Goal: Task Accomplishment & Management: Manage account settings

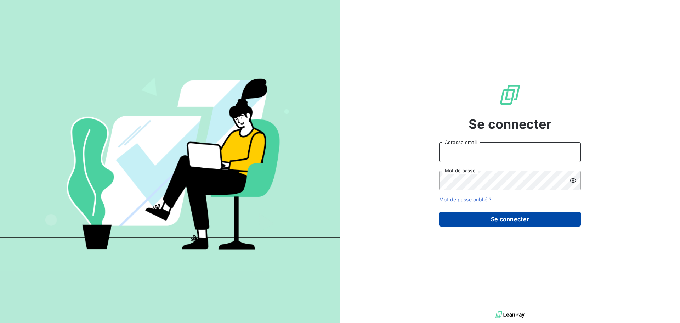
type input "[EMAIL_ADDRESS][DOMAIN_NAME]"
click at [483, 216] on button "Se connecter" at bounding box center [510, 218] width 142 height 15
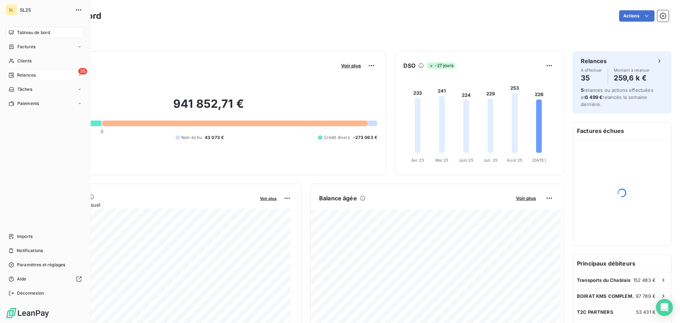
click at [15, 72] on div "Relances" at bounding box center [22, 75] width 27 height 6
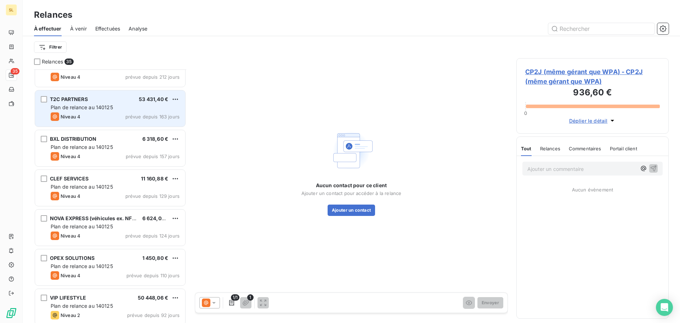
scroll to position [71, 0]
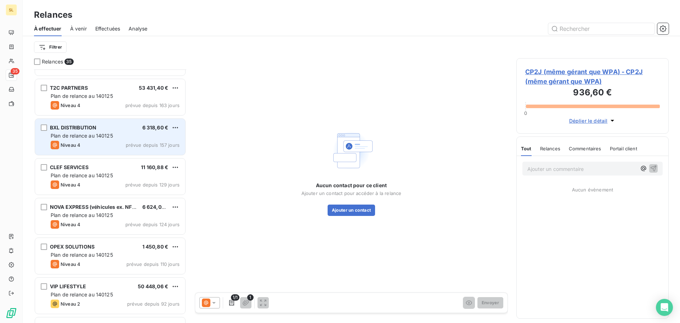
click at [129, 145] on span "prévue depuis 157 jours" at bounding box center [153, 145] width 54 height 6
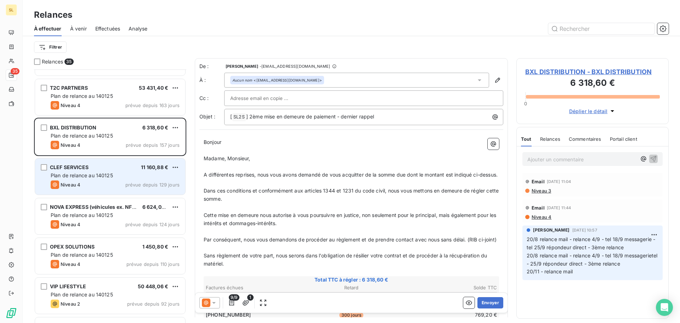
click at [132, 186] on span "prévue depuis 129 jours" at bounding box center [152, 185] width 54 height 6
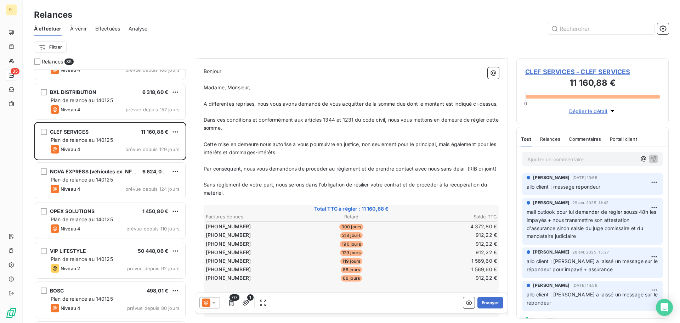
scroll to position [0, 0]
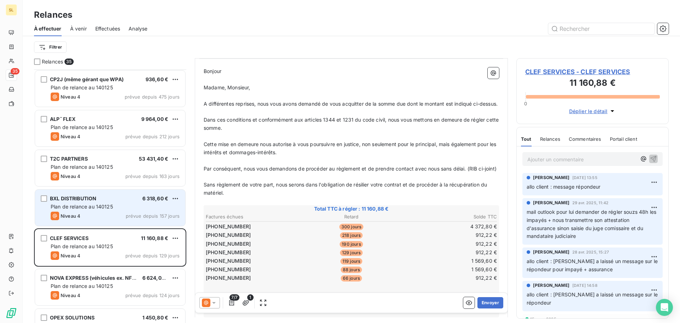
click at [131, 213] on div "Niveau 4 prévue depuis 157 jours" at bounding box center [115, 215] width 129 height 9
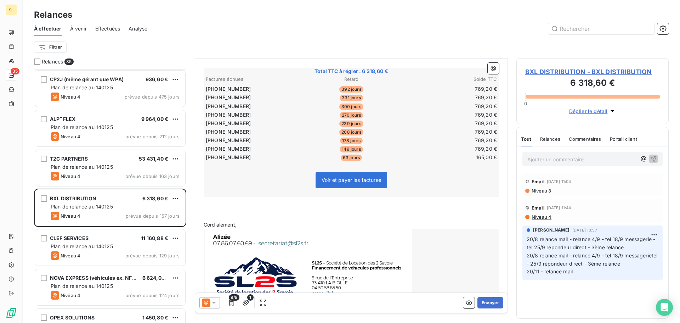
scroll to position [142, 0]
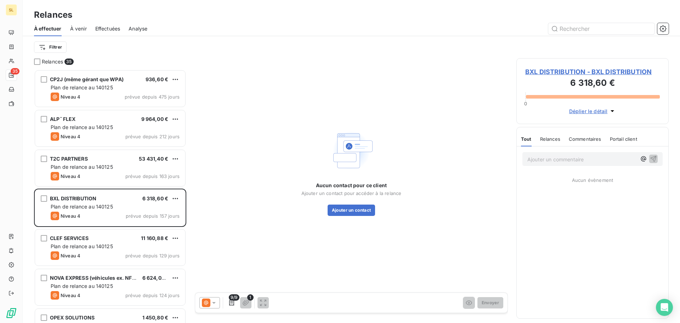
scroll to position [248, 147]
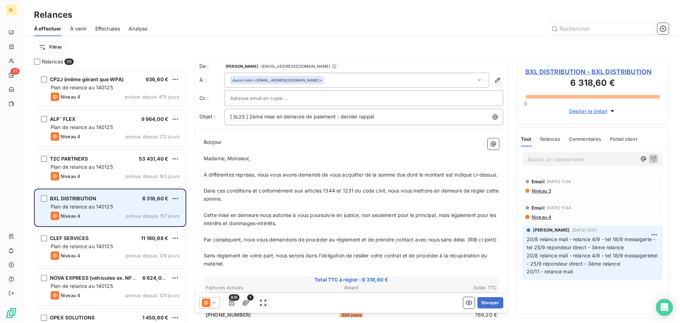
click at [145, 210] on div "BXL DISTRIBUTION 6 318,60 € Plan de relance au 140125 Niveau 4 prévue depuis 15…" at bounding box center [110, 208] width 150 height 36
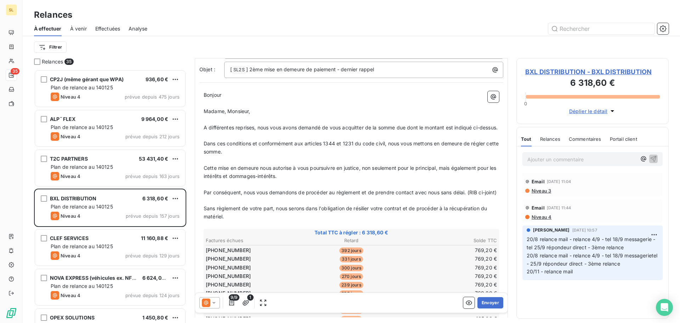
scroll to position [142, 0]
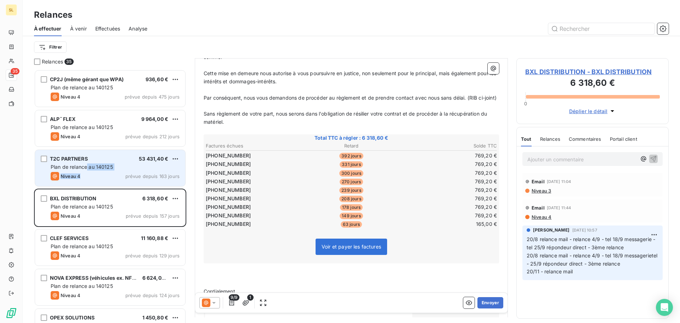
click at [92, 171] on div "T2C PARTNERS 53 431,40 € Plan de relance au 140125 Niveau 4 prévue depuis 163 j…" at bounding box center [110, 168] width 150 height 36
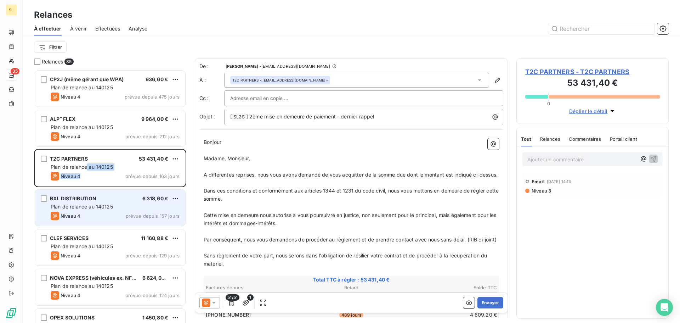
click at [116, 202] on div "BXL DISTRIBUTION 6 318,60 € Plan de relance au 140125 Niveau 4 prévue depuis 15…" at bounding box center [110, 208] width 150 height 36
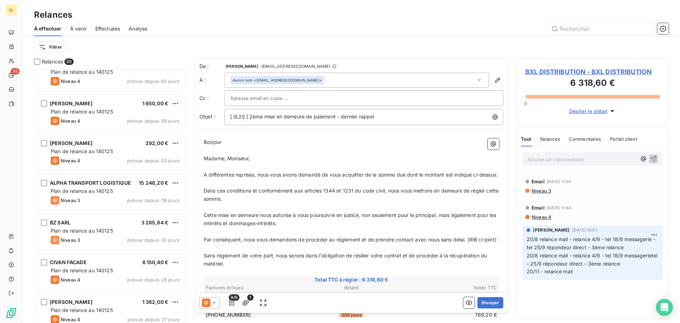
scroll to position [567, 0]
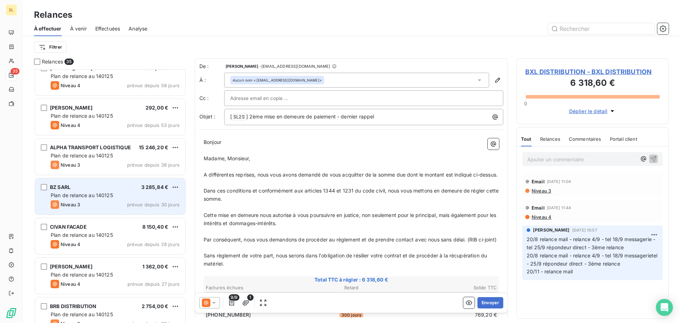
click at [90, 204] on div "Niveau 3 prévue depuis 30 jours" at bounding box center [115, 204] width 129 height 9
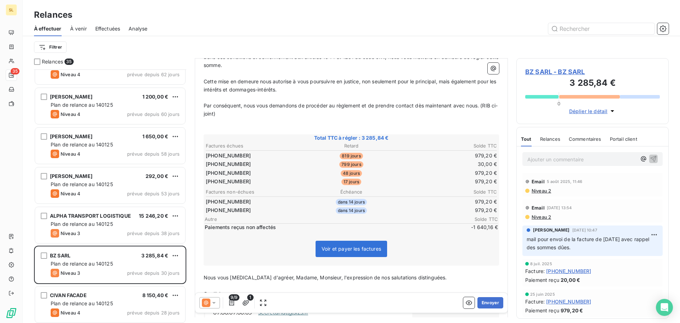
scroll to position [498, 0]
click at [95, 188] on div "KOCAK MUSTAFA 292,00 € Plan de relance au 140125 Niveau 4 prévue depuis 53 jours" at bounding box center [110, 186] width 150 height 36
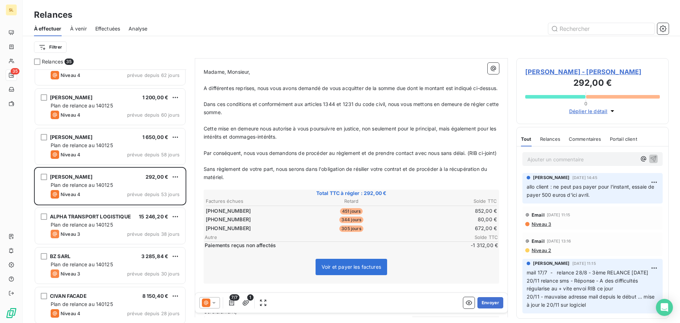
scroll to position [142, 0]
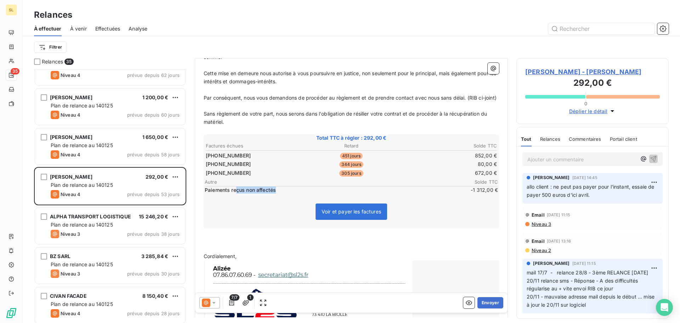
drag, startPoint x: 237, startPoint y: 206, endPoint x: 277, endPoint y: 205, distance: 39.7
click at [277, 193] on span "Paiements reçus non affectés" at bounding box center [329, 189] width 249 height 7
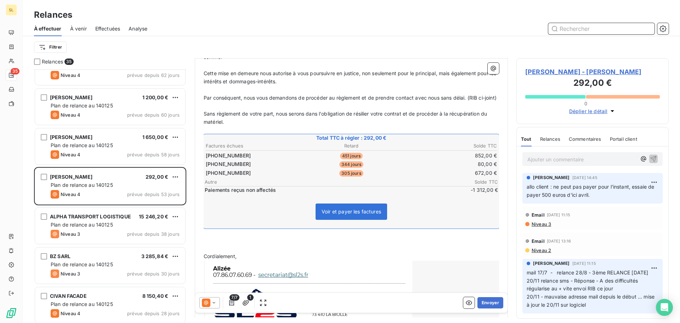
click at [582, 31] on input "text" at bounding box center [601, 28] width 106 height 11
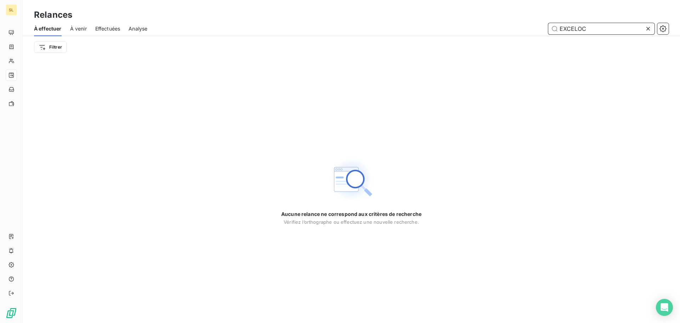
drag, startPoint x: 616, startPoint y: 30, endPoint x: 476, endPoint y: 42, distance: 140.8
click at [476, 42] on div "À effectuer À venir Effectuées Analyse EXCELOC Filtrer" at bounding box center [351, 39] width 657 height 37
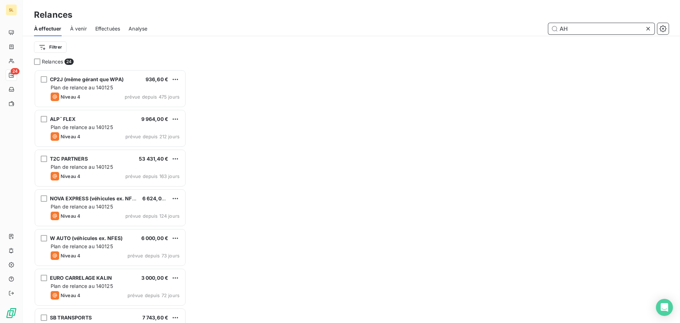
scroll to position [248, 147]
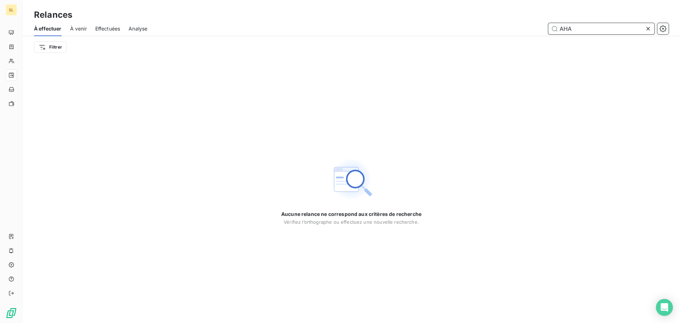
type input "AHA"
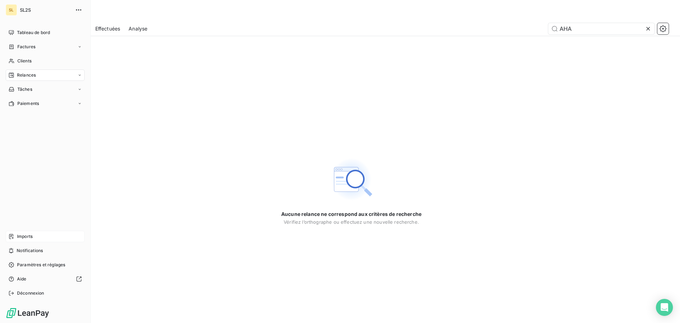
click at [33, 234] on div "Imports" at bounding box center [45, 236] width 79 height 11
click at [39, 237] on div "Imports" at bounding box center [45, 236] width 79 height 11
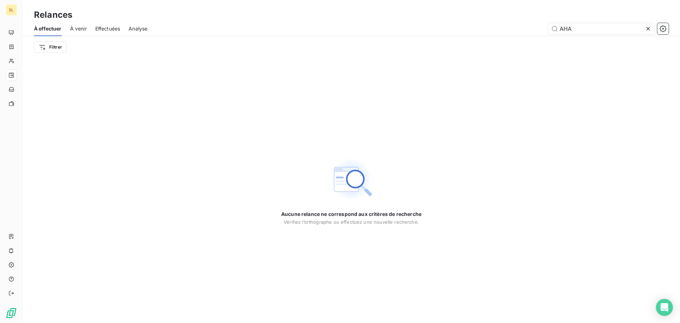
drag, startPoint x: 603, startPoint y: 30, endPoint x: 520, endPoint y: 32, distance: 82.2
click at [520, 32] on div "AHA" at bounding box center [412, 28] width 513 height 11
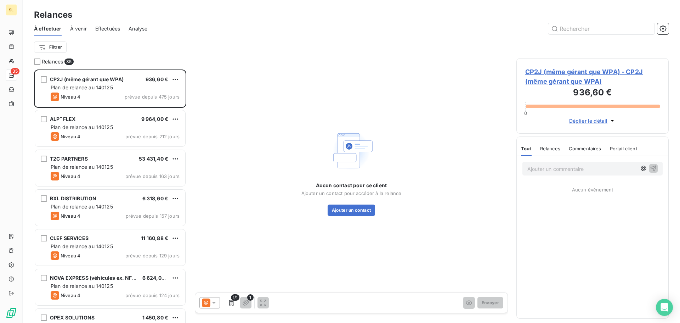
scroll to position [248, 147]
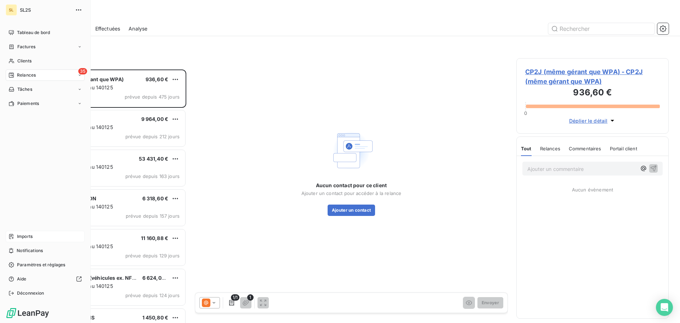
click at [35, 233] on div "Imports" at bounding box center [45, 236] width 79 height 11
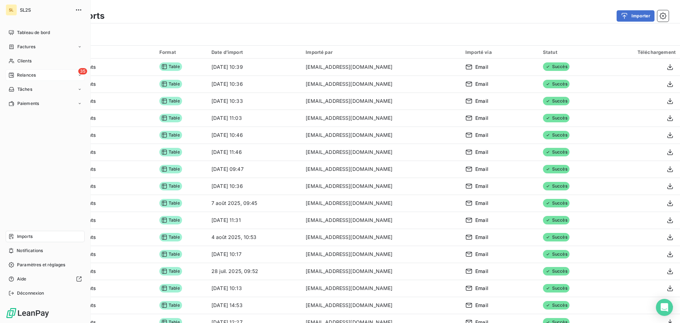
click at [20, 74] on span "Relances" at bounding box center [26, 75] width 19 height 6
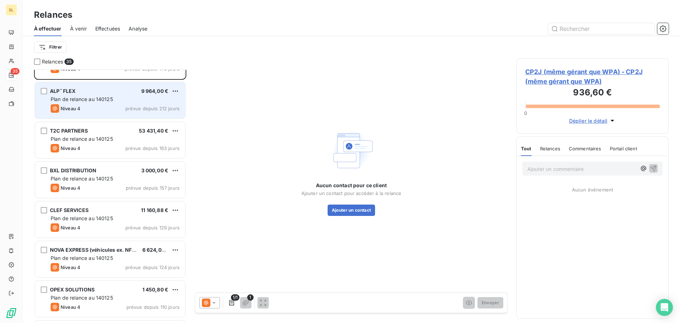
scroll to position [71, 0]
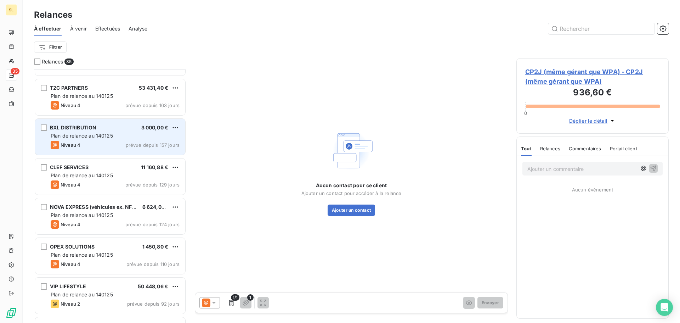
click at [123, 140] on div "BXL DISTRIBUTION 3 000,00 € Plan de relance au 140125 Niveau 4 prévue depuis 15…" at bounding box center [110, 137] width 150 height 36
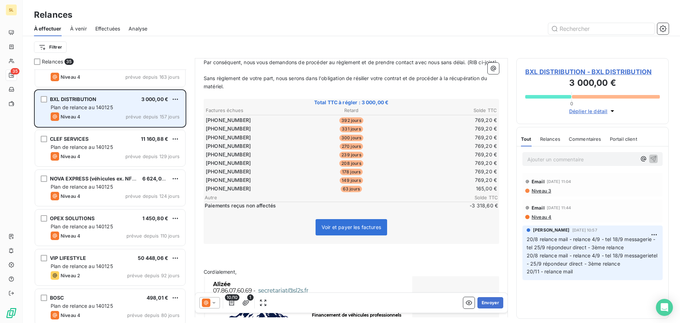
scroll to position [142, 0]
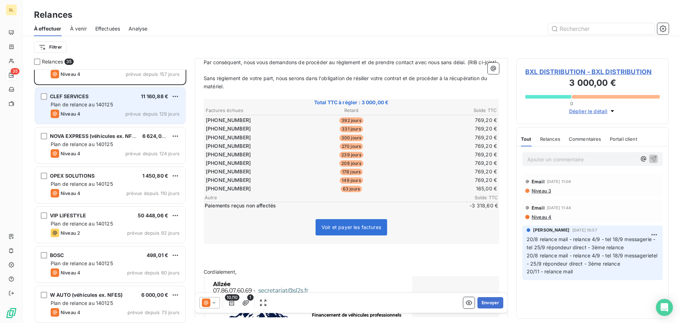
click at [126, 112] on span "prévue depuis 129 jours" at bounding box center [152, 114] width 54 height 6
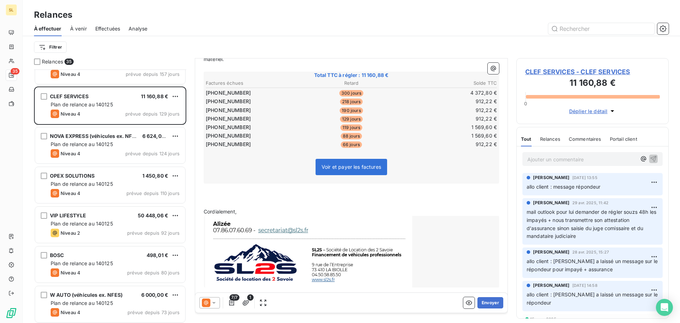
scroll to position [160, 0]
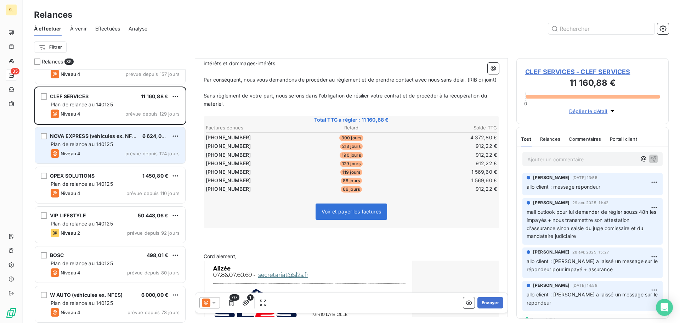
click at [101, 138] on span "NOVA EXPRESS (véhicules ex. NFES)" at bounding box center [95, 136] width 90 height 6
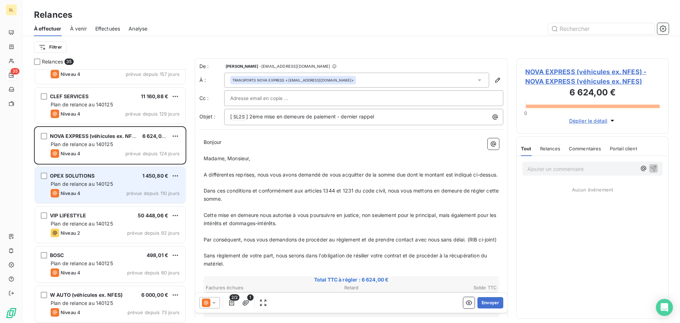
click at [102, 172] on div "OPEX SOLUTIONS 1 450,80 € Plan de relance au 140125 Niveau 4 prévue depuis 110 …" at bounding box center [110, 185] width 150 height 36
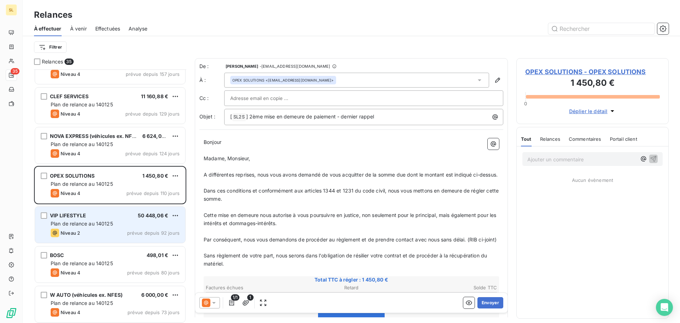
click at [143, 226] on div "Plan de relance au 140125" at bounding box center [115, 223] width 129 height 7
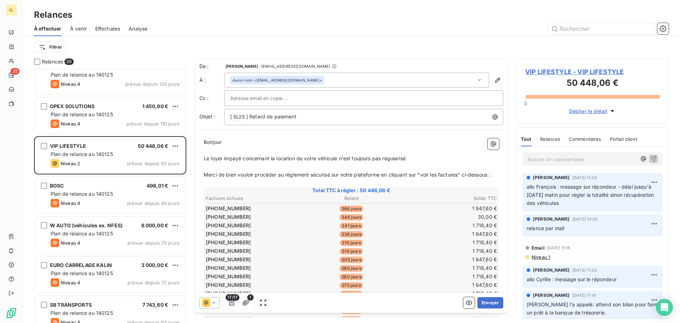
scroll to position [213, 0]
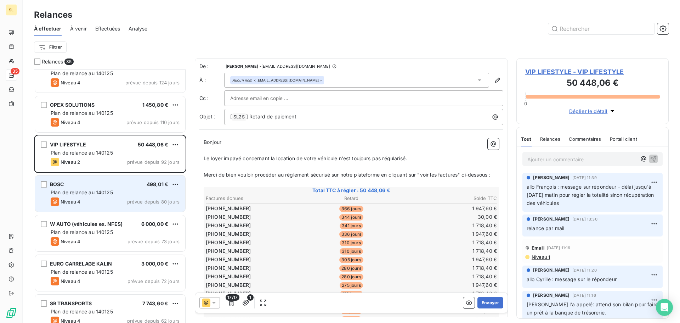
click at [145, 200] on span "prévue depuis 80 jours" at bounding box center [153, 202] width 52 height 6
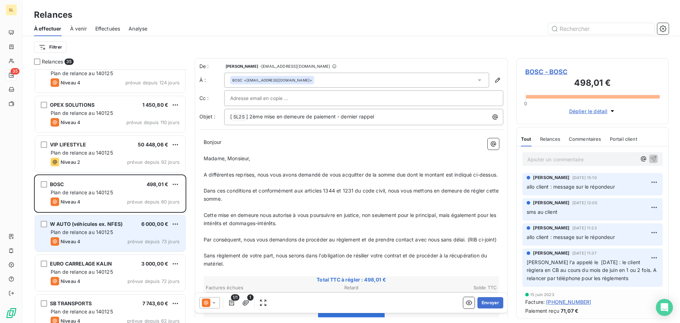
click at [140, 227] on div "W AUTO (véhicules ex. NFES) 6 000,00 €" at bounding box center [115, 224] width 129 height 6
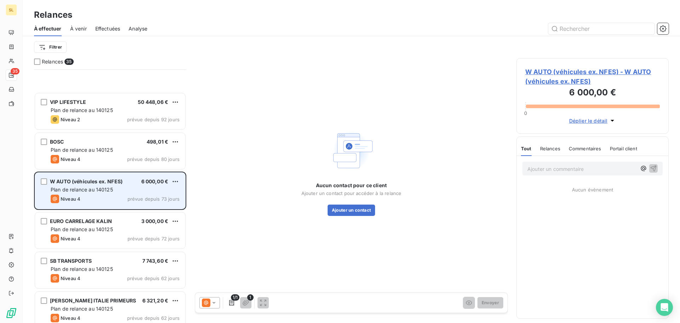
scroll to position [319, 0]
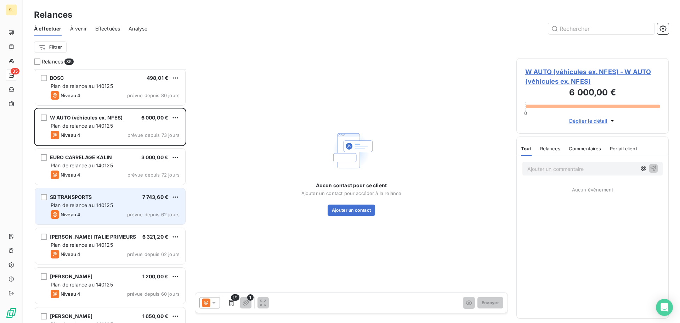
click at [124, 205] on div "Plan de relance au 140125" at bounding box center [115, 205] width 129 height 7
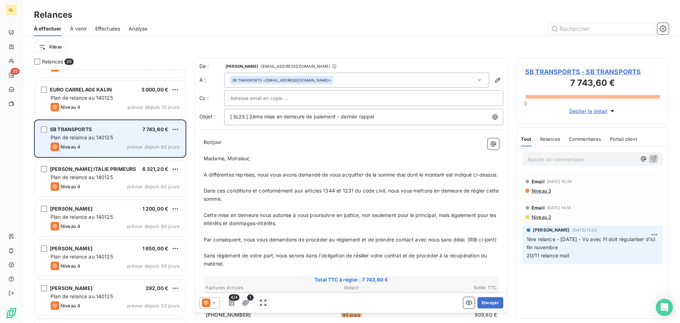
scroll to position [390, 0]
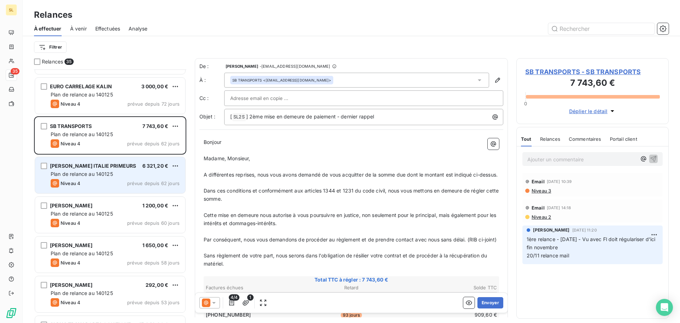
click at [115, 183] on div "Niveau 4 prévue depuis 62 jours" at bounding box center [115, 183] width 129 height 9
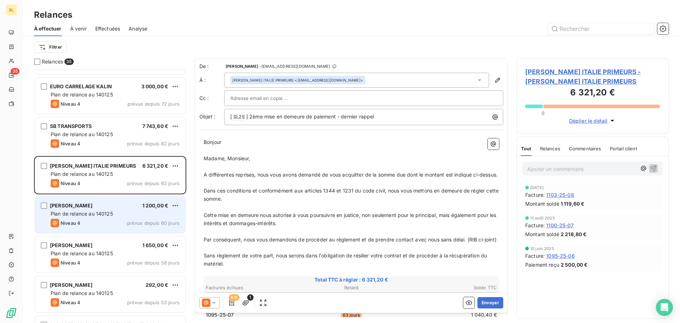
click at [128, 212] on div "Plan de relance au 140125" at bounding box center [115, 213] width 129 height 7
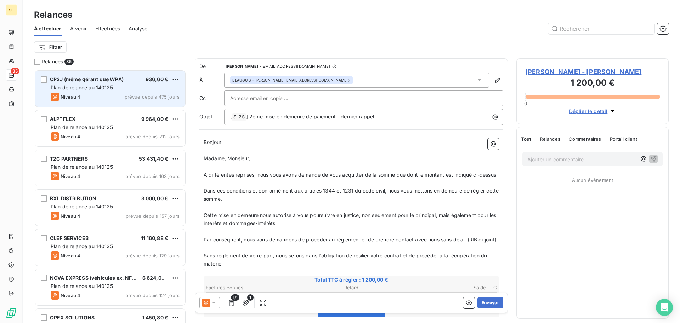
click at [98, 96] on div "Niveau 4 prévue depuis 475 jours" at bounding box center [115, 96] width 129 height 9
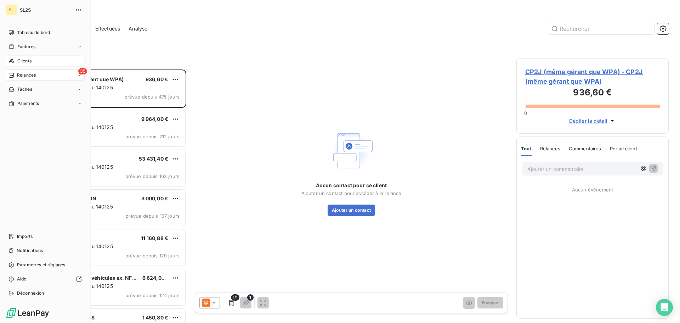
click at [29, 62] on span "Clients" at bounding box center [24, 61] width 14 height 6
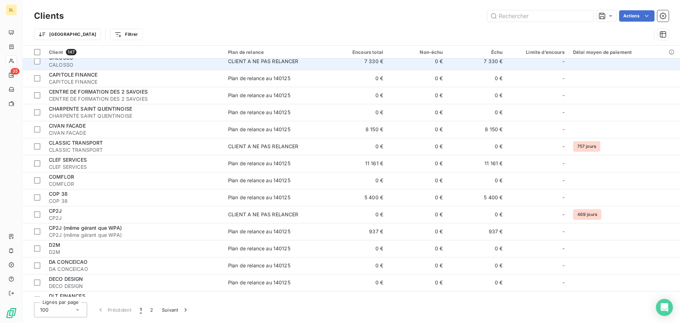
scroll to position [638, 0]
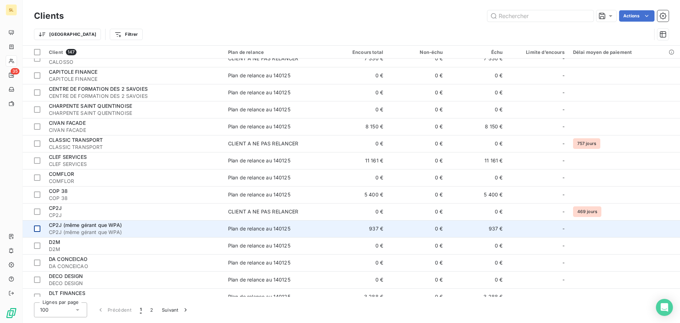
click at [35, 227] on div at bounding box center [37, 228] width 6 height 6
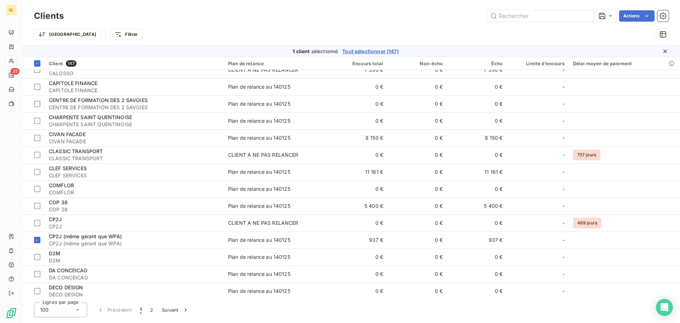
click at [640, 24] on div "Trier Filtrer" at bounding box center [351, 34] width 635 height 22
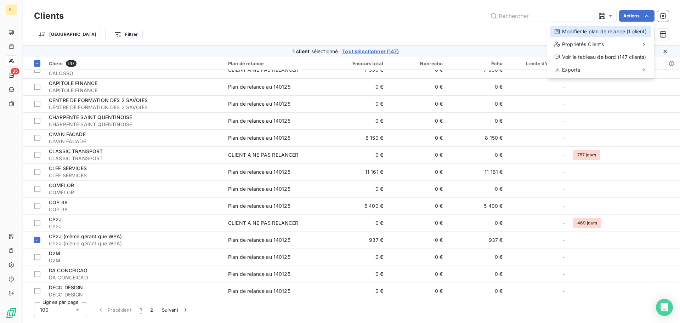
click at [641, 28] on div "Modifier le plan de relance (1 client)" at bounding box center [600, 31] width 101 height 11
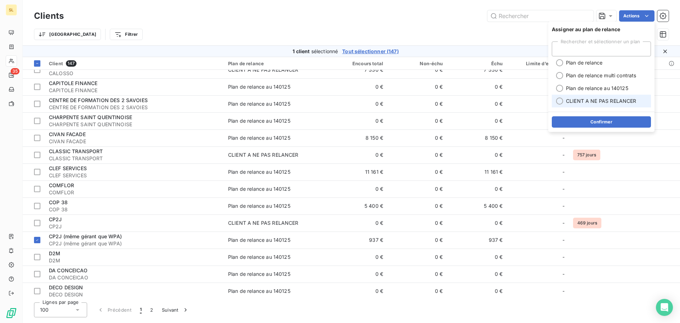
click at [607, 101] on span "CLIENT A NE PAS RELANCER" at bounding box center [601, 100] width 70 height 7
click at [612, 123] on button "Confirmer" at bounding box center [601, 121] width 99 height 11
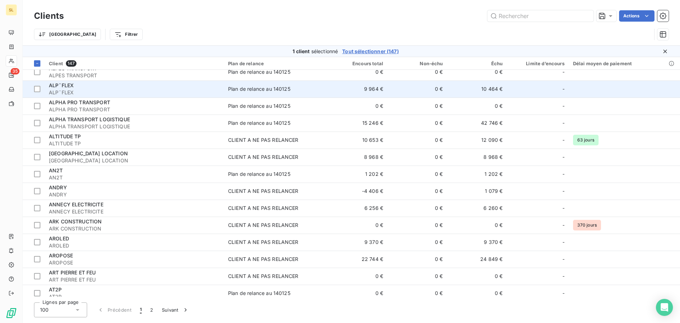
scroll to position [0, 0]
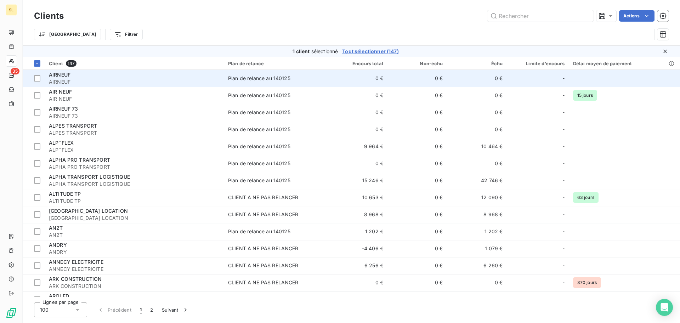
click at [145, 83] on span "AIRNEUF" at bounding box center [134, 81] width 171 height 7
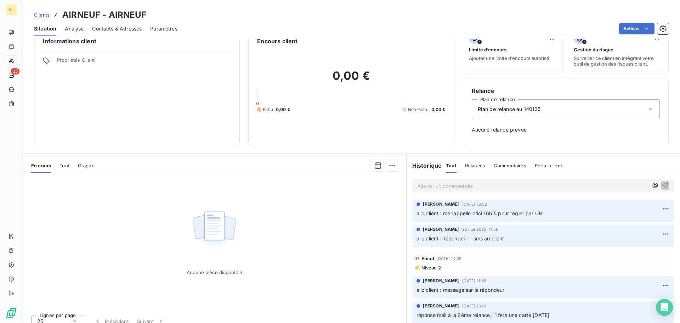
scroll to position [23, 0]
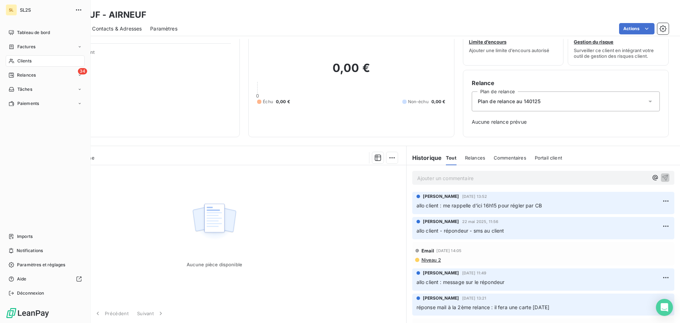
click at [18, 61] on span "Clients" at bounding box center [24, 61] width 14 height 6
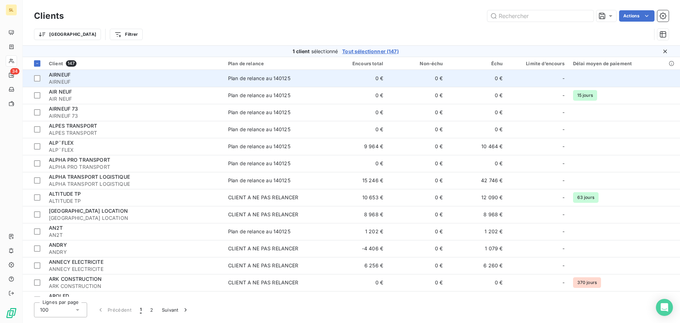
click at [173, 84] on span "AIRNEUF" at bounding box center [134, 81] width 171 height 7
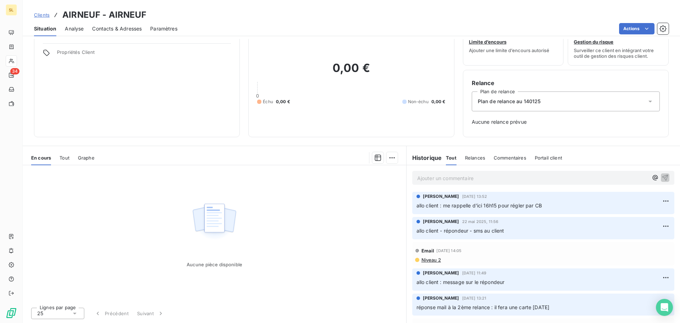
click at [46, 15] on span "Clients" at bounding box center [42, 15] width 16 height 6
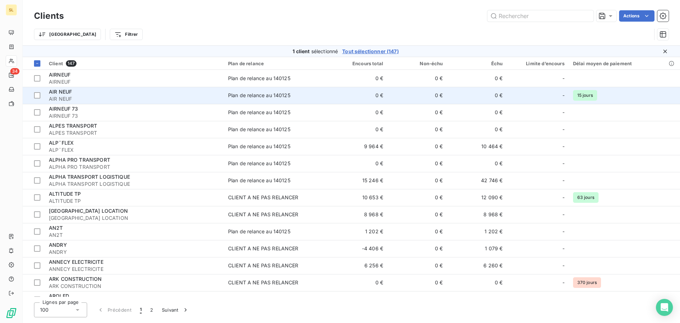
click at [89, 102] on span "AIR NEUF" at bounding box center [134, 98] width 171 height 7
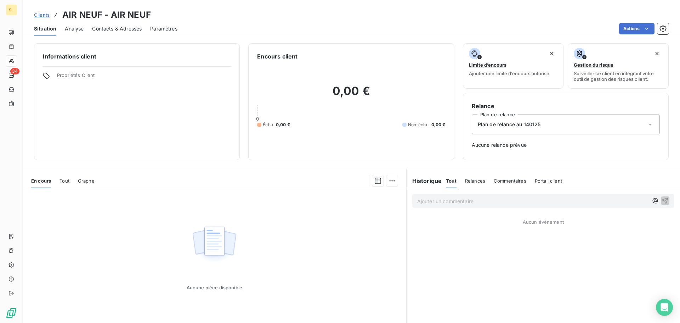
click at [41, 16] on span "Clients" at bounding box center [42, 15] width 16 height 6
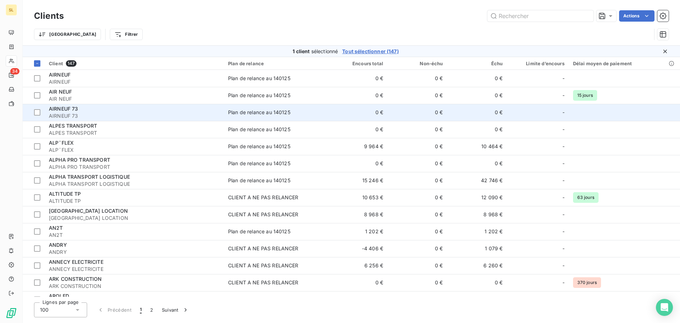
click at [87, 108] on div "AIRNEUF 73" at bounding box center [134, 108] width 171 height 7
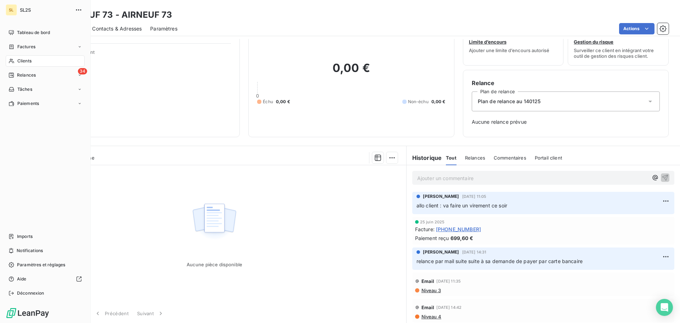
click at [45, 59] on div "Clients" at bounding box center [45, 60] width 79 height 11
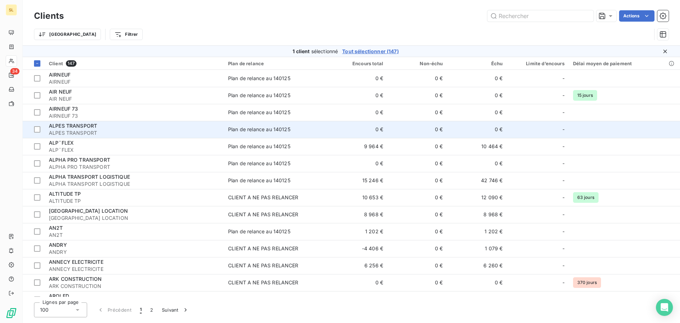
click at [253, 131] on div "Plan de relance au 140125" at bounding box center [259, 129] width 62 height 7
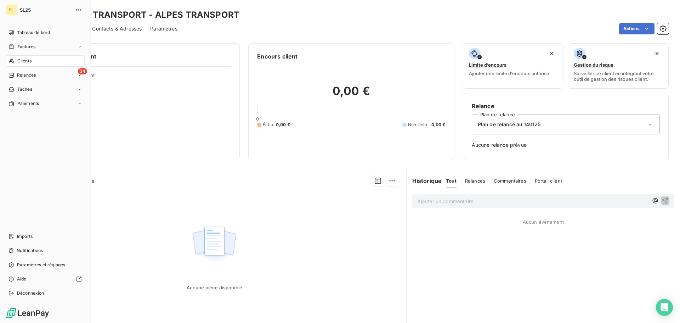
click at [34, 61] on div "Clients" at bounding box center [45, 60] width 79 height 11
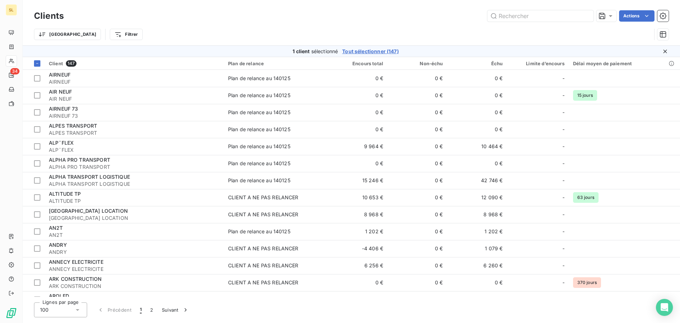
click at [644, 7] on div "Clients Actions Trier Filtrer" at bounding box center [351, 22] width 657 height 45
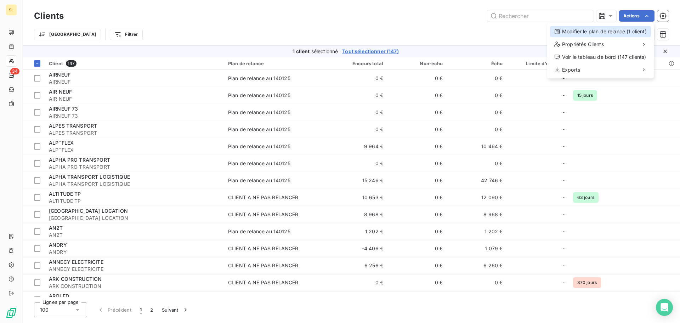
click at [608, 34] on div "Modifier le plan de relance (1 client)" at bounding box center [600, 31] width 101 height 11
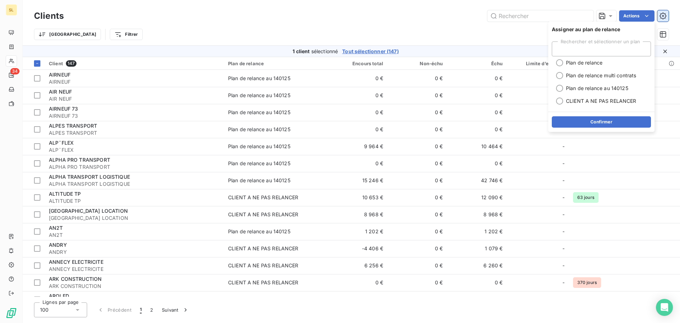
click at [665, 13] on icon "button" at bounding box center [663, 15] width 7 height 7
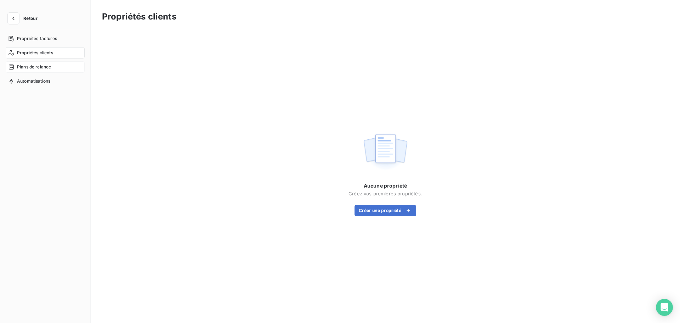
click at [50, 71] on div "Plans de relance" at bounding box center [45, 66] width 79 height 11
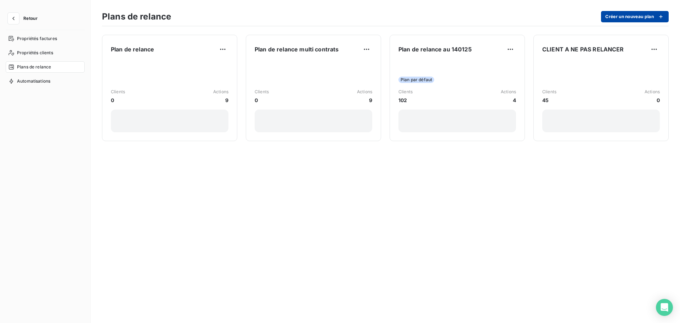
click at [645, 14] on button "Créer un nouveau plan" at bounding box center [635, 16] width 68 height 11
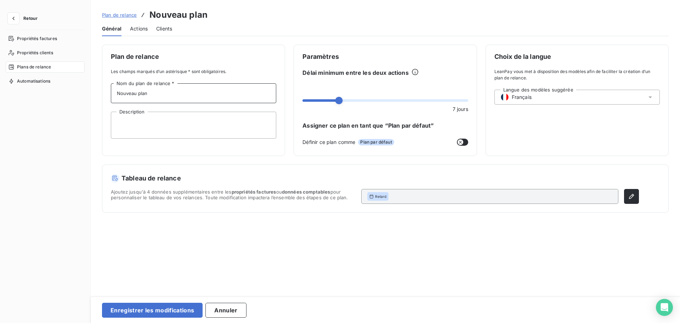
click at [158, 96] on input "Nouveau plan" at bounding box center [193, 93] width 165 height 20
type input "Nouveau pla"
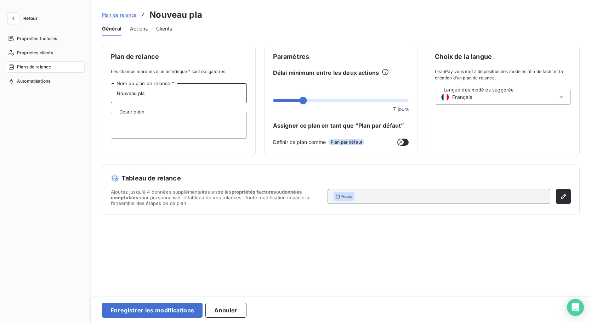
drag, startPoint x: 151, startPoint y: 96, endPoint x: 116, endPoint y: 94, distance: 34.8
click at [116, 94] on input "Nouveau pla" at bounding box center [179, 93] width 136 height 20
type input "c"
type input "CLIENTS A SUPPRIMER"
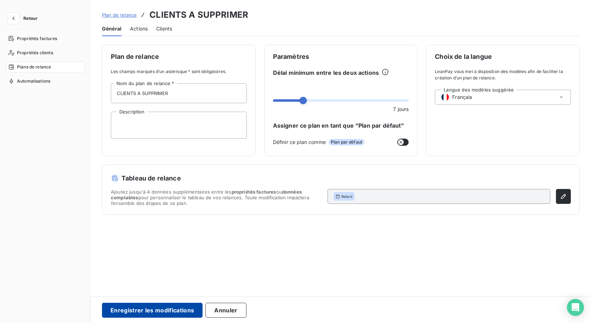
click at [147, 307] on button "Enregistrer les modifications" at bounding box center [152, 309] width 101 height 15
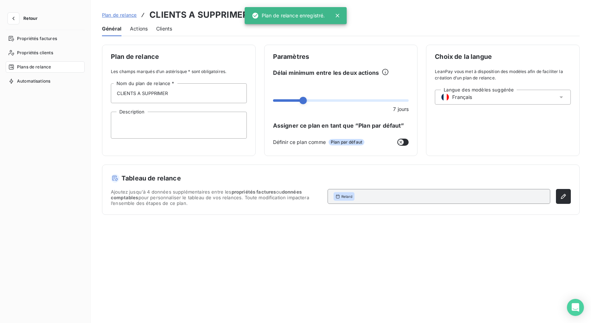
click at [7, 19] on button "Retour" at bounding box center [25, 18] width 38 height 11
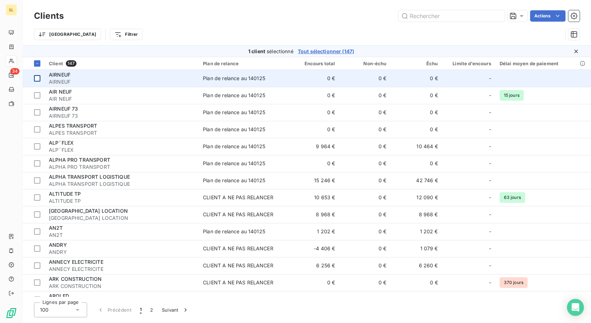
click at [38, 79] on div at bounding box center [37, 78] width 6 height 6
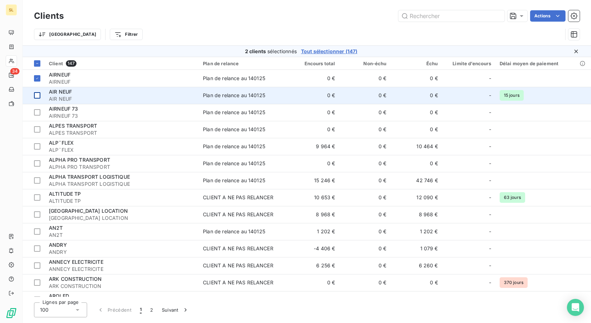
click at [37, 99] on td at bounding box center [34, 95] width 22 height 17
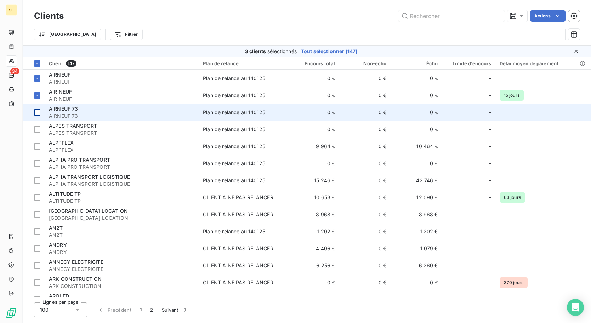
click at [39, 114] on div at bounding box center [37, 112] width 6 height 6
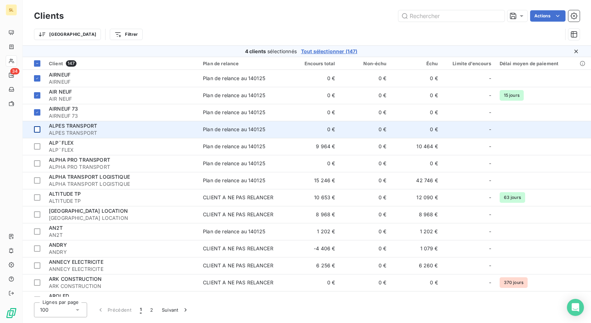
click at [36, 129] on div at bounding box center [37, 129] width 6 height 6
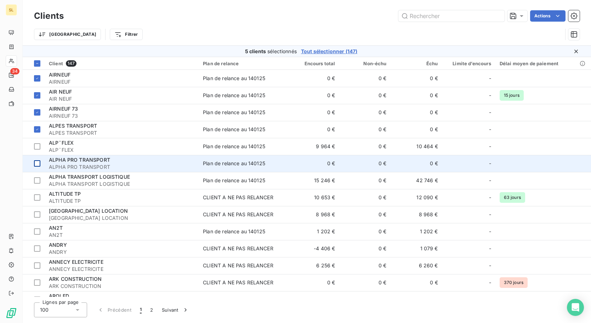
click at [36, 164] on div at bounding box center [37, 163] width 6 height 6
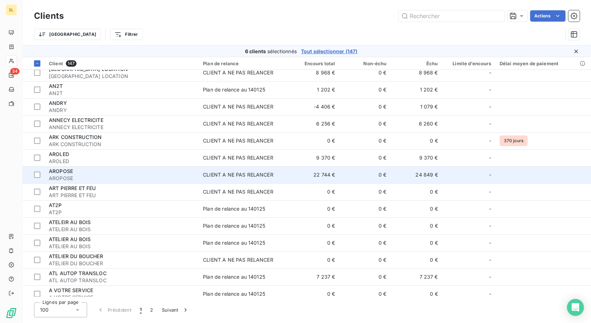
scroll to position [177, 0]
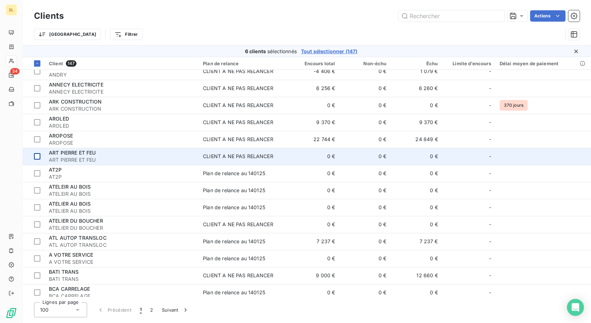
click at [38, 158] on div at bounding box center [37, 156] width 6 height 6
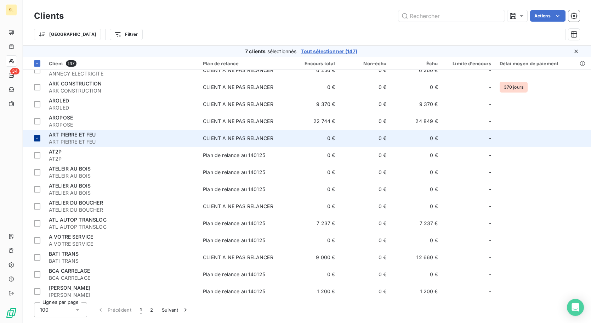
scroll to position [213, 0]
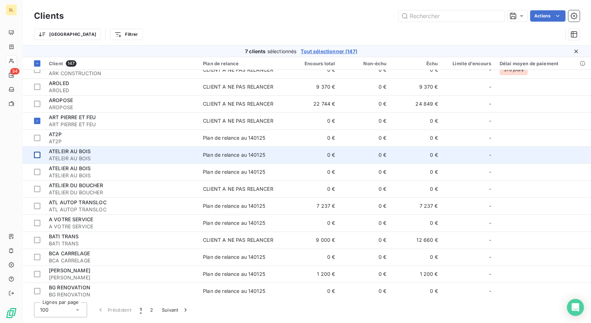
click at [37, 156] on div at bounding box center [37, 155] width 6 height 6
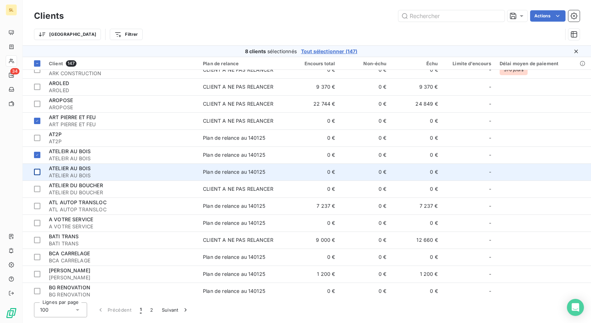
click at [36, 169] on div at bounding box center [37, 172] width 6 height 6
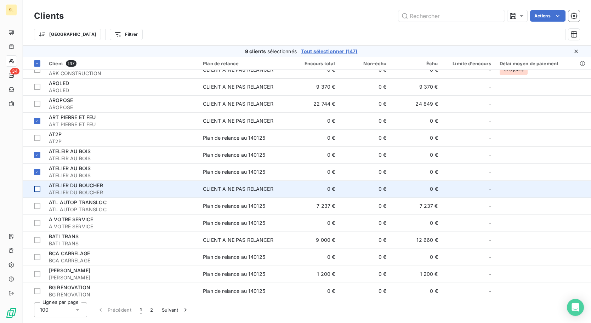
click at [37, 188] on div at bounding box center [37, 189] width 6 height 6
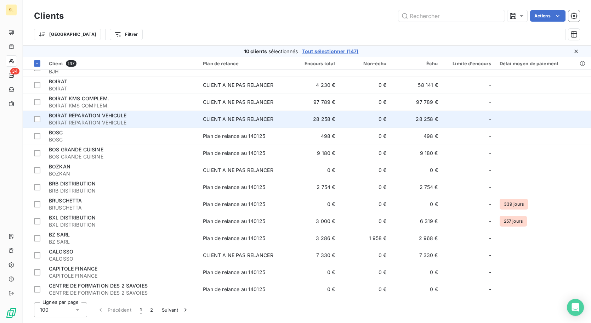
scroll to position [460, 0]
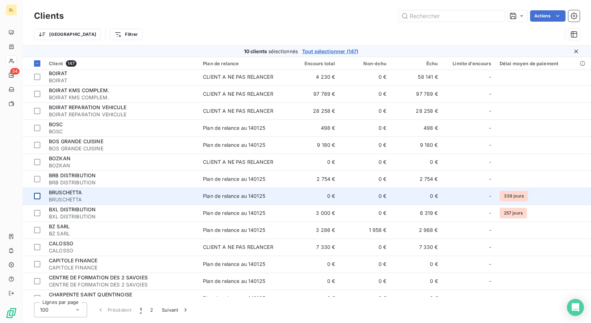
click at [34, 197] on div at bounding box center [37, 196] width 6 height 6
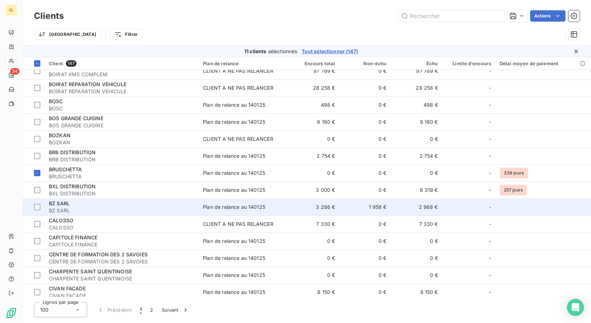
scroll to position [496, 0]
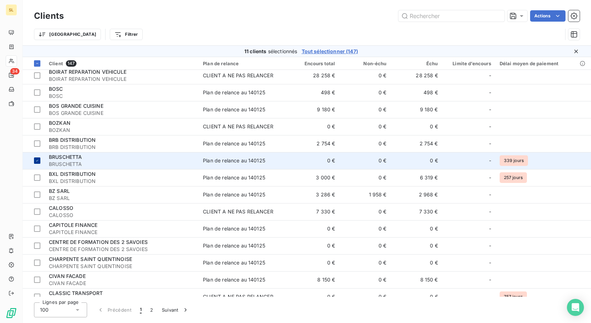
click at [38, 160] on icon at bounding box center [37, 160] width 2 height 1
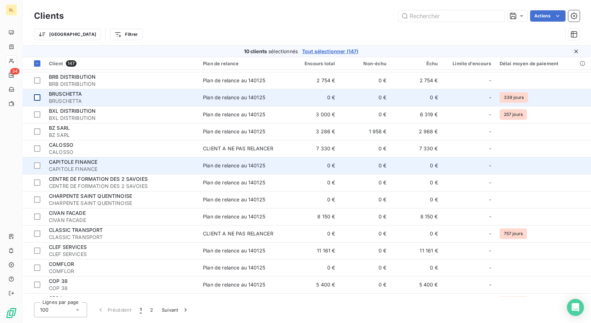
scroll to position [567, 0]
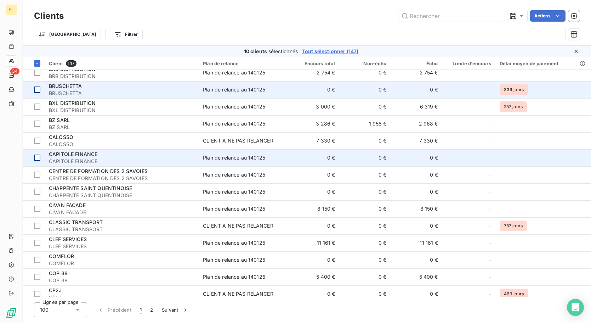
click at [39, 158] on div at bounding box center [37, 157] width 6 height 6
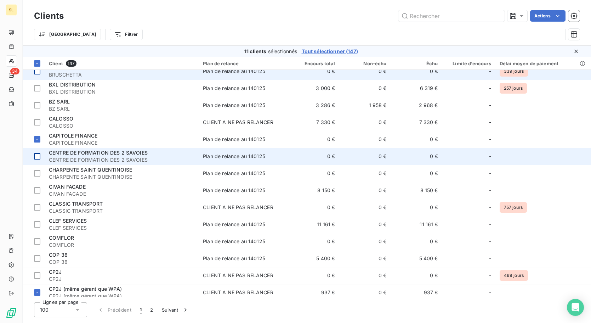
scroll to position [602, 0]
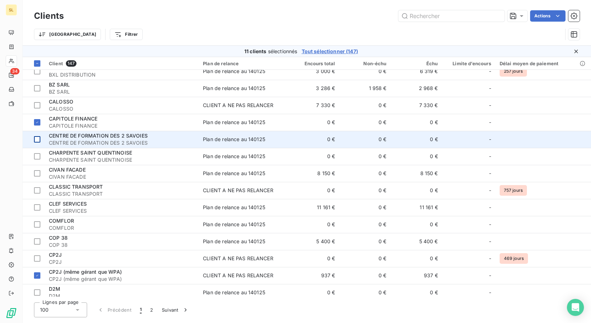
click at [38, 140] on div at bounding box center [37, 139] width 6 height 6
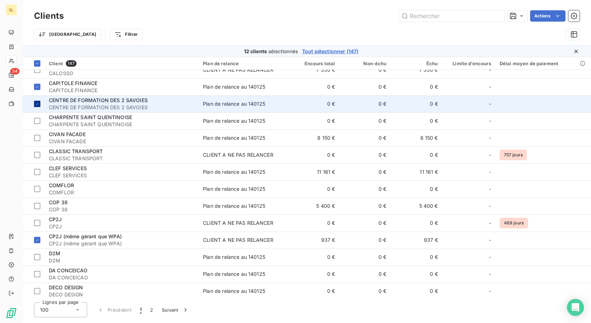
scroll to position [673, 0]
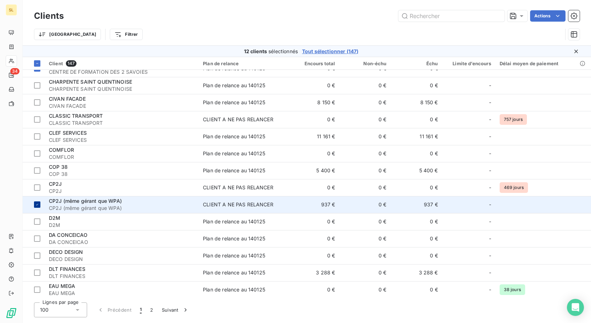
click at [36, 209] on td at bounding box center [34, 204] width 22 height 17
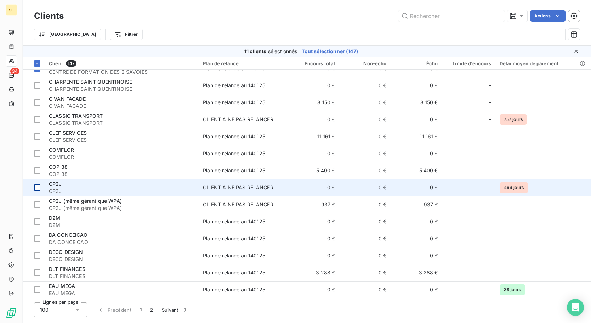
click at [39, 188] on div at bounding box center [37, 187] width 6 height 6
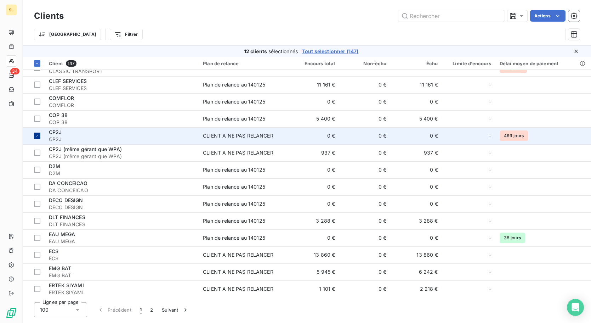
scroll to position [744, 0]
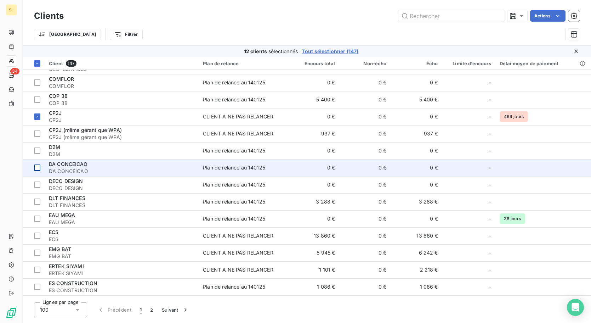
click at [38, 169] on div at bounding box center [37, 167] width 6 height 6
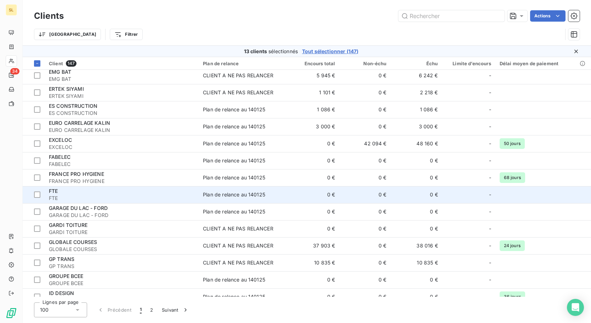
scroll to position [956, 0]
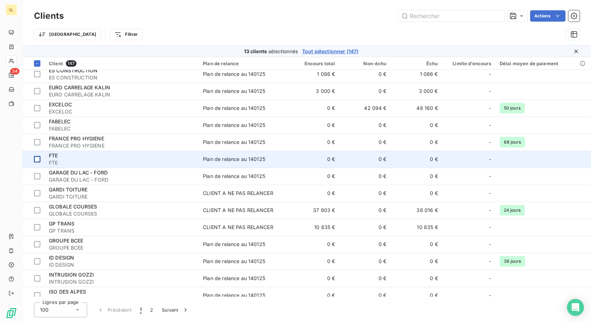
click at [39, 160] on div at bounding box center [37, 159] width 6 height 6
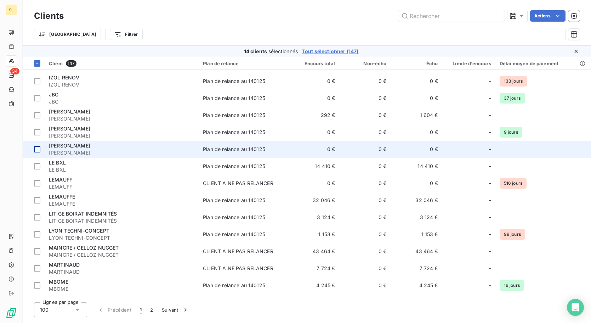
scroll to position [1240, 0]
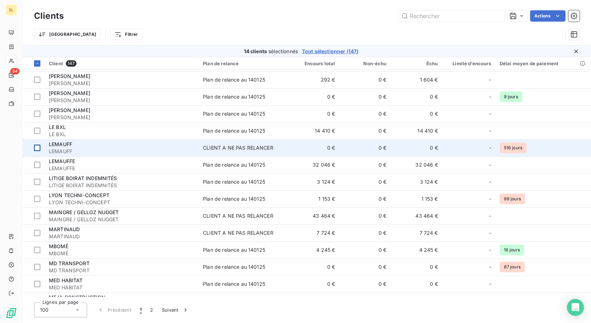
click at [36, 147] on div at bounding box center [37, 148] width 6 height 6
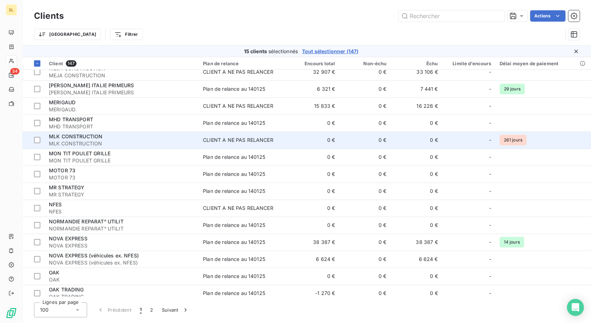
scroll to position [1474, 0]
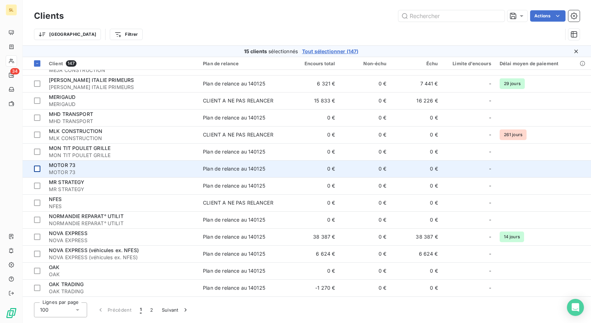
click at [38, 166] on div at bounding box center [37, 168] width 6 height 6
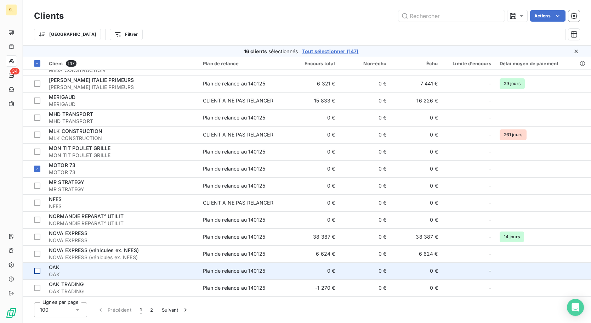
click at [40, 267] on div at bounding box center [37, 270] width 6 height 6
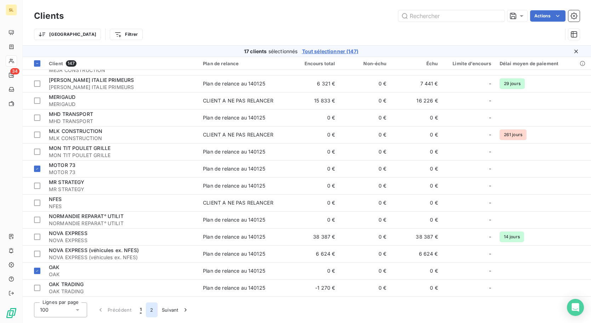
click at [153, 308] on button "2" at bounding box center [151, 309] width 11 height 15
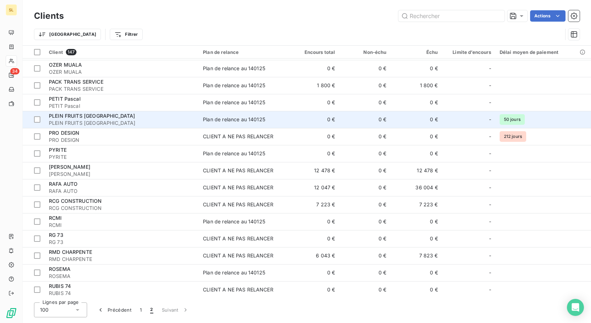
scroll to position [0, 0]
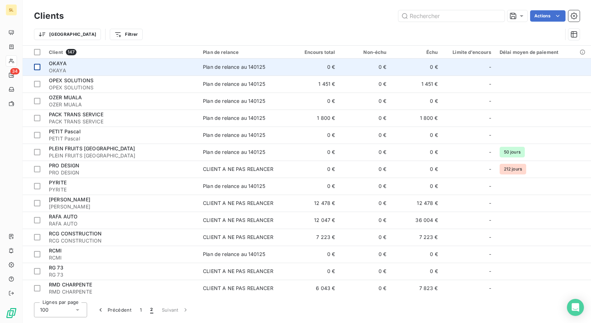
click at [38, 64] on div at bounding box center [37, 67] width 6 height 6
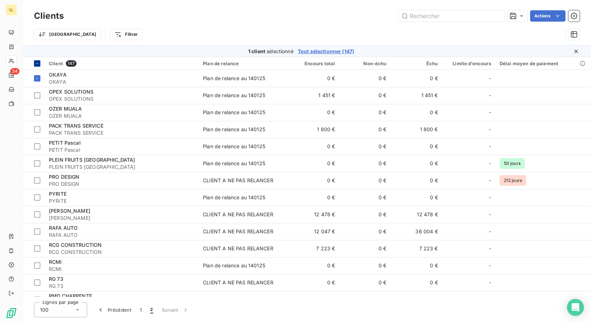
click at [37, 64] on icon at bounding box center [37, 63] width 4 height 4
click at [37, 62] on icon at bounding box center [37, 63] width 4 height 4
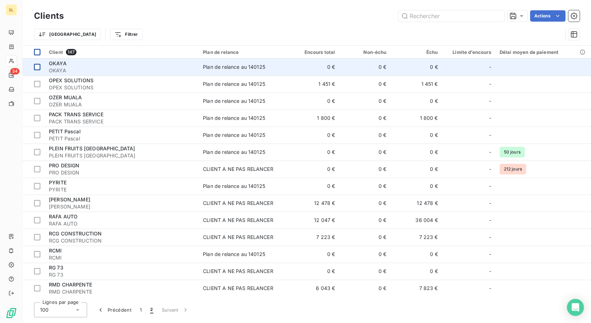
click at [35, 67] on div at bounding box center [37, 67] width 6 height 6
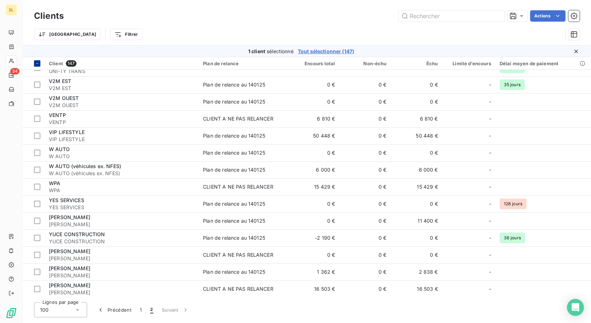
scroll to position [573, 0]
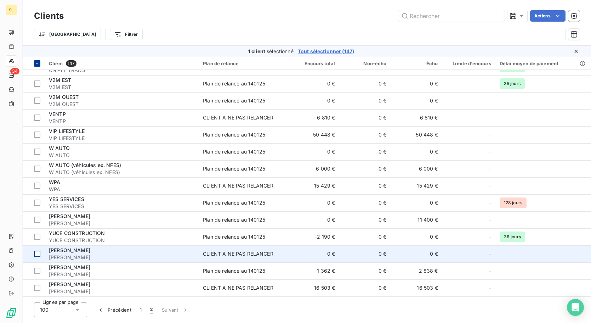
click at [36, 252] on div at bounding box center [37, 253] width 6 height 6
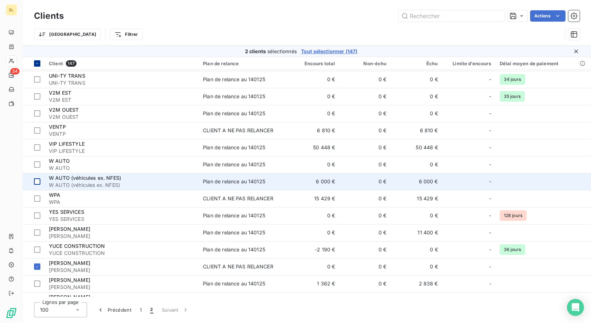
scroll to position [537, 0]
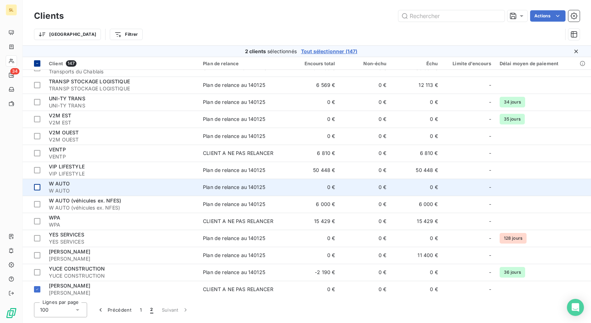
click at [38, 186] on div at bounding box center [37, 187] width 6 height 6
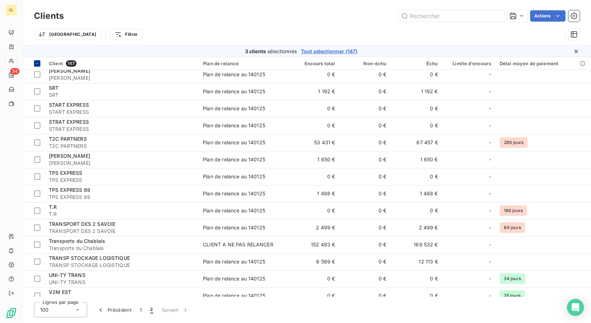
scroll to position [360, 0]
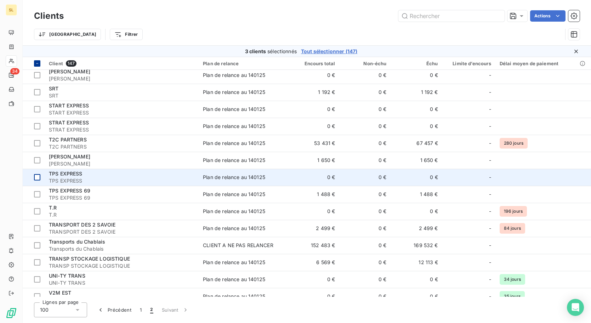
click at [36, 175] on div at bounding box center [37, 177] width 6 height 6
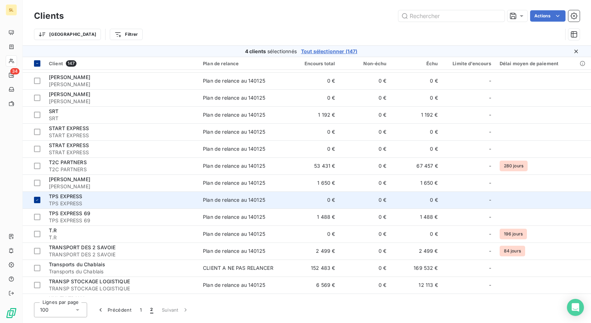
scroll to position [325, 0]
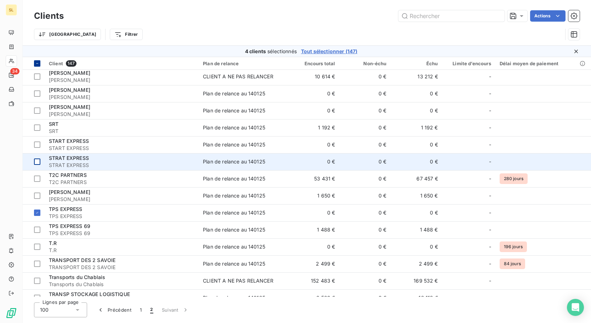
click at [37, 161] on div at bounding box center [37, 161] width 6 height 6
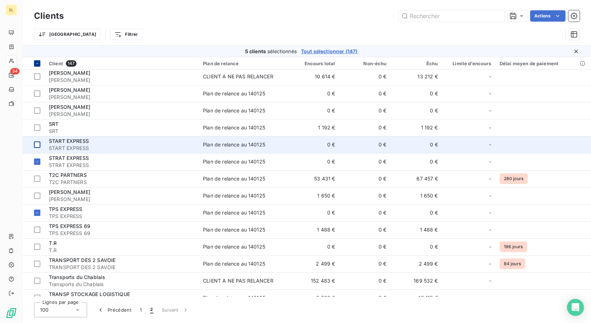
click at [38, 144] on div at bounding box center [37, 144] width 6 height 6
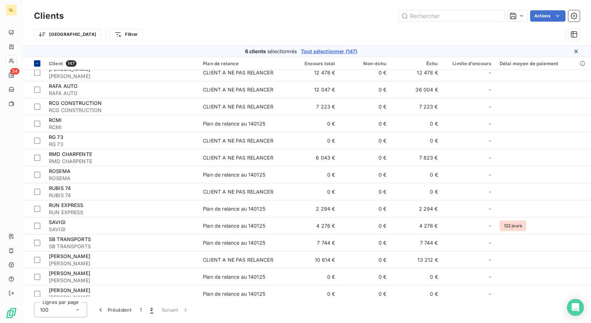
scroll to position [213, 0]
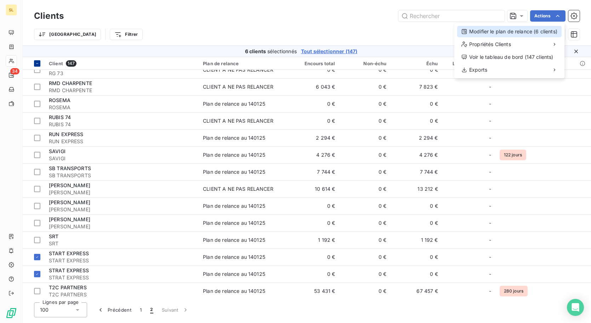
click at [546, 32] on div "Modifier le plan de relance (6 clients)" at bounding box center [509, 31] width 104 height 11
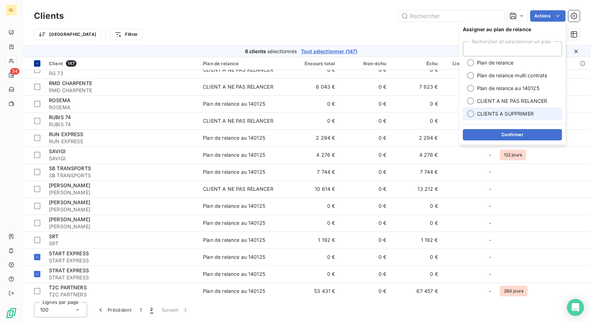
click at [522, 112] on span "CLIENTS A SUPPRIMER" at bounding box center [505, 113] width 57 height 7
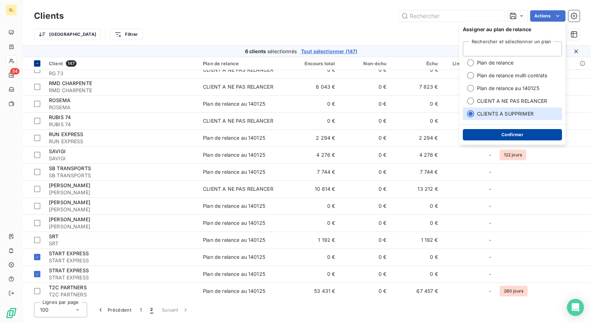
click at [507, 138] on button "Confirmer" at bounding box center [512, 134] width 99 height 11
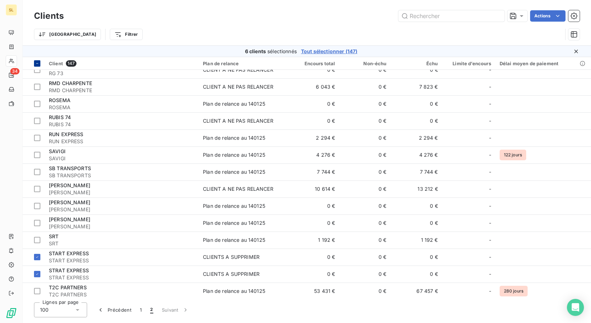
click at [37, 63] on icon at bounding box center [37, 63] width 4 height 4
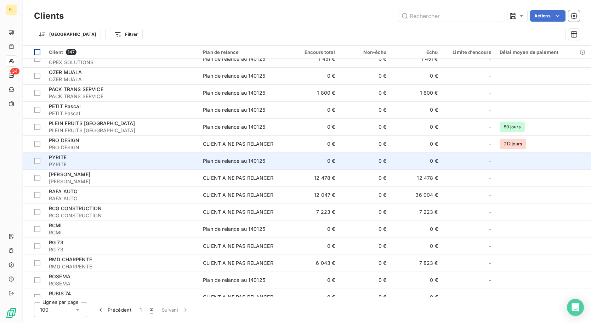
scroll to position [0, 0]
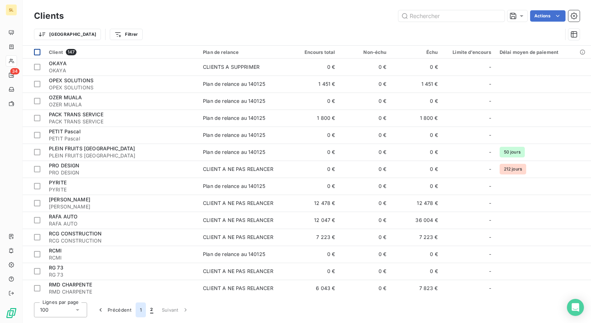
click at [141, 309] on button "1" at bounding box center [141, 309] width 10 height 15
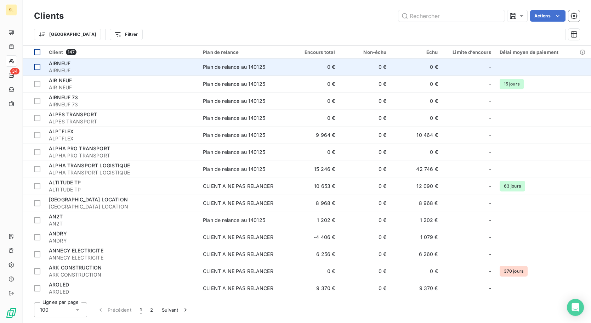
click at [36, 71] on td at bounding box center [34, 66] width 22 height 17
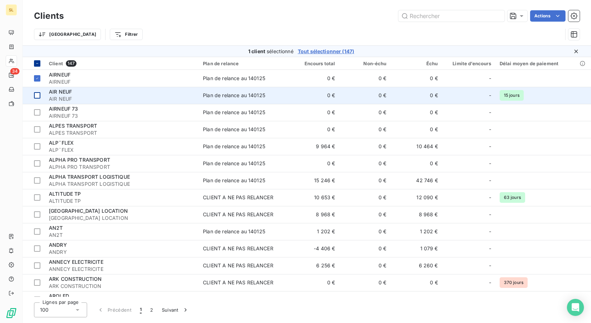
click at [37, 97] on div at bounding box center [37, 95] width 6 height 6
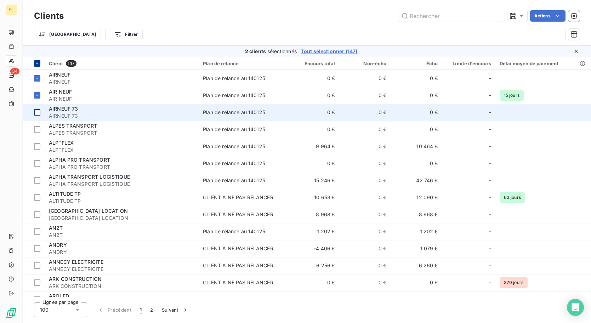
click at [37, 112] on div at bounding box center [37, 112] width 6 height 6
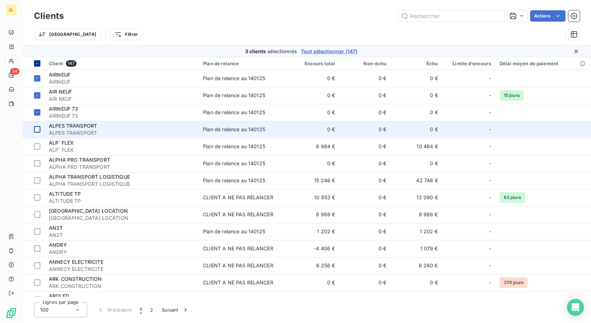
click at [36, 128] on div at bounding box center [37, 129] width 6 height 6
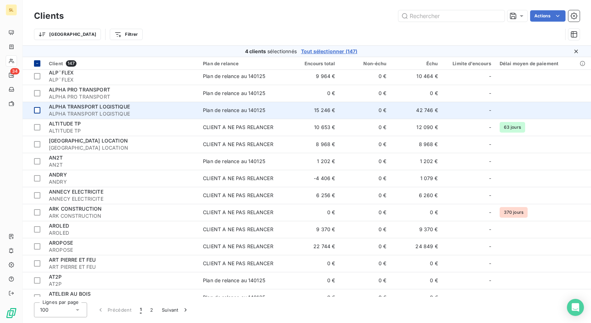
scroll to position [71, 0]
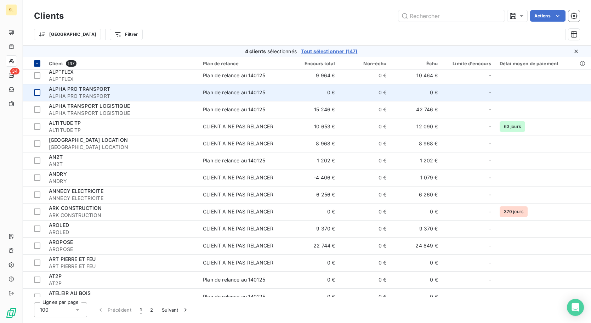
click at [36, 96] on td at bounding box center [34, 92] width 22 height 17
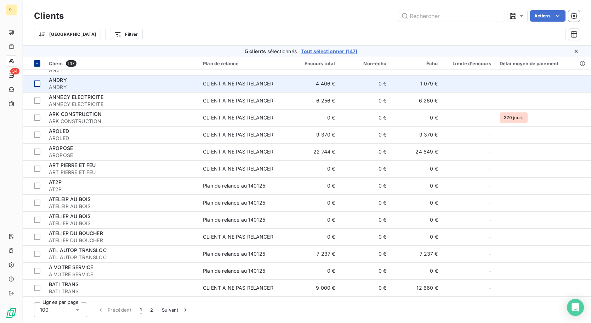
scroll to position [177, 0]
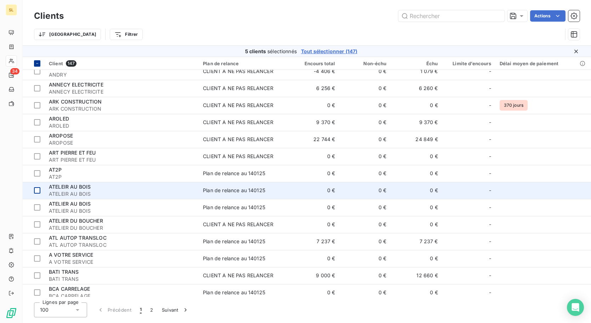
click at [38, 187] on div at bounding box center [37, 190] width 6 height 6
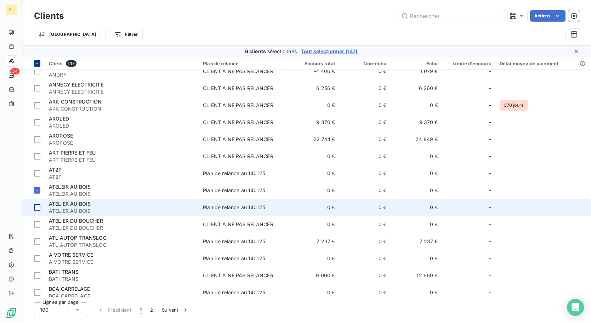
click at [38, 210] on div at bounding box center [37, 207] width 6 height 6
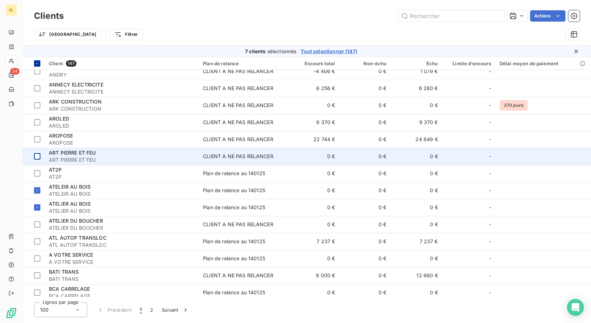
click at [38, 159] on div at bounding box center [37, 156] width 6 height 6
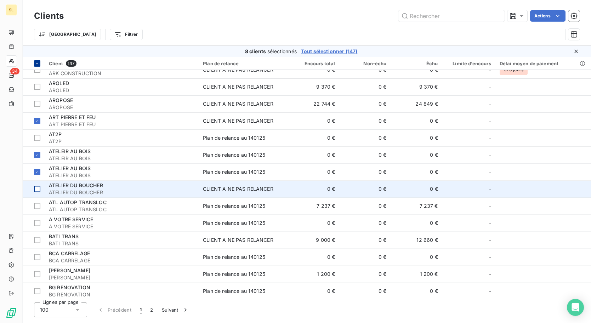
scroll to position [248, 0]
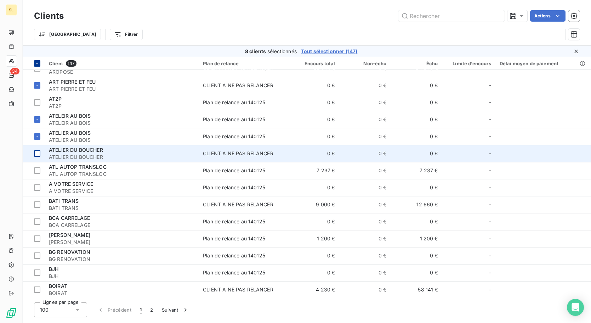
click at [37, 157] on td at bounding box center [34, 153] width 22 height 17
click at [37, 155] on div at bounding box center [37, 153] width 6 height 6
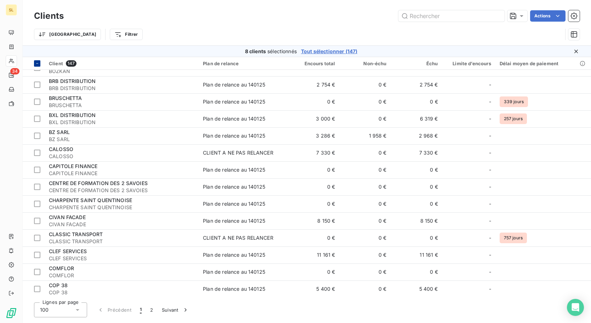
scroll to position [567, 0]
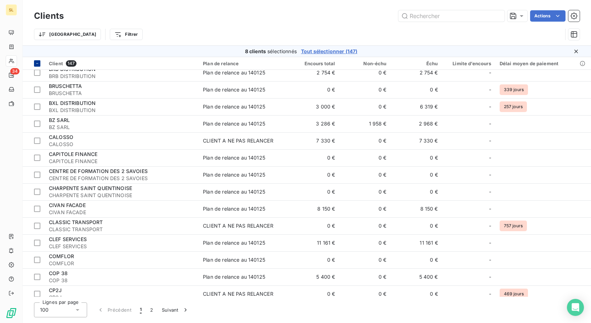
click at [37, 157] on div at bounding box center [37, 157] width 6 height 6
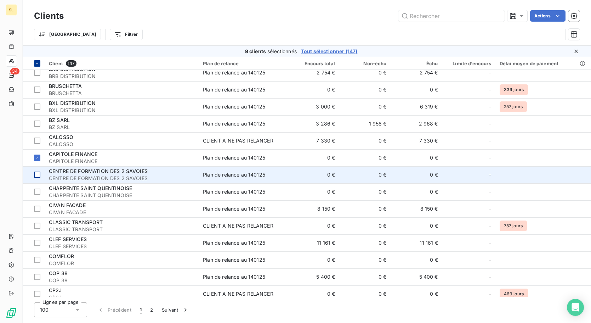
click at [39, 171] on div at bounding box center [37, 174] width 6 height 6
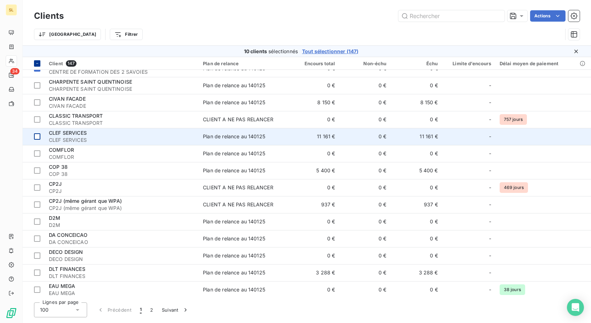
scroll to position [708, 0]
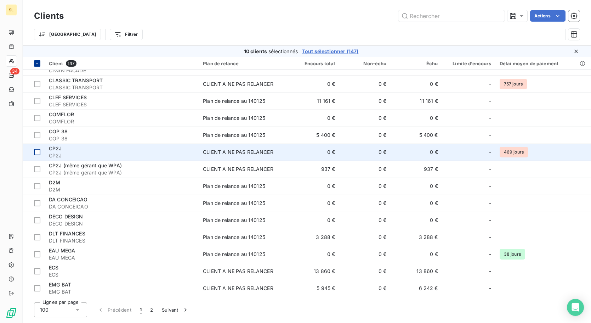
click at [38, 154] on div at bounding box center [37, 152] width 6 height 6
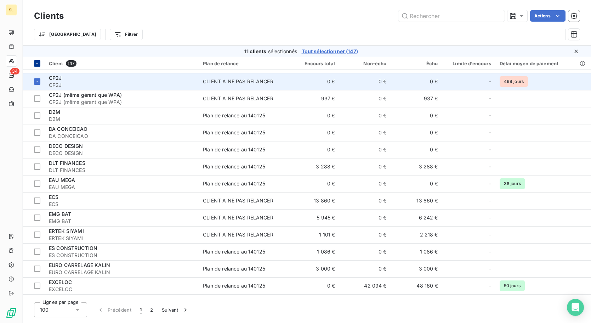
scroll to position [779, 0]
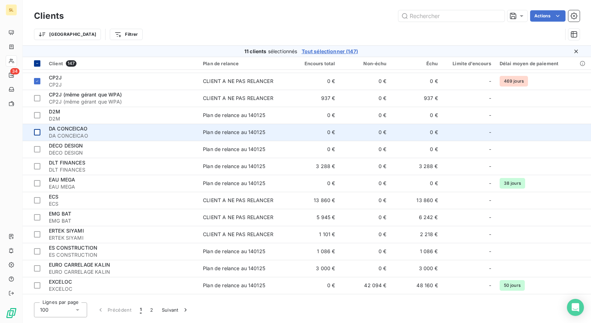
click at [42, 131] on td at bounding box center [34, 132] width 22 height 17
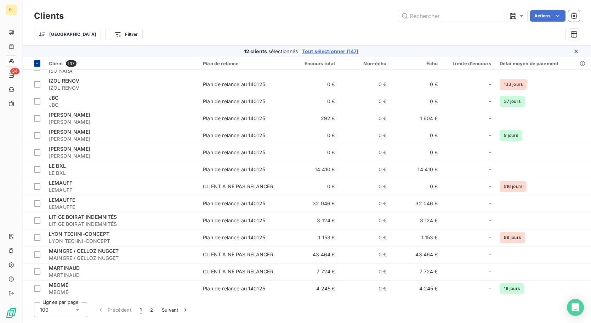
scroll to position [1204, 0]
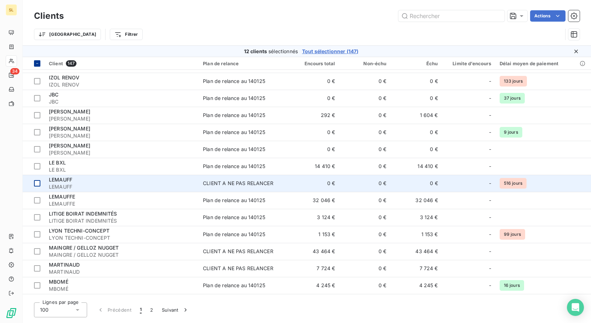
click at [36, 182] on div at bounding box center [37, 183] width 6 height 6
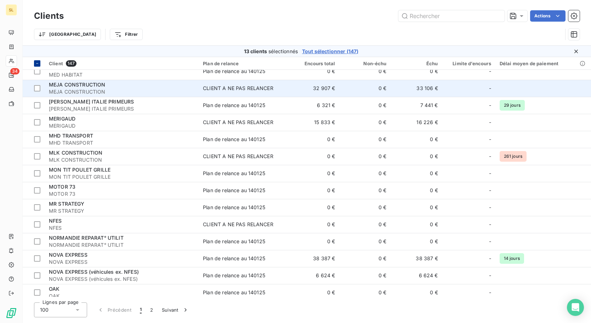
scroll to position [1474, 0]
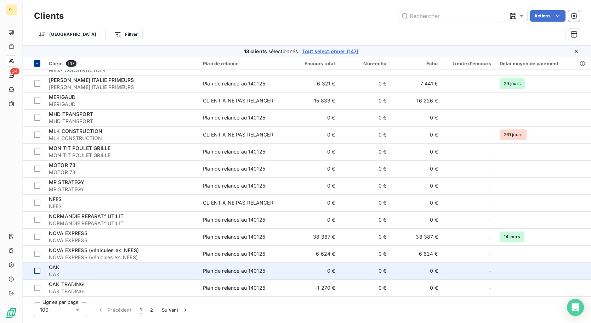
click at [36, 267] on div at bounding box center [37, 270] width 6 height 6
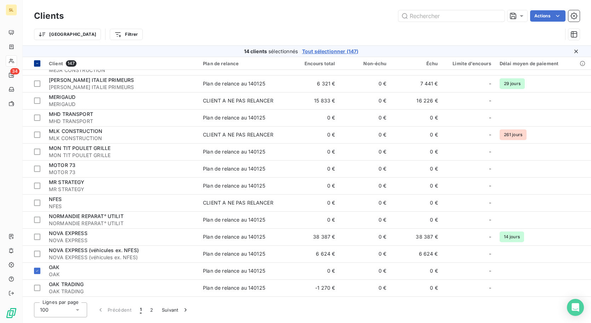
click at [551, 14] on html "SL 34 Clients Actions Trier Filtrer 14 clients sélectionnés Tout sélectionner (…" at bounding box center [295, 161] width 591 height 323
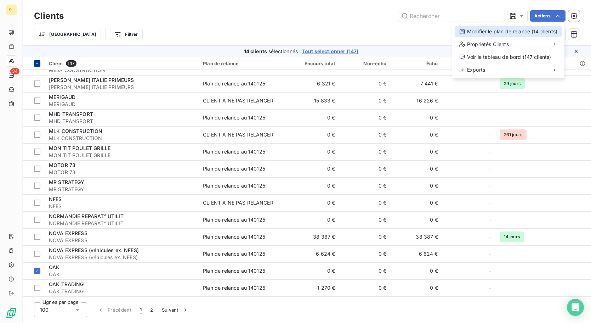
click at [541, 35] on div "Modifier le plan de relance (14 clients)" at bounding box center [508, 31] width 107 height 11
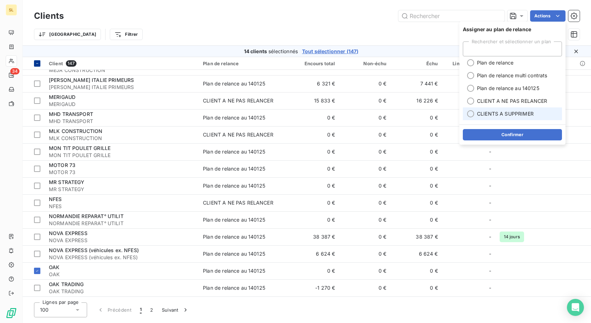
click at [528, 111] on span "CLIENTS A SUPPRIMER" at bounding box center [505, 113] width 57 height 7
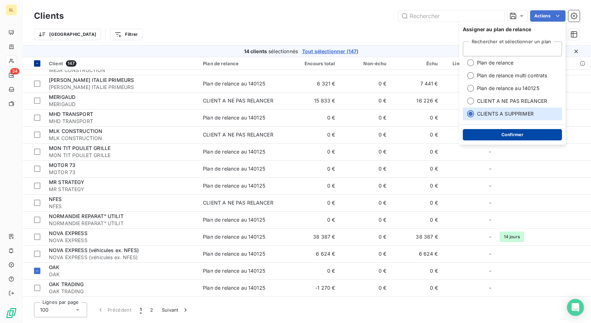
click at [528, 132] on button "Confirmer" at bounding box center [512, 134] width 99 height 11
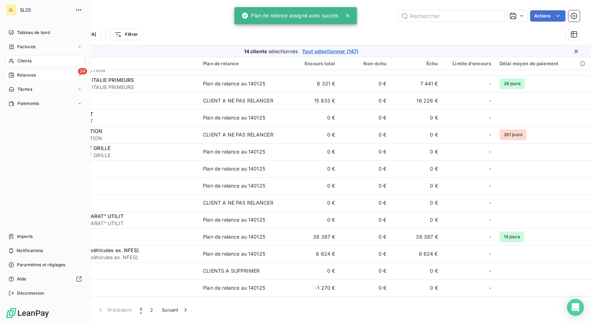
click at [36, 74] on div "34 Relances" at bounding box center [45, 74] width 79 height 11
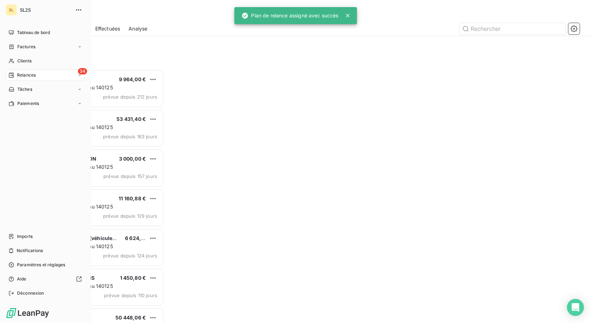
scroll to position [248, 125]
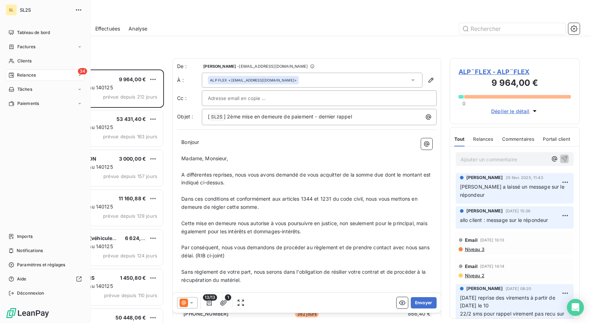
click at [46, 74] on div "34 Relances" at bounding box center [45, 74] width 79 height 11
click at [47, 67] on nav "Tableau de bord Factures Clients 34 Relances À effectuer À venir Effectuées Ana…" at bounding box center [45, 96] width 79 height 139
click at [49, 60] on div "Clients" at bounding box center [45, 60] width 79 height 11
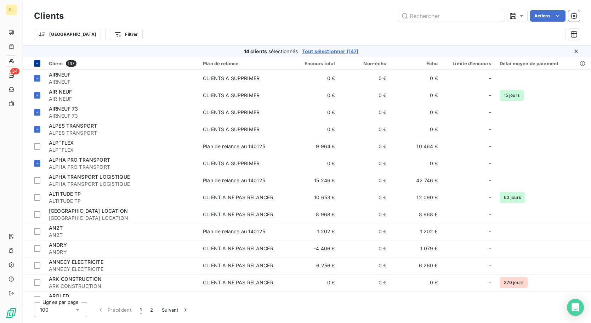
click at [38, 64] on icon at bounding box center [37, 63] width 4 height 4
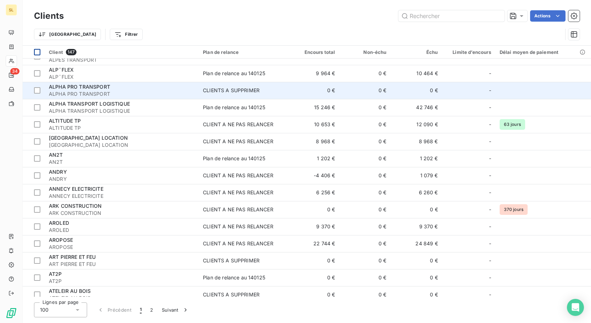
scroll to position [71, 0]
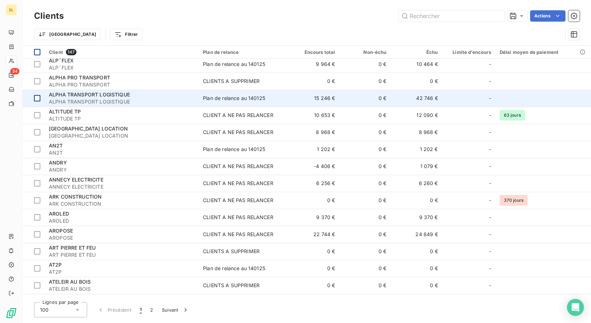
click at [39, 100] on div at bounding box center [37, 98] width 6 height 6
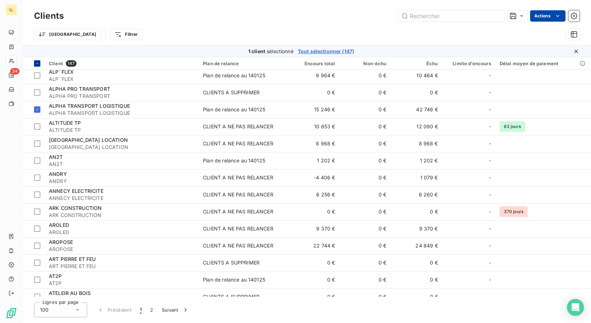
click at [541, 16] on html "SL 34 Clients Actions Trier Filtrer 1 client sélectionné Tout sélectionner (147…" at bounding box center [295, 161] width 591 height 323
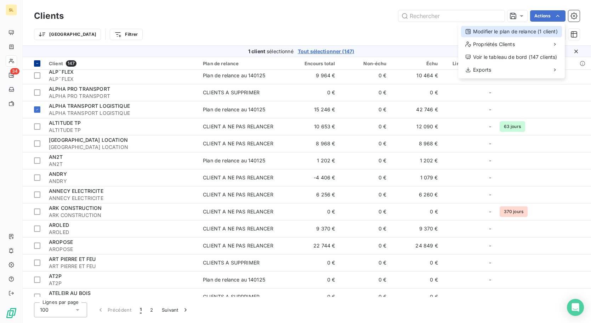
click at [535, 31] on div "Modifier le plan de relance (1 client)" at bounding box center [511, 31] width 101 height 11
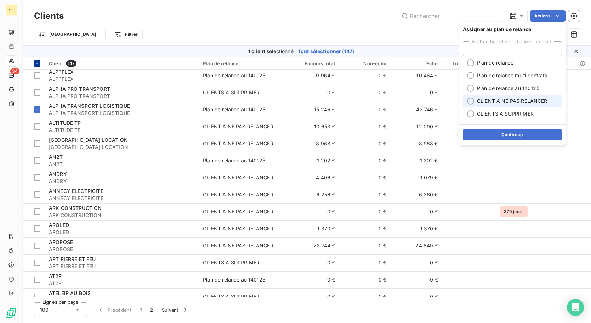
click at [519, 104] on span "CLIENT A NE PAS RELANCER" at bounding box center [512, 100] width 70 height 7
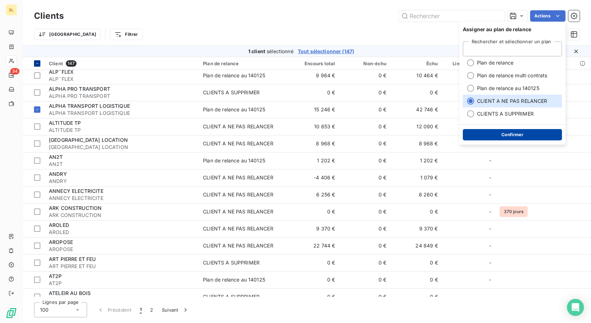
click at [515, 136] on button "Confirmer" at bounding box center [512, 134] width 99 height 11
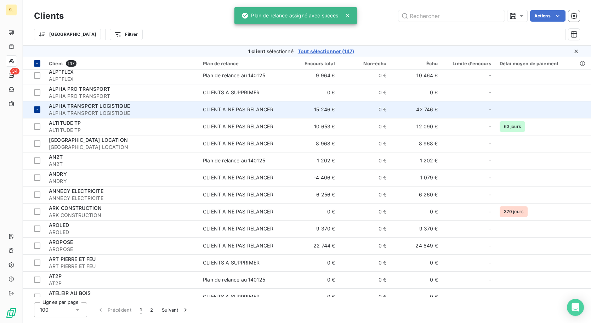
click at [37, 109] on icon at bounding box center [37, 109] width 4 height 4
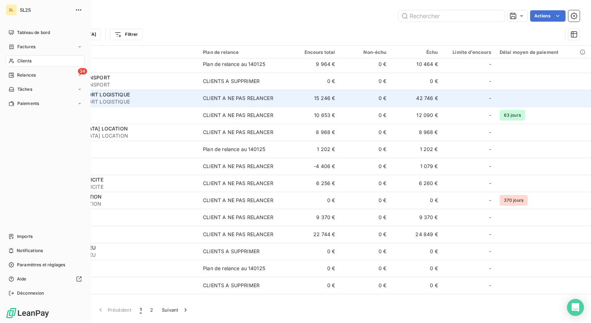
click at [35, 62] on div "Clients" at bounding box center [45, 60] width 79 height 11
click at [46, 74] on div "34 Relances" at bounding box center [45, 74] width 79 height 11
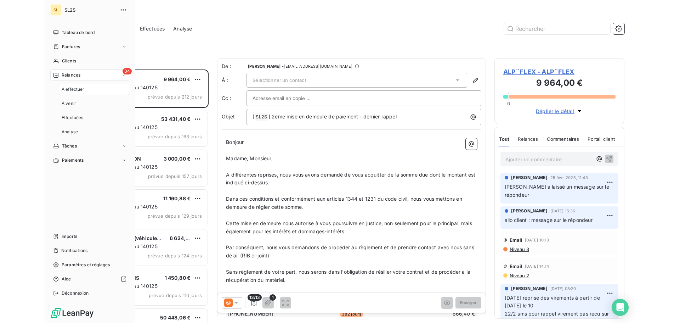
scroll to position [248, 125]
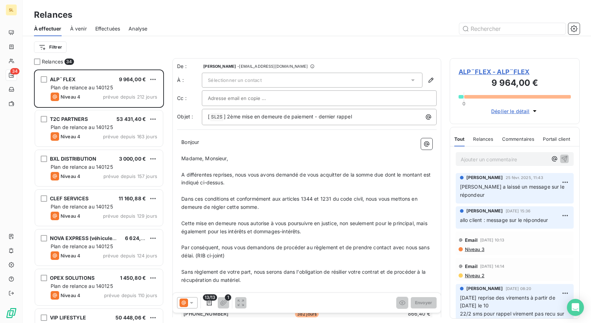
click at [77, 29] on span "À venir" at bounding box center [78, 28] width 17 height 7
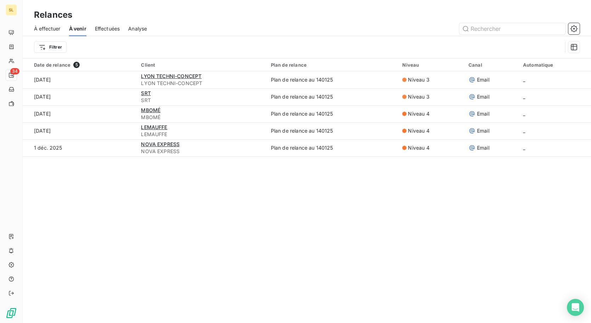
click at [101, 29] on span "Effectuées" at bounding box center [107, 28] width 25 height 7
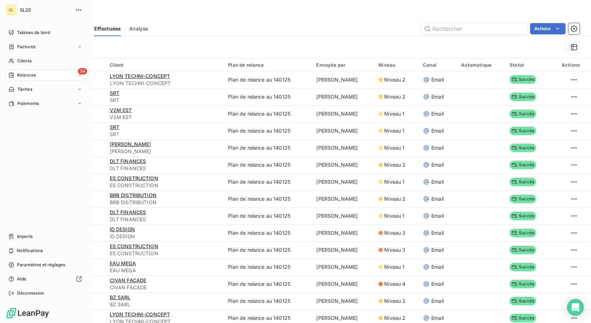
click at [40, 77] on div "34 Relances" at bounding box center [45, 74] width 79 height 11
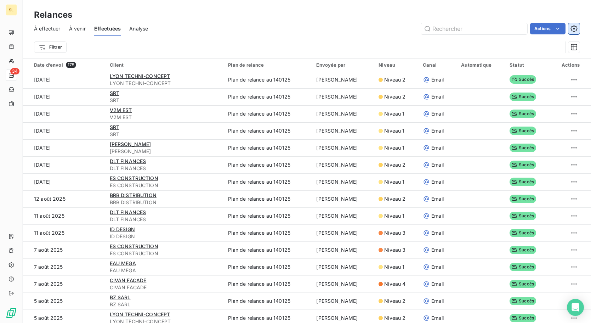
click at [573, 28] on icon "button" at bounding box center [574, 28] width 7 height 7
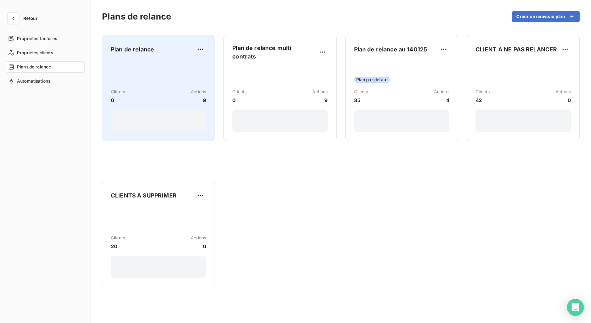
click at [185, 85] on div "Clients 0 Actions 9" at bounding box center [158, 97] width 95 height 72
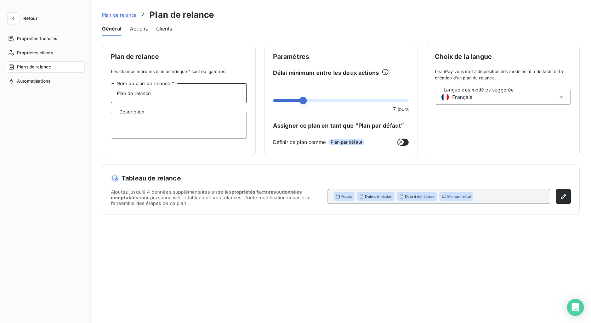
drag, startPoint x: 192, startPoint y: 98, endPoint x: 37, endPoint y: 96, distance: 154.8
click at [37, 96] on div "Retour Propriétés factures Propriétés clients Plans de relance Automatisations …" at bounding box center [295, 161] width 591 height 323
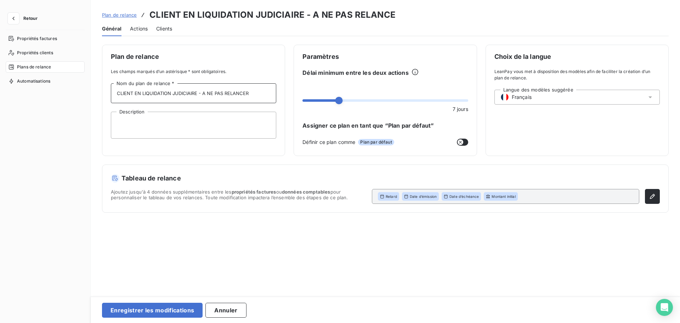
type input "CLIENT EN LIQUIDATION JUDICIAIRE - A NE PAS RELANCER"
click at [159, 311] on button "Enregistrer les modifications" at bounding box center [152, 309] width 101 height 15
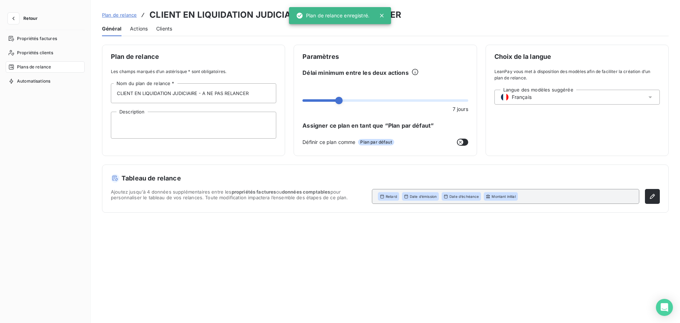
click at [52, 33] on div "Retour Propriétés factures Propriétés clients Plans de relance Automatisations" at bounding box center [45, 161] width 91 height 323
click at [53, 64] on div "Plans de relance" at bounding box center [45, 66] width 79 height 11
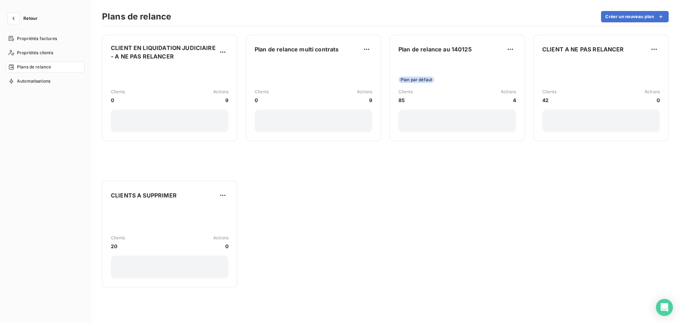
click at [27, 15] on button "Retour" at bounding box center [25, 18] width 38 height 11
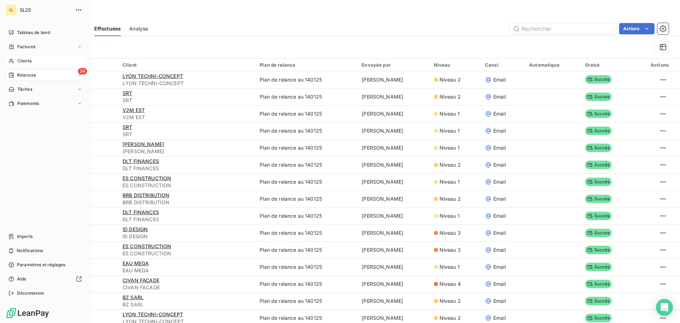
click at [50, 60] on div "Clients" at bounding box center [45, 60] width 79 height 11
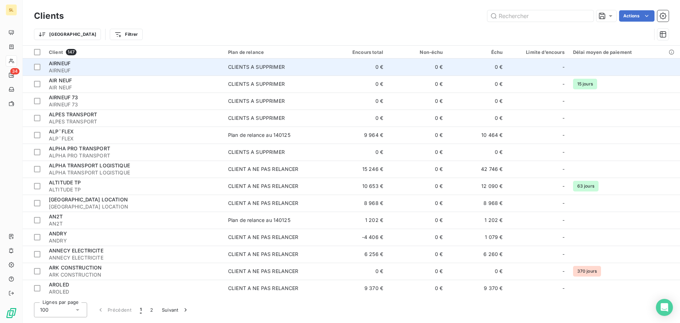
scroll to position [35, 0]
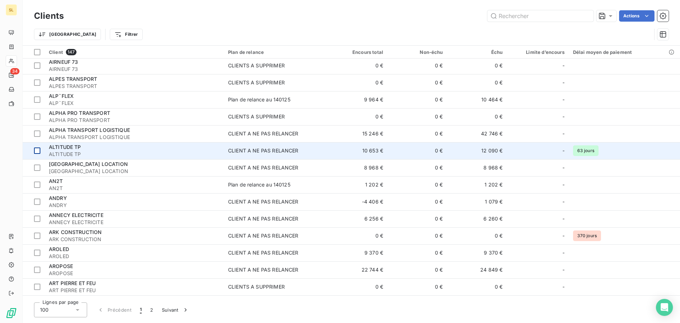
click at [38, 151] on div at bounding box center [37, 150] width 6 height 6
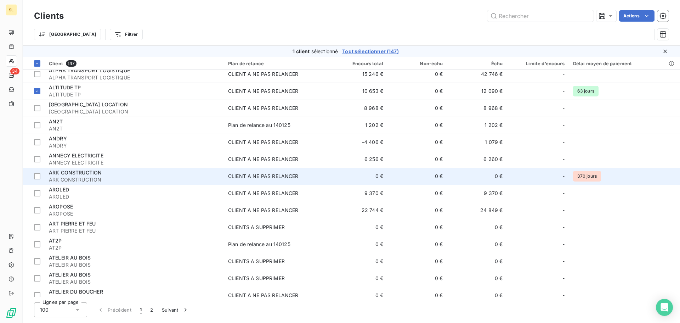
scroll to position [142, 0]
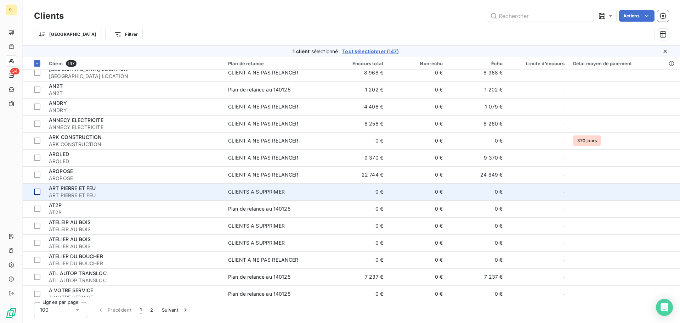
click at [38, 190] on div at bounding box center [37, 191] width 6 height 6
click at [38, 190] on icon at bounding box center [37, 192] width 4 height 4
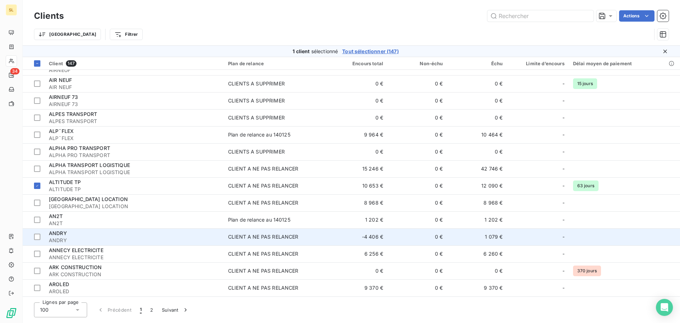
scroll to position [0, 0]
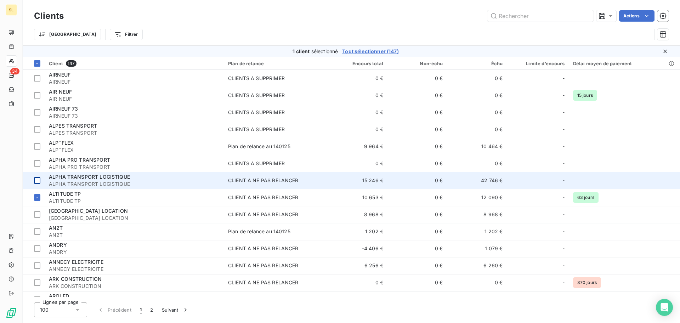
click at [41, 181] on td at bounding box center [34, 180] width 22 height 17
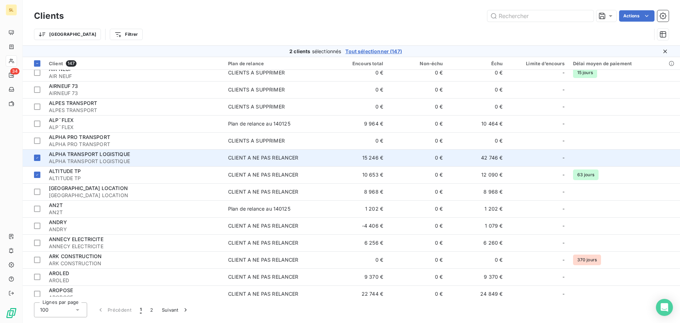
scroll to position [35, 0]
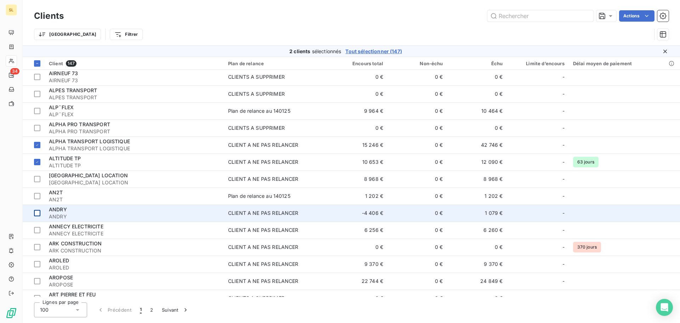
click at [36, 209] on td at bounding box center [34, 212] width 22 height 17
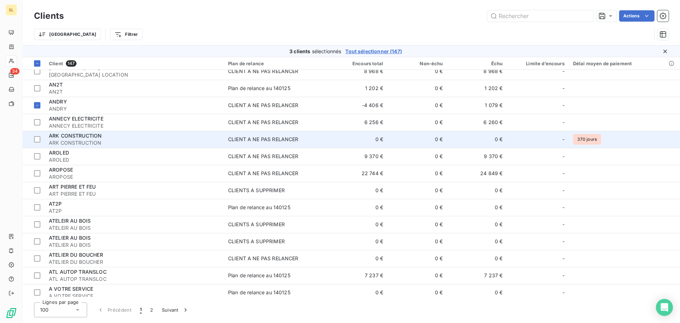
scroll to position [177, 0]
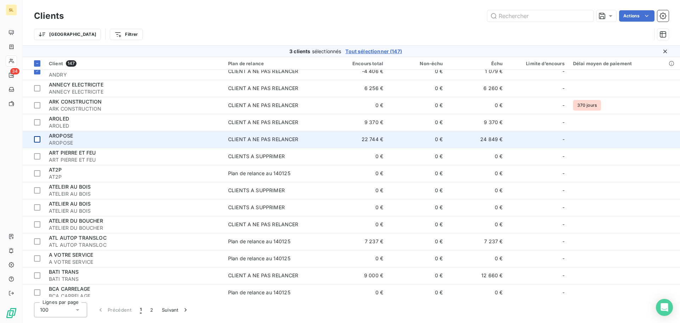
click at [38, 137] on div at bounding box center [37, 139] width 6 height 6
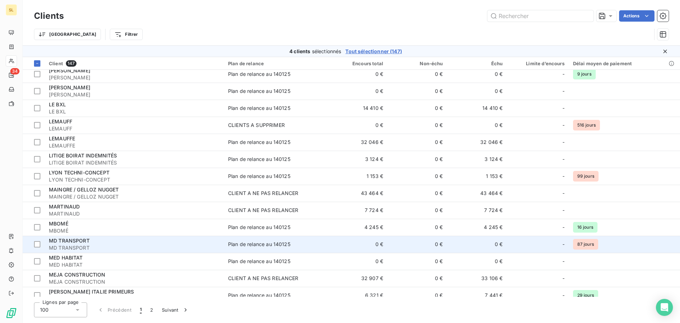
scroll to position [1275, 0]
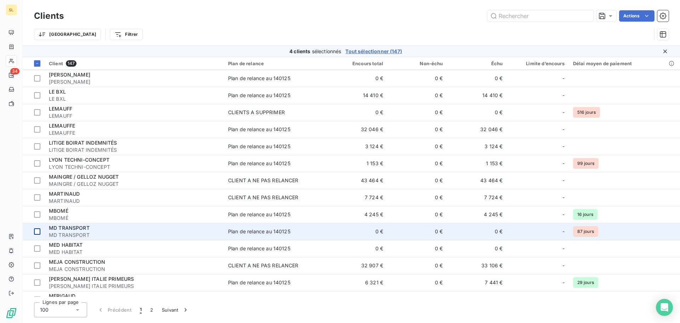
click at [39, 230] on div at bounding box center [37, 231] width 6 height 6
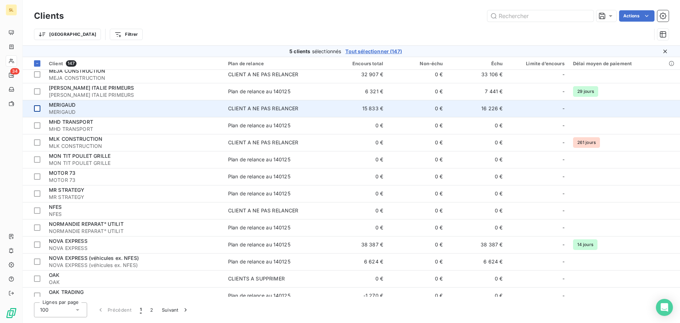
scroll to position [1474, 0]
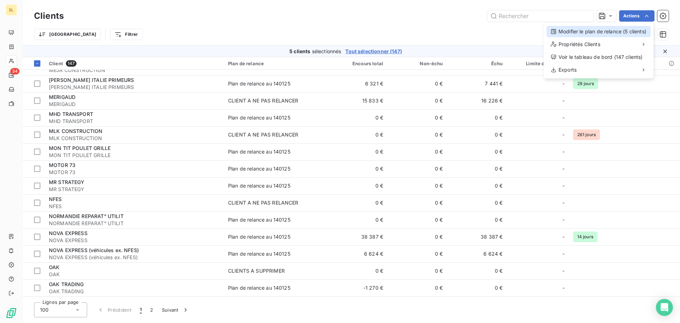
click at [638, 27] on div "Modifier le plan de relance (5 clients)" at bounding box center [599, 31] width 104 height 11
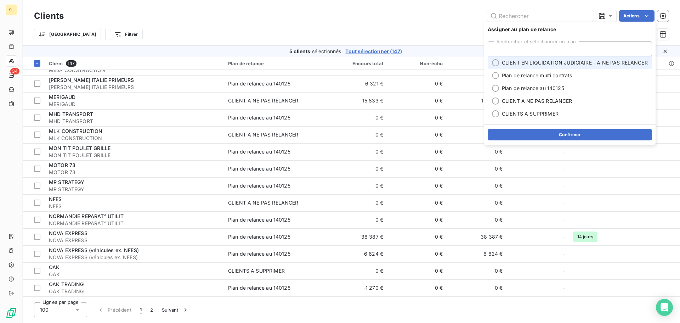
click at [577, 63] on span "CLIENT EN LIQUIDATION JUDICIAIRE - A NE PAS RELANCER" at bounding box center [575, 62] width 146 height 7
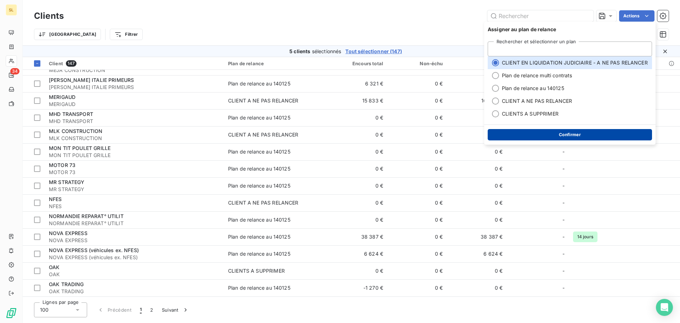
click at [589, 134] on button "Confirmer" at bounding box center [570, 134] width 164 height 11
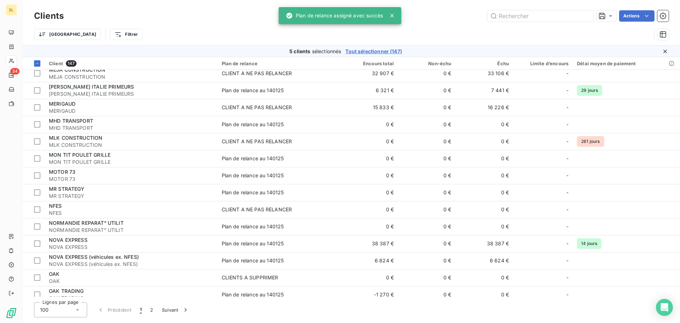
scroll to position [1438, 0]
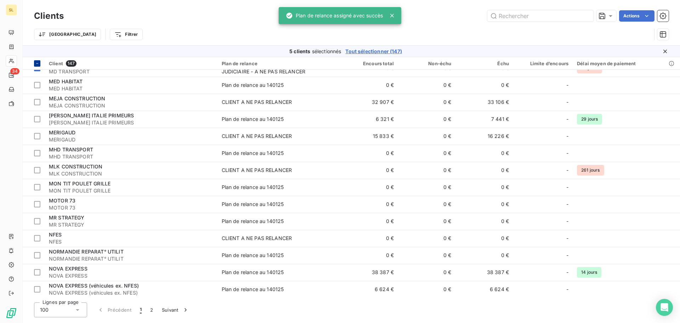
click at [32, 64] on th at bounding box center [34, 63] width 22 height 13
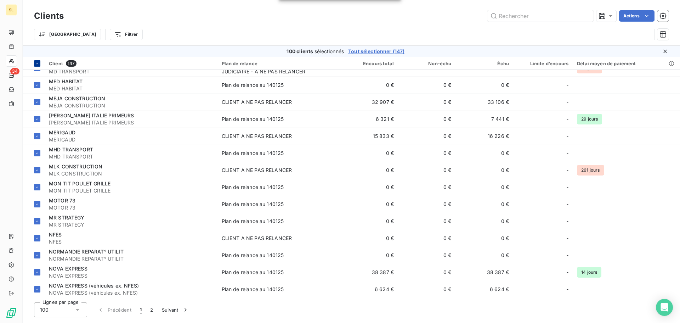
click at [37, 62] on icon at bounding box center [37, 63] width 4 height 4
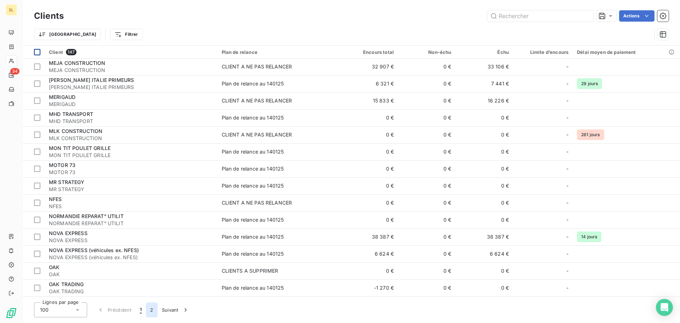
click at [152, 308] on button "2" at bounding box center [151, 309] width 11 height 15
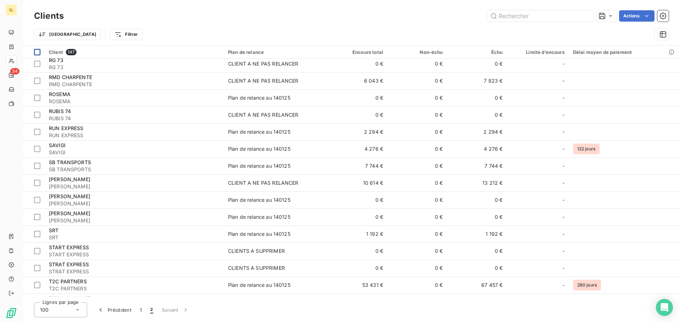
scroll to position [0, 0]
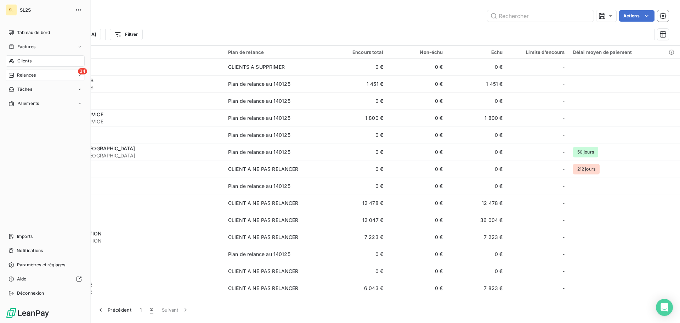
click at [26, 72] on span "Relances" at bounding box center [26, 75] width 19 height 6
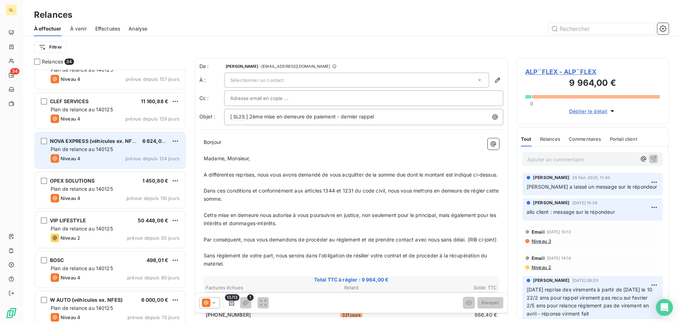
scroll to position [142, 0]
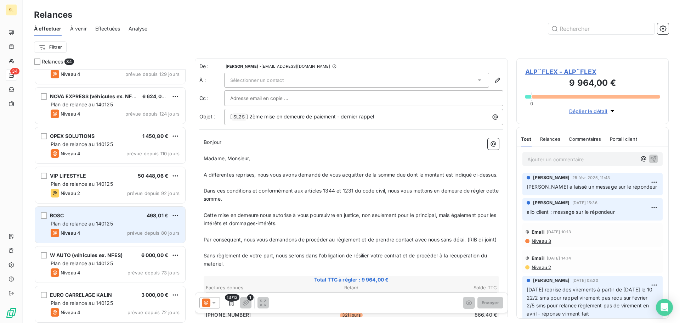
click at [87, 231] on div "Niveau 4 prévue depuis 80 jours" at bounding box center [115, 232] width 129 height 9
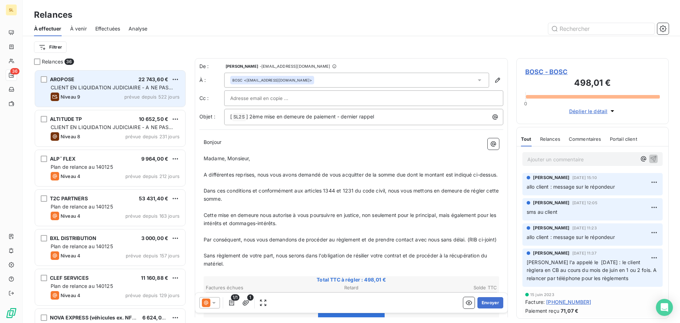
click at [104, 88] on span "CLIENT EN LIQUIDATION JUDICIAIRE - A NE PAS RELANCER" at bounding box center [112, 90] width 122 height 13
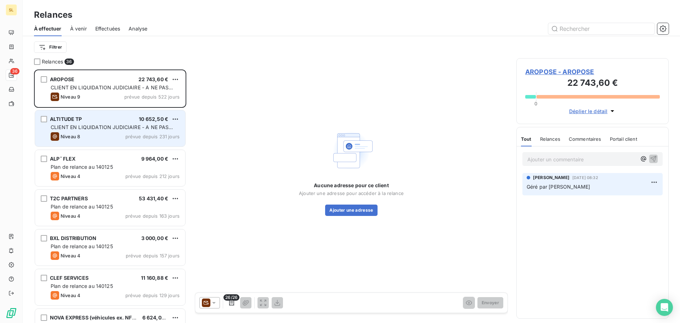
click at [67, 124] on span "CLIENT EN LIQUIDATION JUDICIAIRE - A NE PAS RELANCER" at bounding box center [112, 130] width 122 height 13
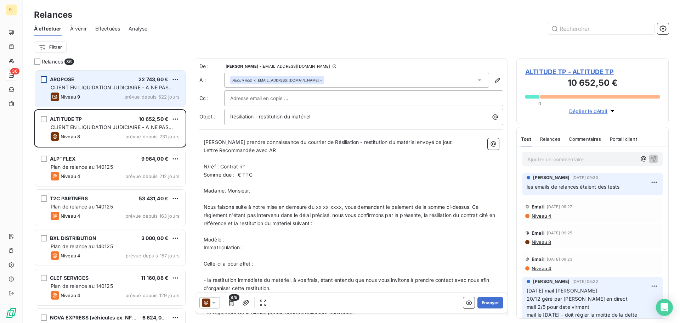
click at [44, 79] on div "grid" at bounding box center [44, 79] width 6 height 6
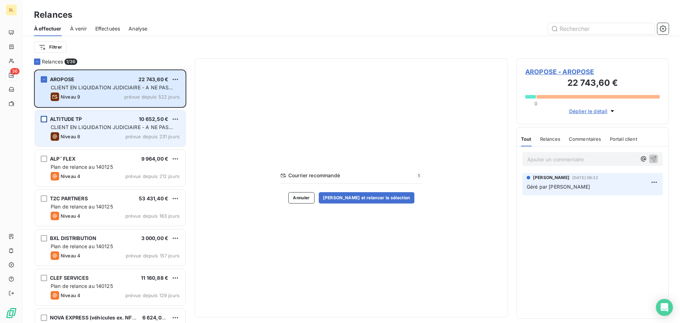
click at [43, 120] on div "grid" at bounding box center [44, 119] width 6 height 6
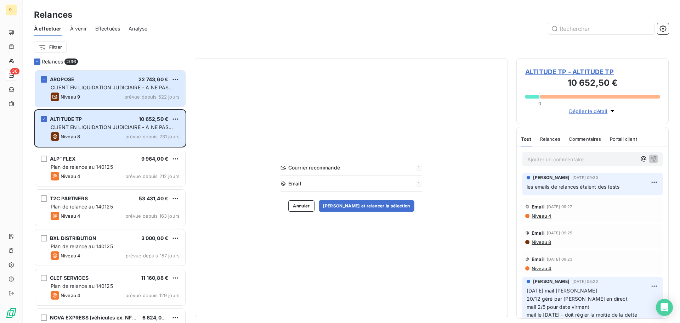
click at [671, 28] on div "À effectuer À venir Effectuées Analyse" at bounding box center [351, 28] width 657 height 15
click at [667, 26] on button "button" at bounding box center [662, 28] width 11 height 11
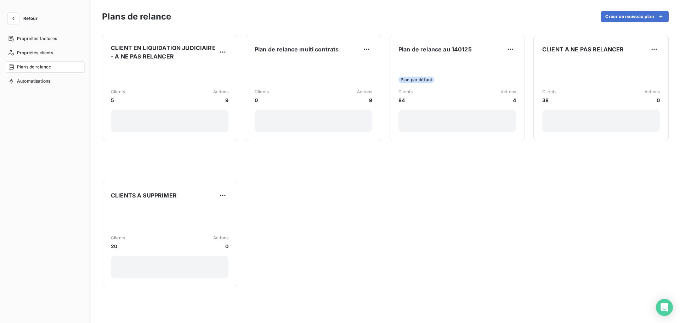
click at [539, 15] on div "Plans de relance Créer un nouveau plan" at bounding box center [385, 18] width 567 height 15
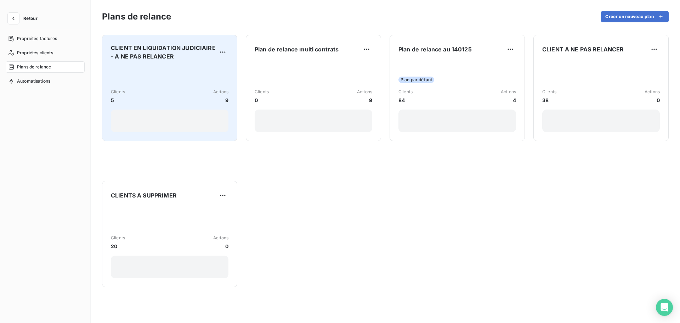
click at [200, 77] on div "Clients 5 Actions 9" at bounding box center [170, 99] width 118 height 66
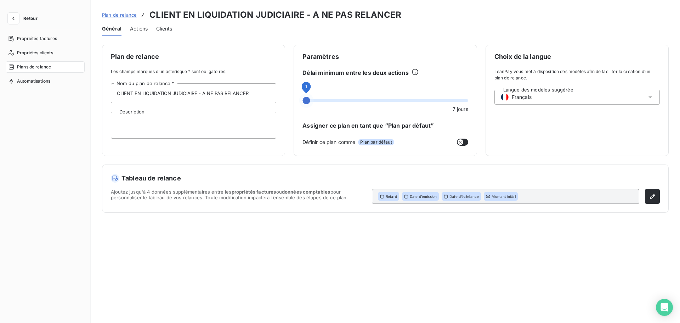
click at [302, 103] on span at bounding box center [305, 100] width 7 height 7
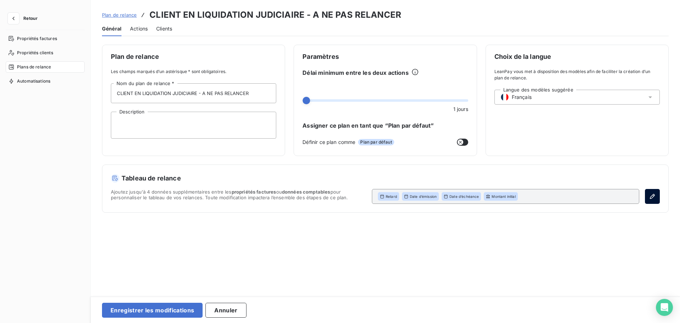
click at [653, 198] on icon "button" at bounding box center [652, 196] width 7 height 7
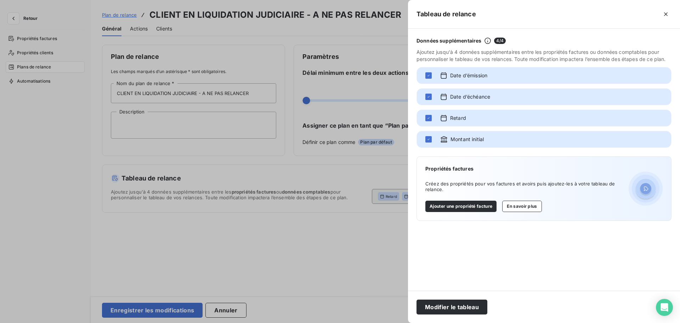
click at [356, 262] on div at bounding box center [340, 161] width 680 height 323
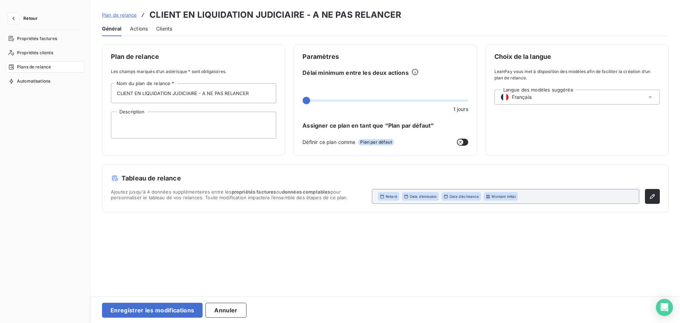
click at [135, 30] on span "Actions" at bounding box center [139, 28] width 18 height 7
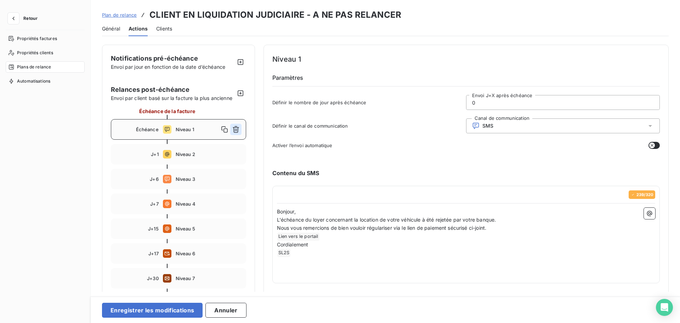
click at [239, 125] on button "button" at bounding box center [235, 129] width 11 height 11
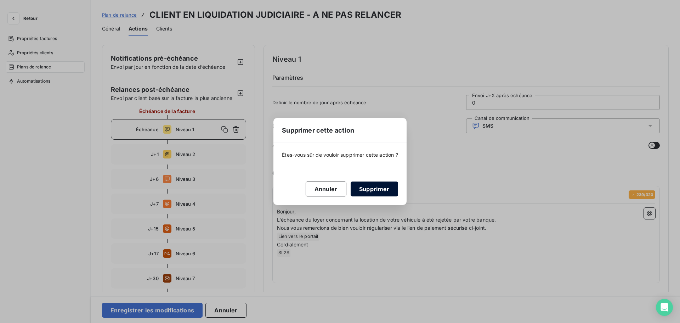
click at [388, 186] on button "Supprimer" at bounding box center [374, 188] width 47 height 15
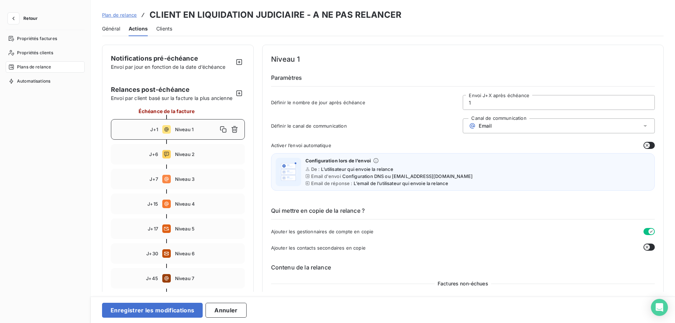
click at [241, 136] on div "J+1 Niveau 1" at bounding box center [178, 129] width 134 height 21
click at [234, 133] on icon "button" at bounding box center [234, 129] width 6 height 7
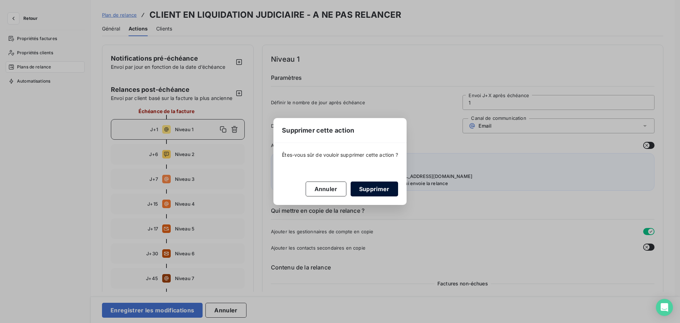
click at [366, 188] on button "Supprimer" at bounding box center [374, 188] width 47 height 15
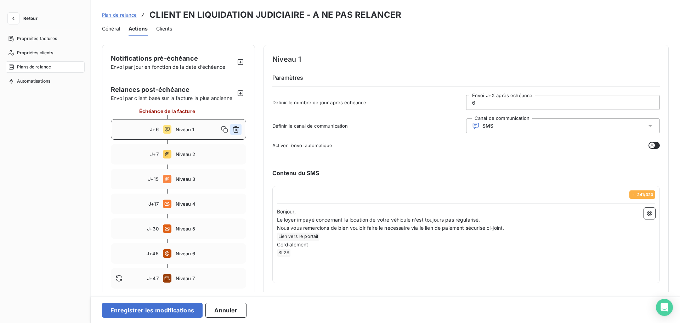
click at [238, 129] on icon "button" at bounding box center [235, 129] width 7 height 7
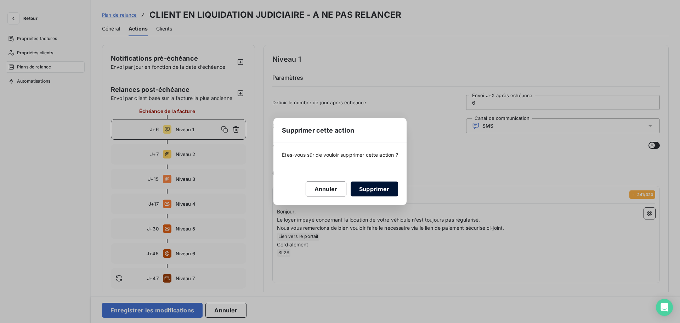
click at [374, 191] on button "Supprimer" at bounding box center [374, 188] width 47 height 15
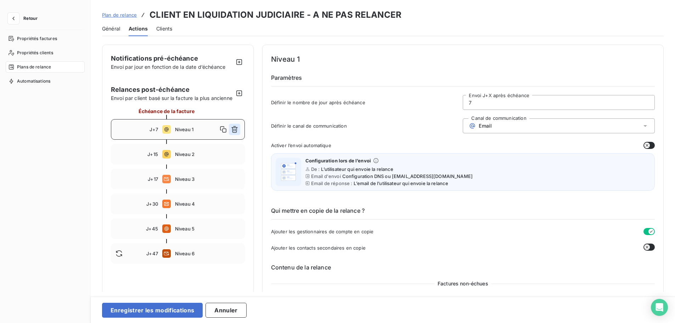
click at [234, 135] on button "button" at bounding box center [234, 129] width 11 height 11
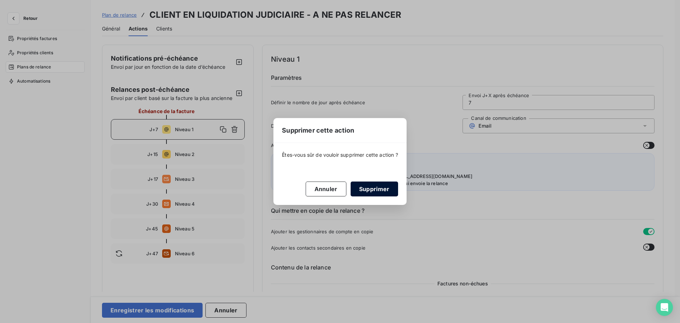
click at [371, 194] on button "Supprimer" at bounding box center [374, 188] width 47 height 15
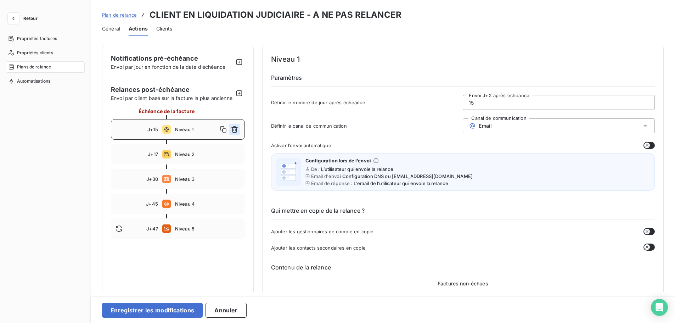
click at [238, 135] on button "button" at bounding box center [234, 129] width 11 height 11
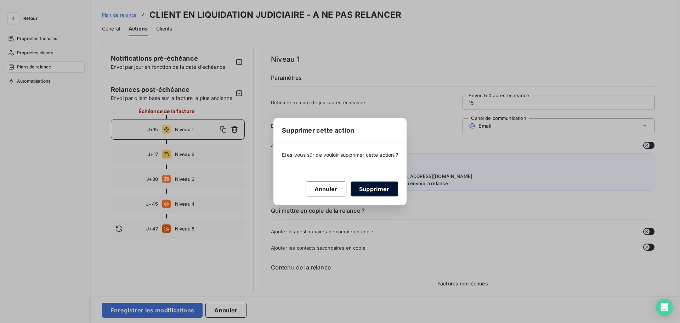
click at [378, 188] on button "Supprimer" at bounding box center [374, 188] width 47 height 15
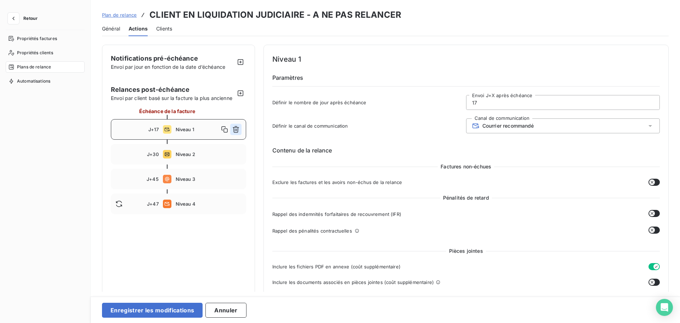
click at [236, 130] on icon "button" at bounding box center [235, 129] width 7 height 7
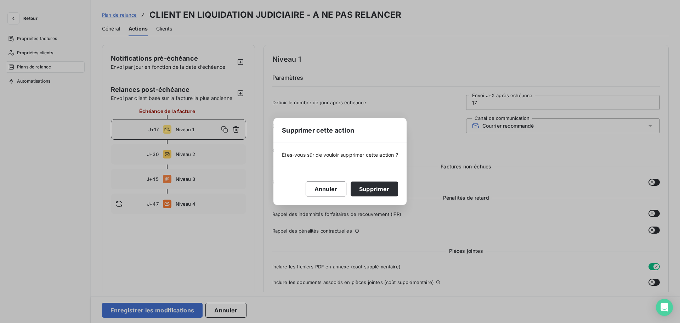
click at [391, 192] on button "Supprimer" at bounding box center [374, 188] width 47 height 15
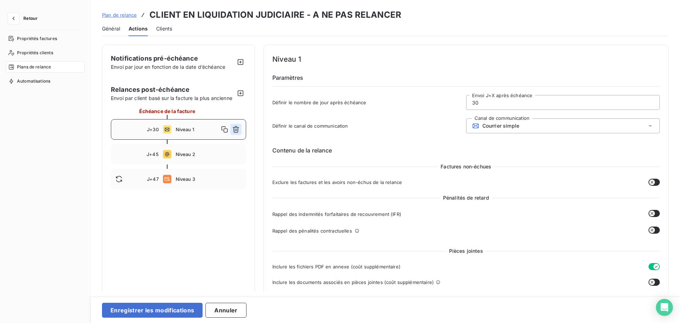
click at [234, 131] on icon "button" at bounding box center [235, 129] width 7 height 7
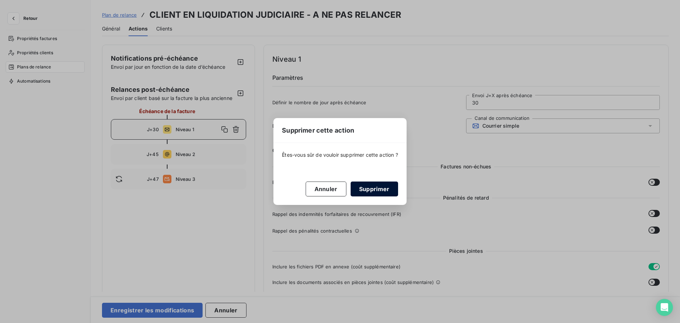
click at [355, 195] on button "Supprimer" at bounding box center [374, 188] width 47 height 15
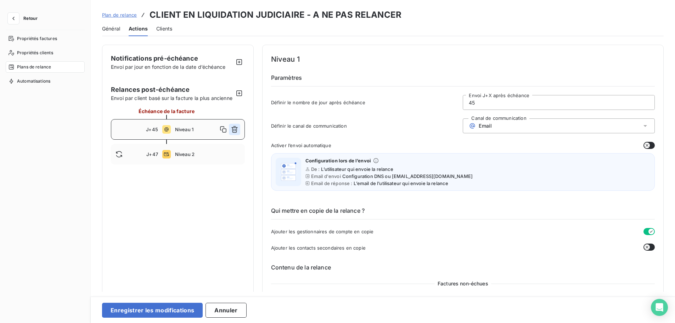
click at [232, 133] on icon "button" at bounding box center [234, 129] width 7 height 7
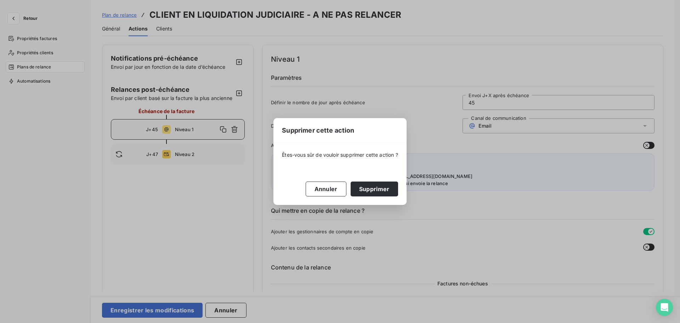
click at [367, 186] on button "Supprimer" at bounding box center [374, 188] width 47 height 15
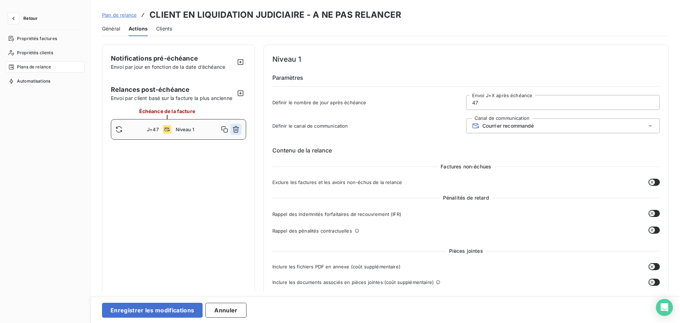
click at [232, 127] on icon "button" at bounding box center [235, 129] width 7 height 7
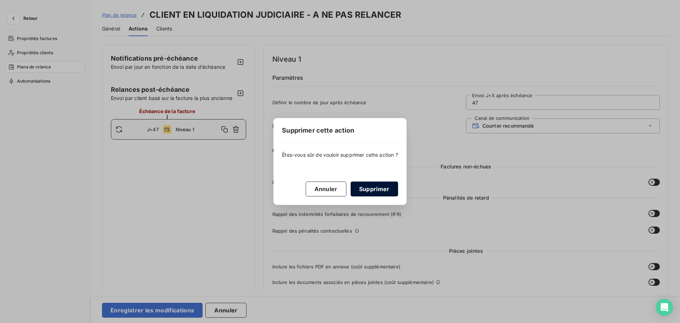
click at [374, 193] on button "Supprimer" at bounding box center [374, 188] width 47 height 15
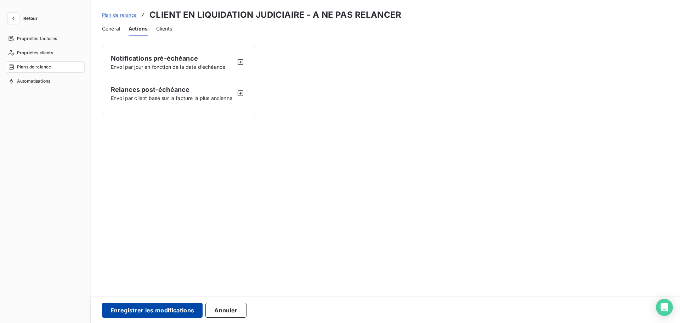
click at [186, 310] on button "Enregistrer les modifications" at bounding box center [152, 309] width 101 height 15
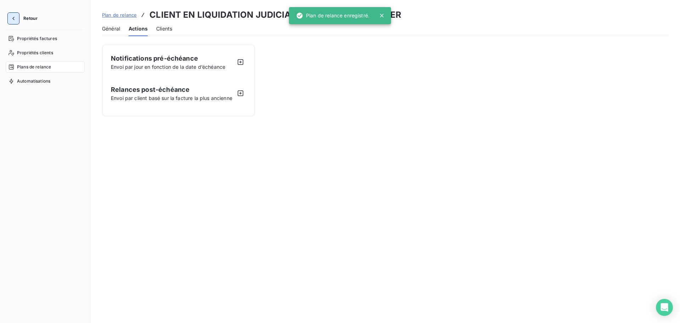
click at [16, 21] on icon "button" at bounding box center [13, 18] width 7 height 7
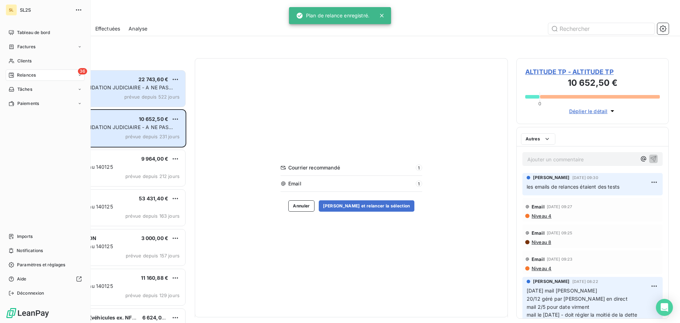
scroll to position [248, 147]
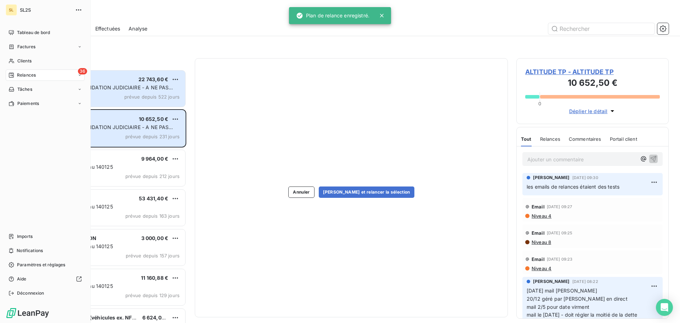
click at [46, 71] on div "36 Relances" at bounding box center [45, 74] width 79 height 11
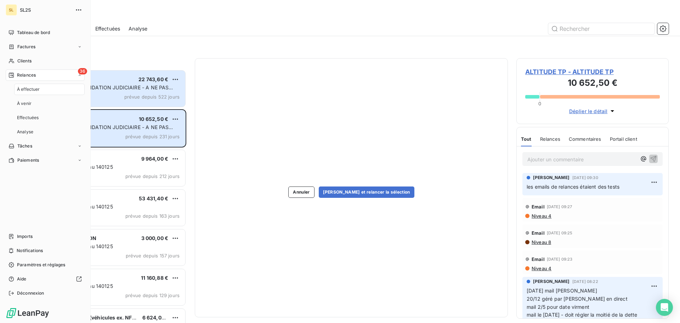
click at [52, 88] on div "À effectuer" at bounding box center [49, 89] width 70 height 11
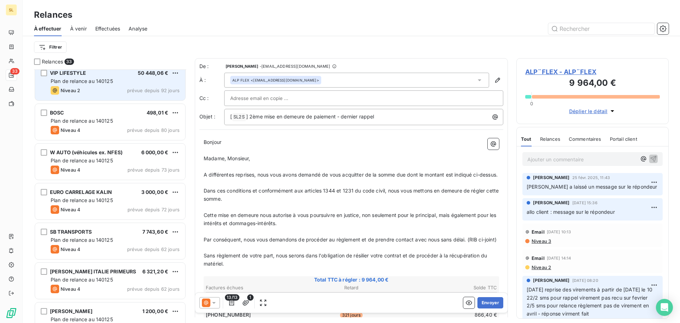
scroll to position [248, 0]
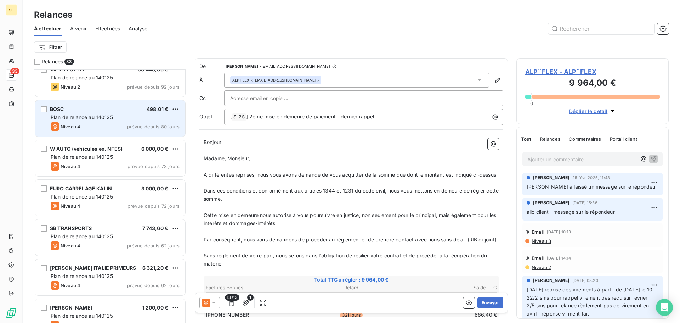
click at [98, 129] on div "Niveau 4 prévue depuis 80 jours" at bounding box center [115, 126] width 129 height 9
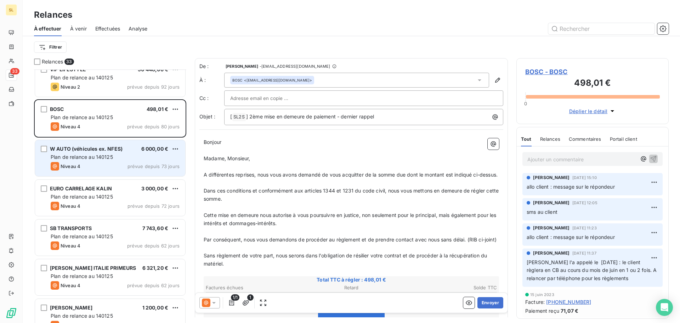
click at [108, 169] on div "Niveau 4 prévue depuis 73 jours" at bounding box center [115, 166] width 129 height 9
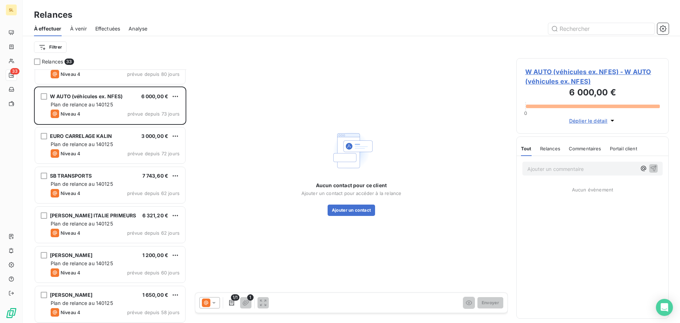
scroll to position [355, 0]
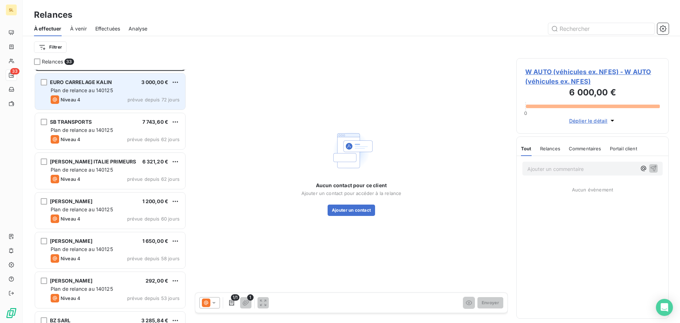
click at [101, 104] on div "EURO CARRELAGE KALIN 3 000,00 € Plan de relance au 140125 Niveau 4 prévue depui…" at bounding box center [110, 91] width 150 height 36
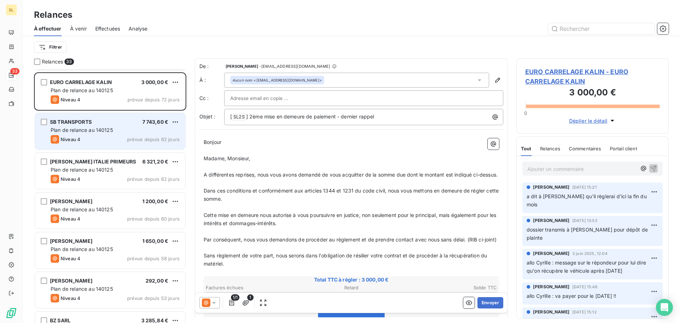
click at [103, 130] on span "Plan de relance au 140125" at bounding box center [82, 130] width 62 height 6
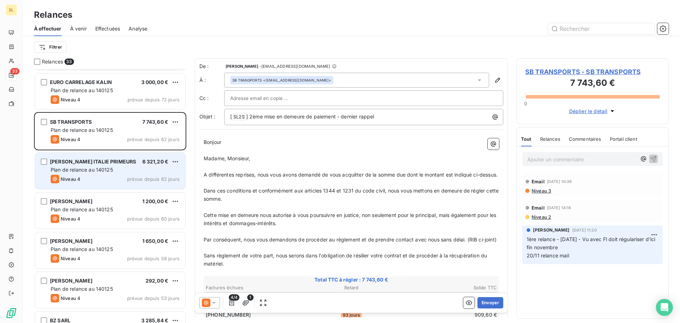
click at [104, 171] on span "Plan de relance au 140125" at bounding box center [82, 169] width 62 height 6
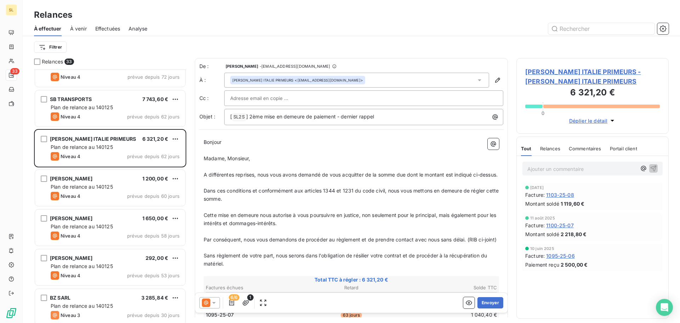
scroll to position [390, 0]
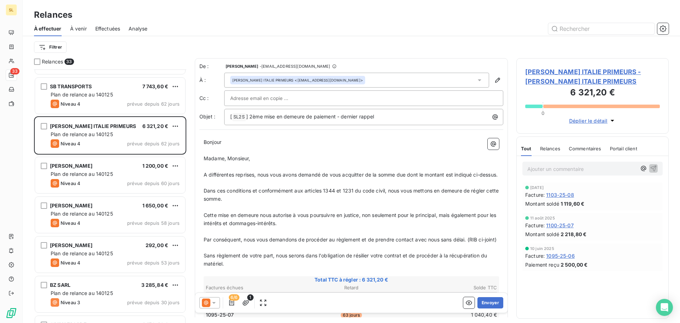
click at [103, 171] on span "Plan de relance au 140125" at bounding box center [82, 174] width 62 height 6
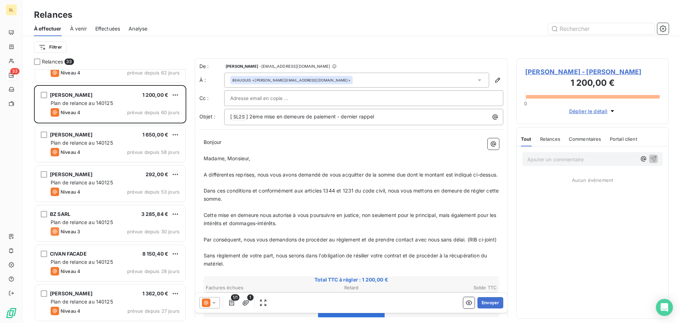
scroll to position [390, 0]
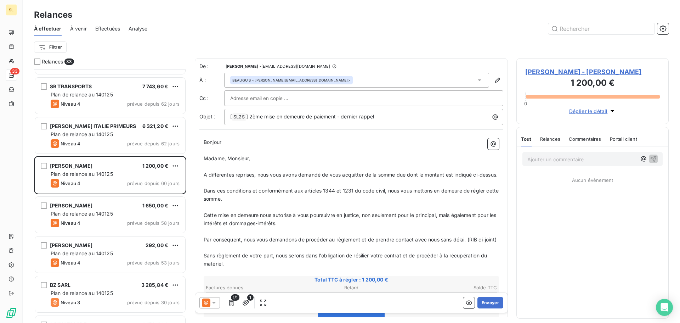
click at [594, 166] on div "Ajouter un commentaire ﻿" at bounding box center [592, 159] width 140 height 14
click at [590, 164] on p "Ajouter un commentaire ﻿" at bounding box center [581, 159] width 109 height 9
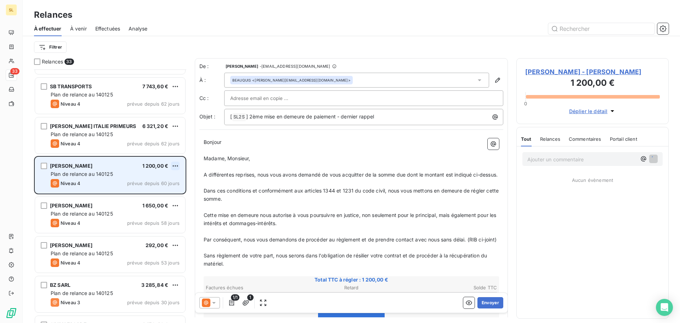
click at [176, 162] on html "SL 33 Relances À effectuer À venir Effectuées Analyse Filtrer Relances 33 ALP¨F…" at bounding box center [340, 161] width 680 height 323
click at [164, 176] on div "Replanifier cette action" at bounding box center [144, 179] width 63 height 11
select select "8"
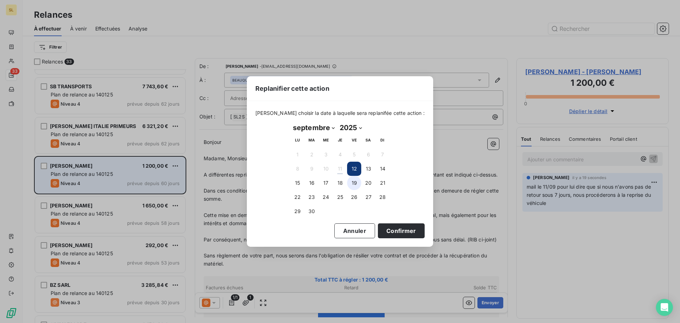
click at [357, 187] on button "19" at bounding box center [354, 183] width 14 height 14
click at [389, 229] on button "Confirmer" at bounding box center [401, 230] width 47 height 15
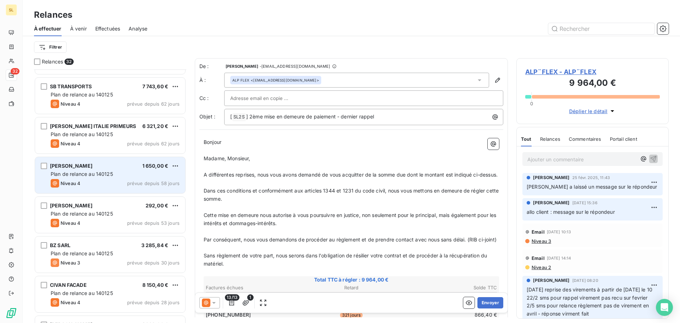
click at [65, 171] on span "Plan de relance au 140125" at bounding box center [82, 174] width 62 height 6
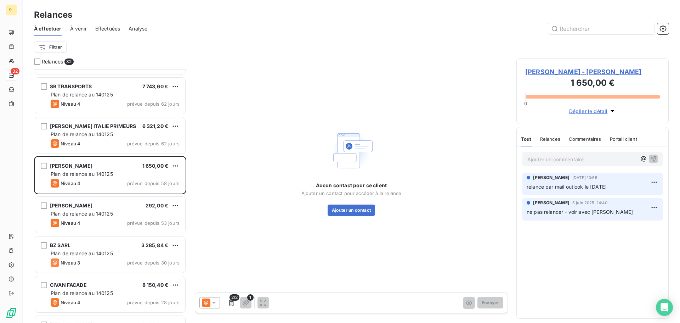
click at [564, 156] on p "Ajouter un commentaire ﻿" at bounding box center [581, 159] width 109 height 9
click at [177, 166] on html "SL 32 Relances À effectuer À venir Effectuées Analyse Filtrer Relances 32 ALP¨F…" at bounding box center [340, 161] width 680 height 323
click at [172, 175] on div "Replanifier cette action" at bounding box center [144, 179] width 63 height 11
select select "8"
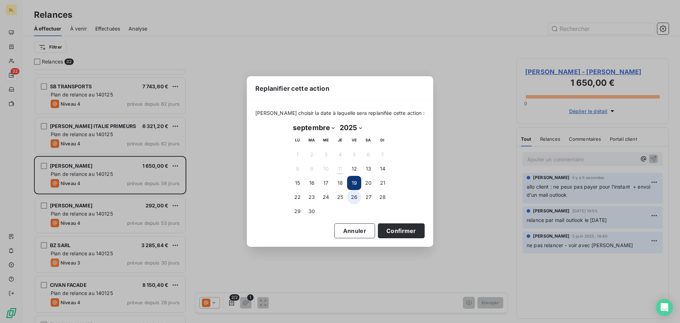
click at [353, 200] on button "26" at bounding box center [354, 197] width 14 height 14
click at [392, 226] on button "Confirmer" at bounding box center [401, 230] width 47 height 15
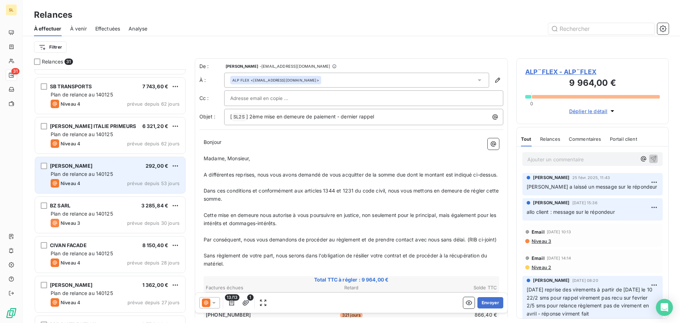
click at [61, 174] on span "Plan de relance au 140125" at bounding box center [82, 174] width 62 height 6
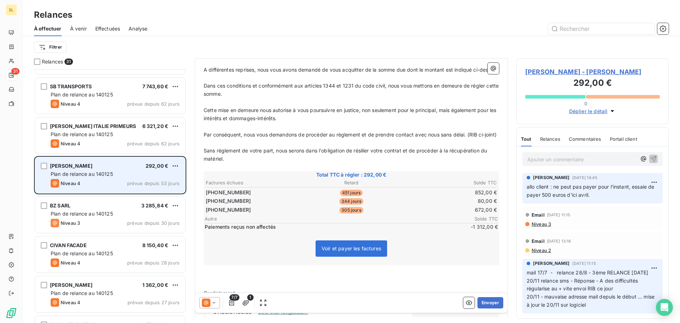
scroll to position [107, 0]
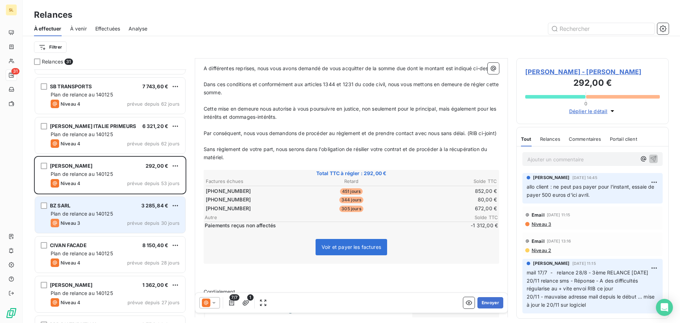
click at [85, 204] on div "BZ SARL 3 285,84 €" at bounding box center [115, 205] width 129 height 6
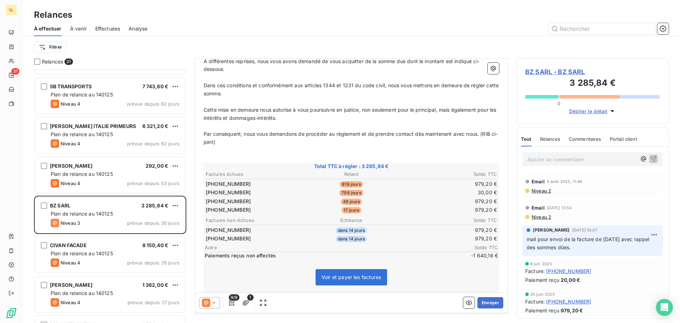
scroll to position [143, 0]
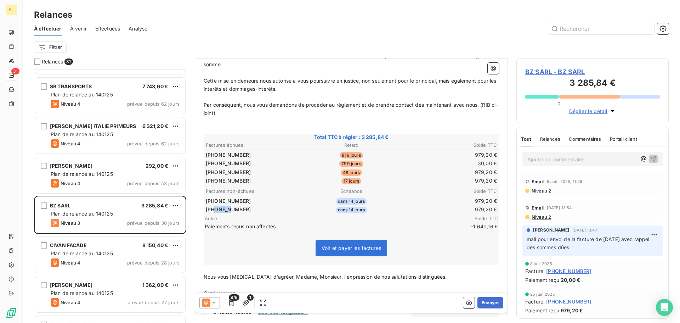
drag, startPoint x: 214, startPoint y: 209, endPoint x: 229, endPoint y: 207, distance: 15.0
click at [229, 207] on td "364-25-09" at bounding box center [253, 209] width 97 height 8
click at [241, 200] on td "365-25-09" at bounding box center [253, 201] width 97 height 8
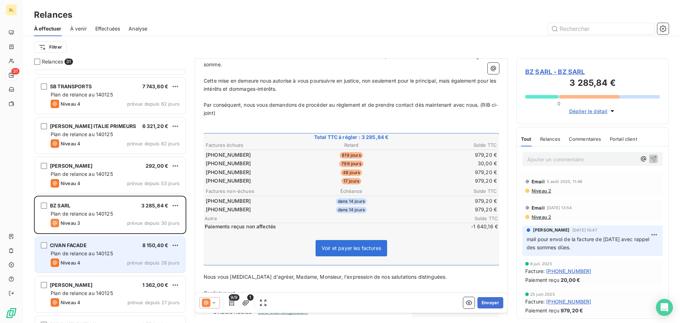
scroll to position [425, 0]
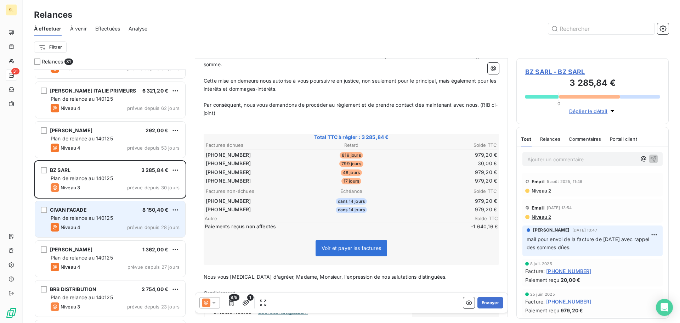
click at [100, 219] on span "Plan de relance au 140125" at bounding box center [82, 218] width 62 height 6
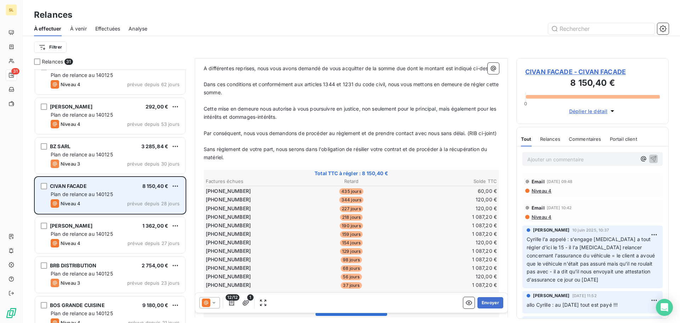
scroll to position [496, 0]
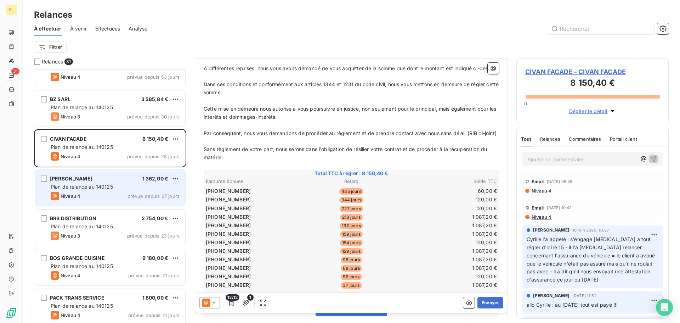
click at [113, 171] on div "YUCE GOKHAN 1 362,00 € Plan de relance au 140125 Niveau 4 prévue depuis 27 jours" at bounding box center [110, 188] width 150 height 36
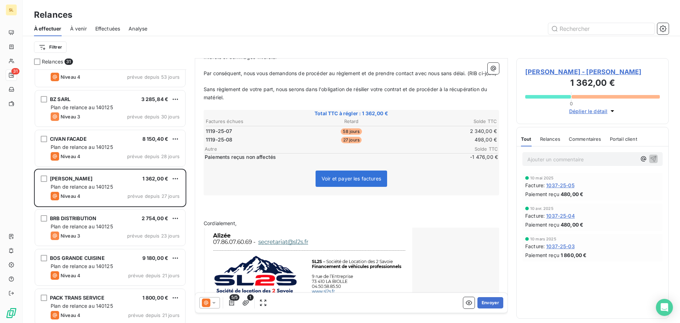
scroll to position [177, 0]
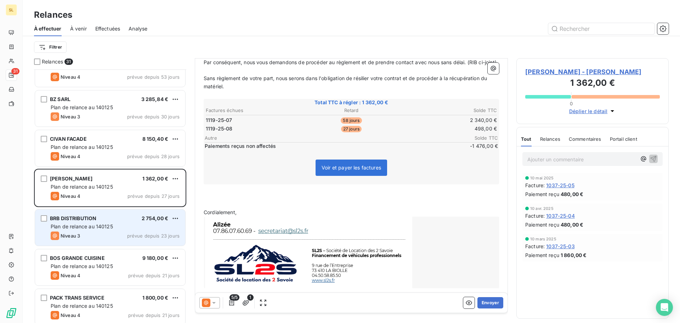
click at [90, 230] on div "BRB DISTRIBUTION 2 754,00 € Plan de relance au 140125 Niveau 3 prévue depuis 23…" at bounding box center [110, 227] width 150 height 36
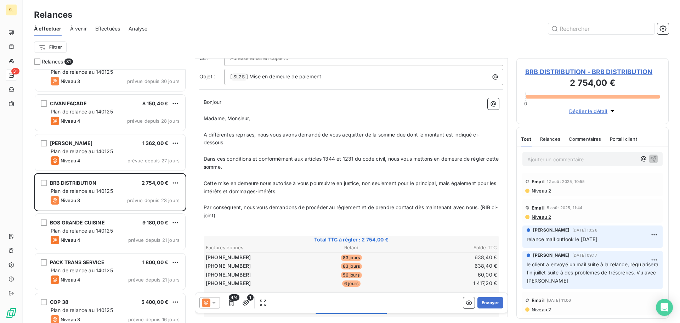
scroll to position [107, 0]
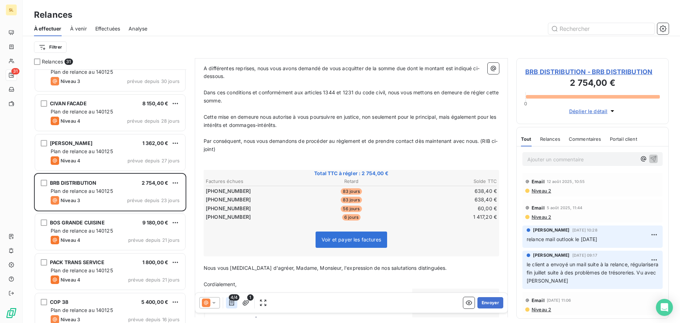
click at [233, 301] on icon "button" at bounding box center [231, 302] width 7 height 7
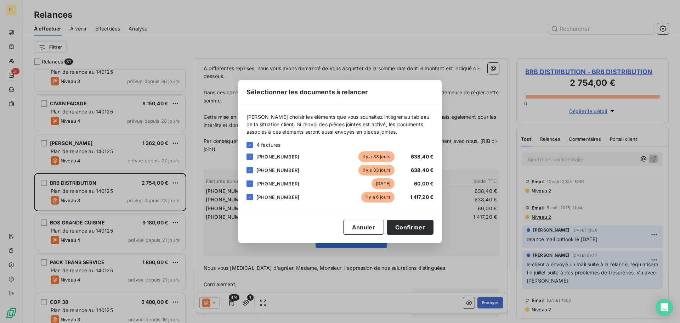
click at [244, 286] on div "Sélectionner les documents à relancer Veuillez choisir les éléments que vous so…" at bounding box center [340, 161] width 680 height 323
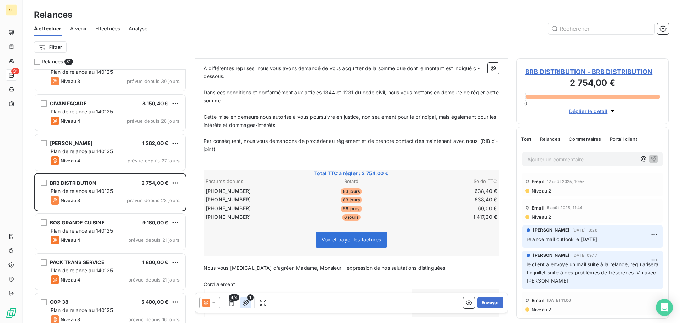
click at [244, 302] on button "button" at bounding box center [245, 302] width 11 height 11
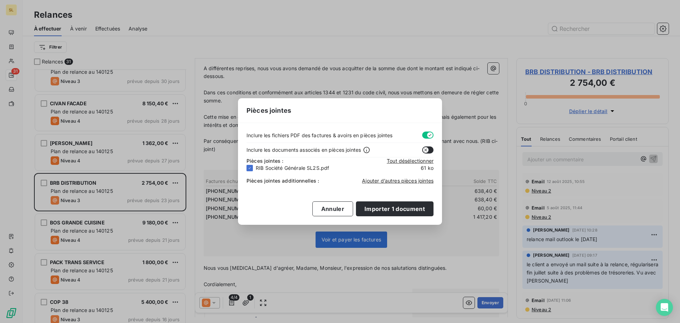
click at [413, 268] on div "Pièces jointes Inclure les fichiers PDF des factures & avoirs en pièces jointes…" at bounding box center [340, 161] width 680 height 323
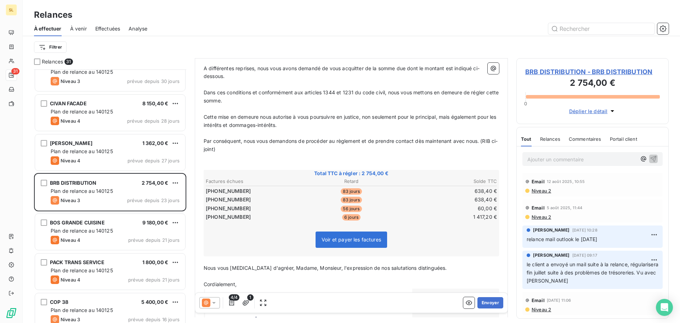
click at [212, 304] on icon at bounding box center [213, 302] width 7 height 7
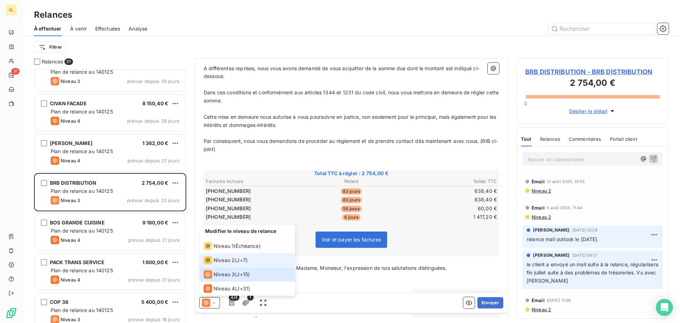
click at [221, 261] on span "Niveau 2" at bounding box center [224, 259] width 21 height 7
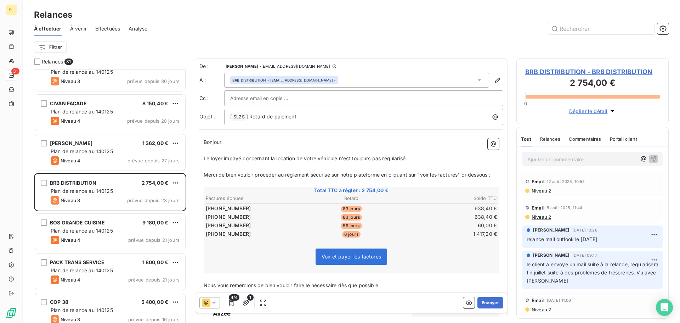
click at [208, 157] on span "Le loyer impayé concernant la location de votre véhicule n'est toujours pas rég…" at bounding box center [305, 158] width 203 height 6
drag, startPoint x: 414, startPoint y: 157, endPoint x: 409, endPoint y: 159, distance: 5.5
click at [409, 159] on span "Les loyers impayés concernant la location de votre véhicule n'est toujours pas …" at bounding box center [309, 158] width 211 height 6
drag, startPoint x: 415, startPoint y: 159, endPoint x: 318, endPoint y: 162, distance: 97.8
click at [318, 162] on p "Les loyers impayés concernant la location de votre véhicule n'est toujours pas …" at bounding box center [351, 158] width 295 height 8
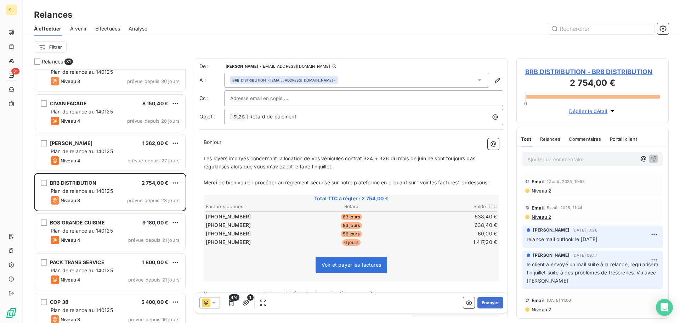
click at [361, 164] on p "Les loyers impayés concernant la location de vos véhicules contrat 324 + 326 du…" at bounding box center [351, 162] width 295 height 16
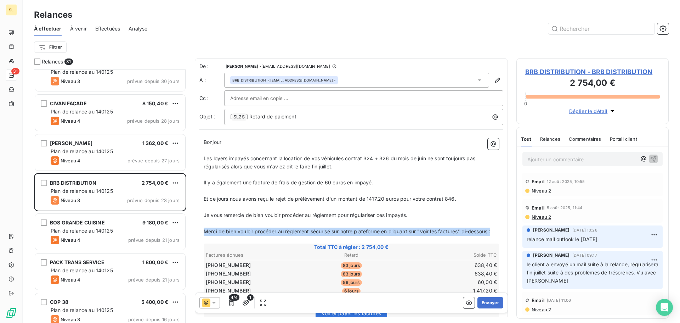
drag, startPoint x: 219, startPoint y: 239, endPoint x: 201, endPoint y: 233, distance: 19.2
click at [201, 233] on div "Bonjour ﻿ Les loyers impayés concernant la location de vos véhicules contrat 32…" at bounding box center [351, 287] width 304 height 306
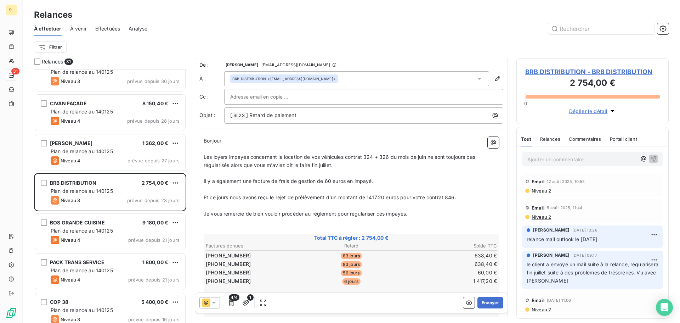
scroll to position [0, 0]
click at [265, 104] on div at bounding box center [363, 98] width 279 height 16
click at [258, 98] on input "text" at bounding box center [363, 98] width 267 height 11
paste input "brb.compta@gmail.com"
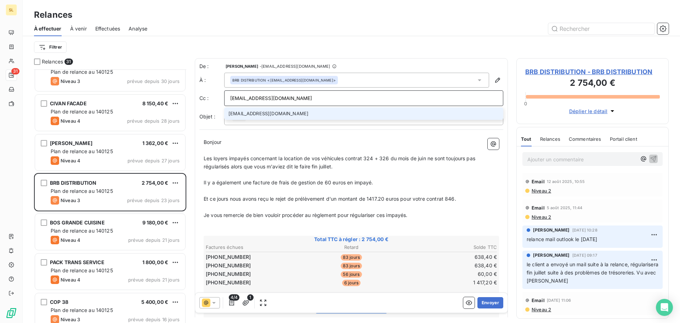
type input "brb.compta@gmail.com"
click at [285, 110] on li "brb.compta@gmail.com" at bounding box center [363, 113] width 279 height 12
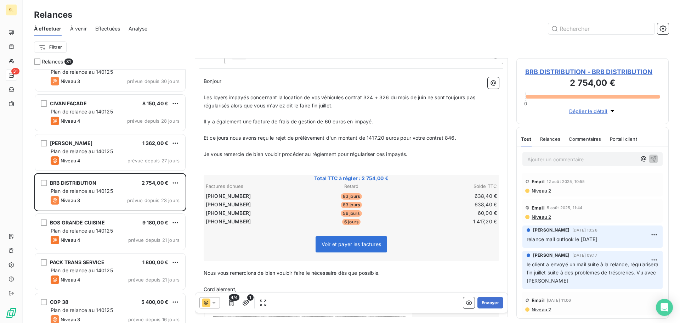
scroll to position [0, 0]
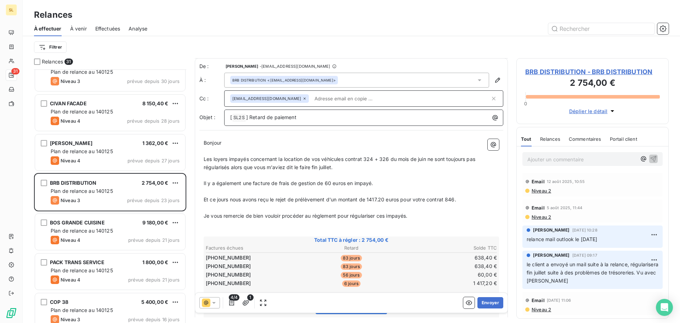
click at [313, 115] on p "[ SL2S ﻿ ] Retard de paiement" at bounding box center [365, 117] width 271 height 9
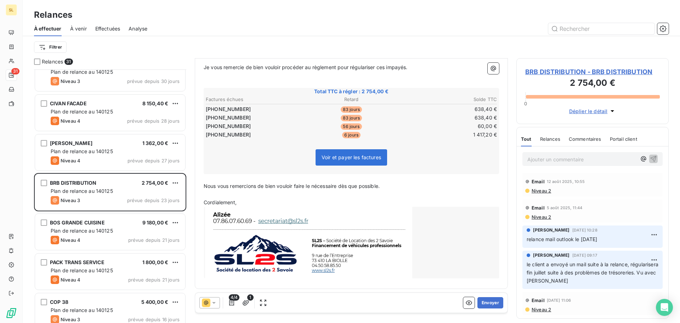
scroll to position [149, 0]
click at [485, 302] on button "Envoyer" at bounding box center [490, 302] width 26 height 11
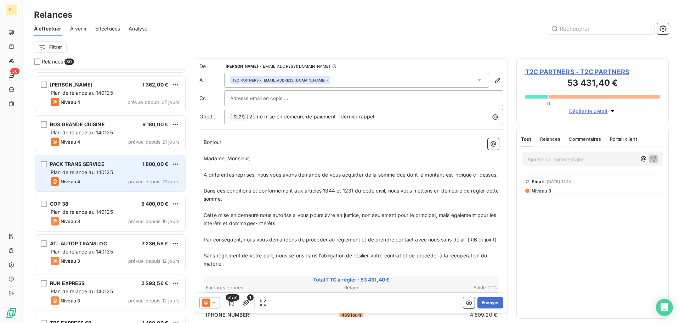
scroll to position [603, 0]
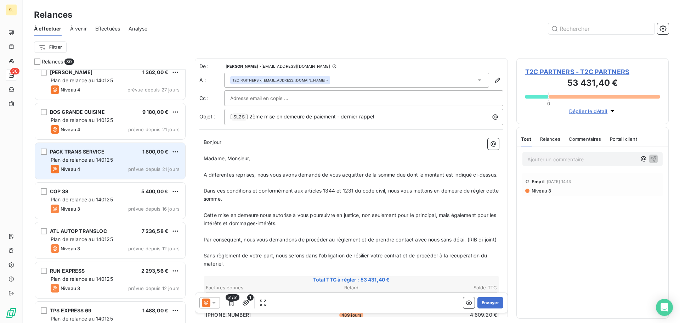
click at [100, 160] on span "Plan de relance au 140125" at bounding box center [82, 160] width 62 height 6
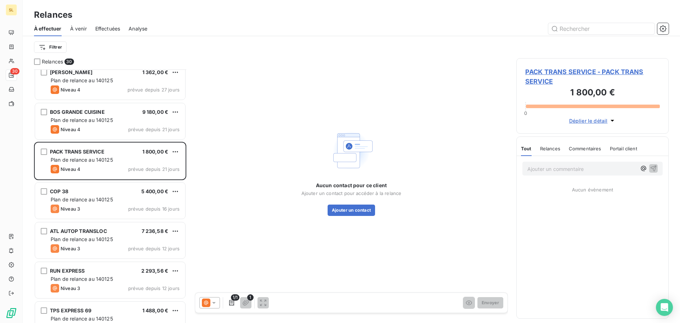
click at [329, 219] on div "Aucun contact pour ce client Ajouter un contact pour accéder à la relance Ajout…" at bounding box center [351, 171] width 313 height 227
click at [345, 214] on button "Ajouter un contact" at bounding box center [352, 209] width 48 height 11
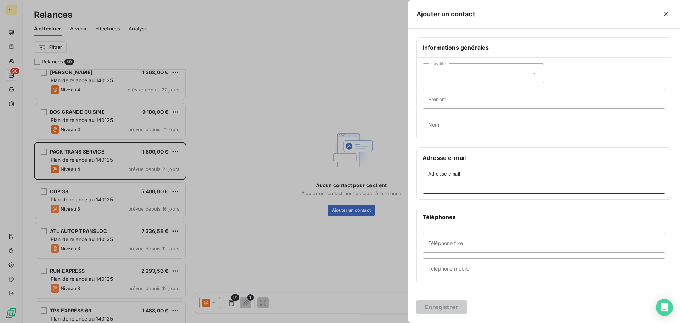
click at [466, 190] on input "Adresse email" at bounding box center [544, 184] width 243 height 20
paste input "support@packtrans.fr"
type input "support@packtrans.fr"
click at [450, 302] on button "Enregistrer" at bounding box center [442, 306] width 50 height 15
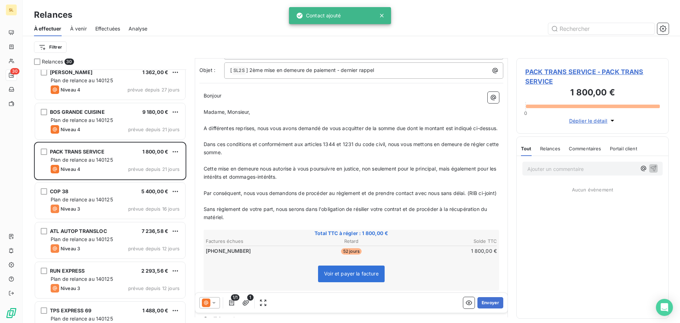
scroll to position [142, 0]
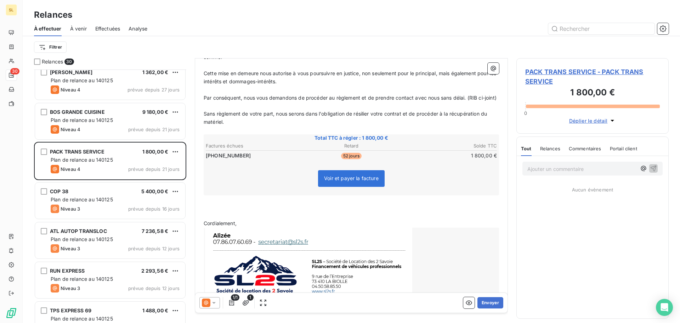
click at [537, 155] on div "Tout Relances Commentaires Portail client" at bounding box center [579, 148] width 116 height 15
click at [541, 164] on p "Ajouter un commentaire ﻿" at bounding box center [581, 168] width 109 height 9
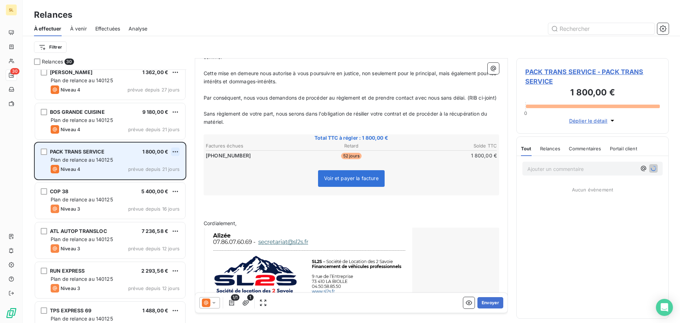
click at [175, 150] on html "SL 30 Relances À effectuer À venir Effectuées Analyse Filtrer Relances 30 CIVAN…" at bounding box center [340, 161] width 680 height 323
click at [166, 165] on div "Replanifier cette action" at bounding box center [144, 165] width 63 height 11
select select "8"
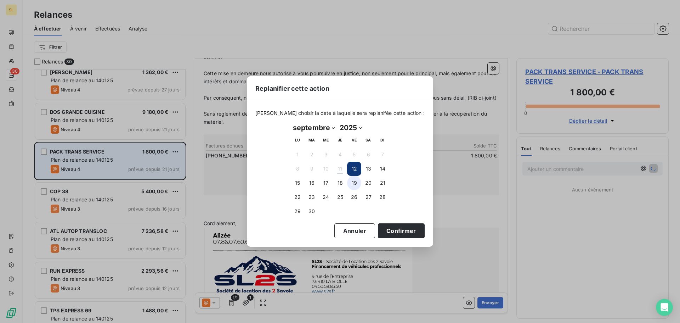
click at [355, 185] on button "19" at bounding box center [354, 183] width 14 height 14
click at [389, 232] on button "Confirmer" at bounding box center [401, 230] width 47 height 15
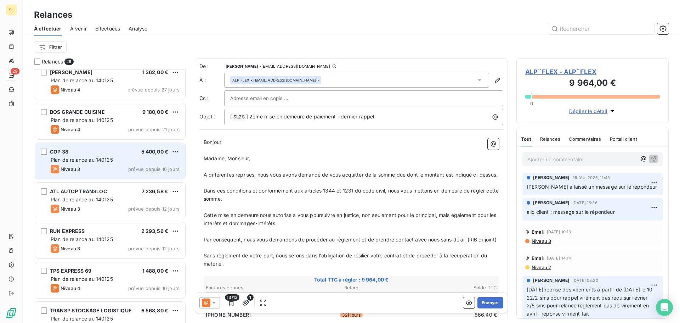
scroll to position [638, 0]
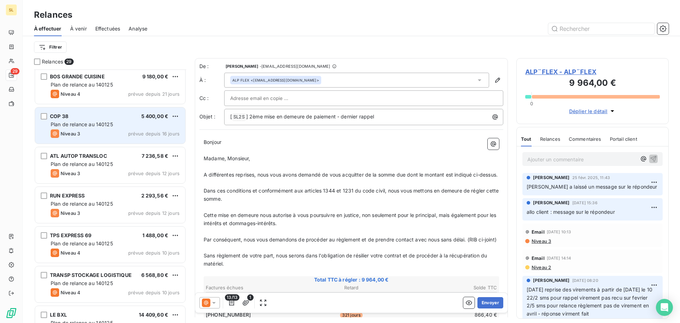
click at [97, 125] on span "Plan de relance au 140125" at bounding box center [82, 124] width 62 height 6
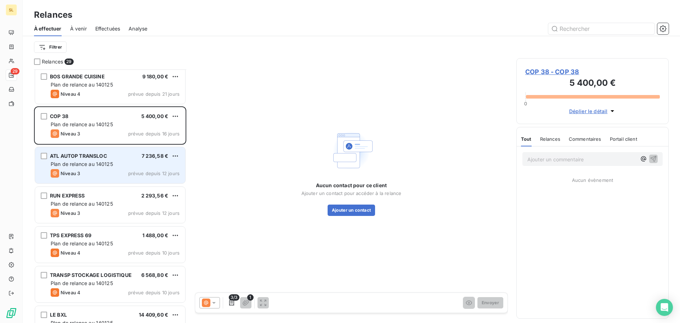
click at [110, 166] on span "Plan de relance au 140125" at bounding box center [82, 164] width 62 height 6
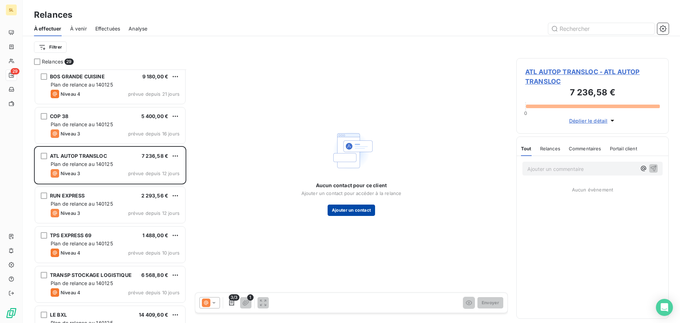
click at [364, 204] on button "Ajouter un contact" at bounding box center [352, 209] width 48 height 11
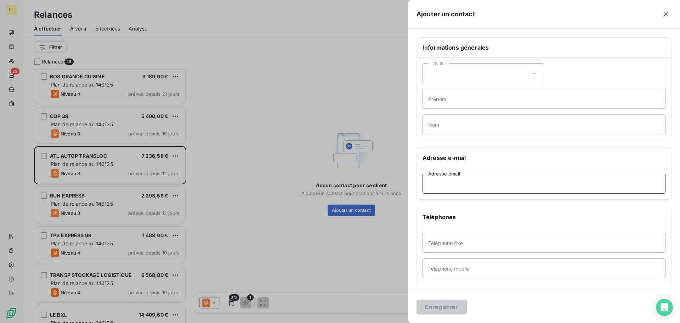
paste input "groupe@autoptransloc.com"
click at [439, 184] on input "groupe@autoptransloc.com" at bounding box center [544, 184] width 243 height 20
type input "groupe@autoptransloc.com"
click at [445, 308] on button "Enregistrer" at bounding box center [442, 306] width 50 height 15
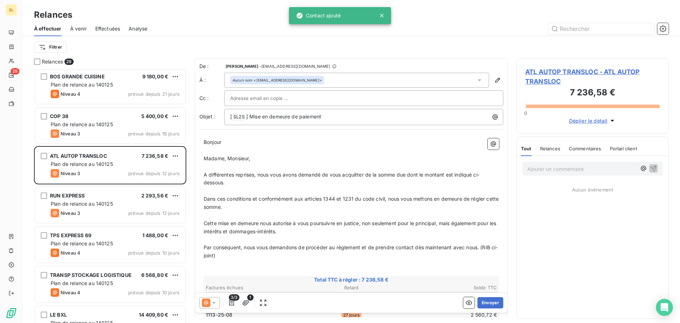
click at [216, 304] on icon at bounding box center [213, 302] width 7 height 7
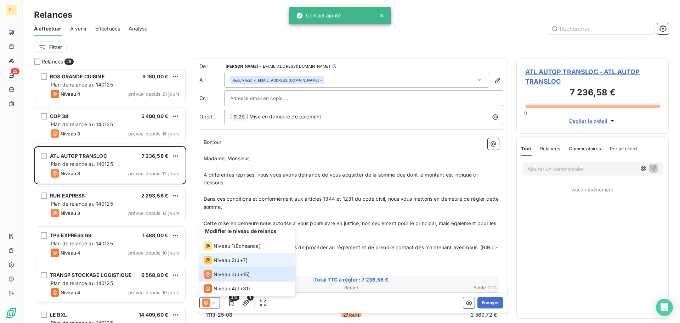
click at [224, 257] on span "Niveau 2" at bounding box center [224, 259] width 21 height 7
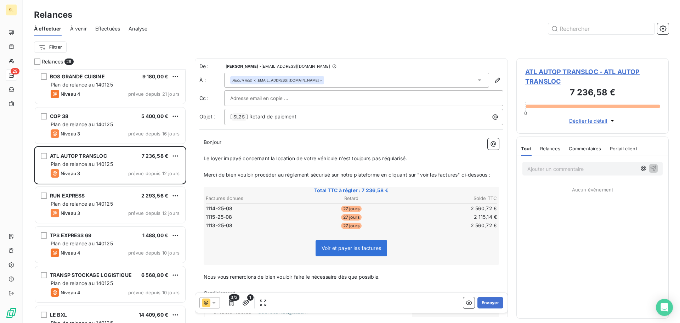
click at [209, 158] on span "Le loyer impayé concernant la location de votre véhicule n'est toujours pas rég…" at bounding box center [305, 158] width 203 height 6
click at [225, 157] on span "Les loyer impayé concernant la location de votre véhicule n'est toujours pas ré…" at bounding box center [307, 158] width 206 height 6
click at [246, 159] on span "Les loyers impayé concernant la location de votre véhicule n'est toujours pas r…" at bounding box center [308, 158] width 208 height 6
drag, startPoint x: 318, startPoint y: 157, endPoint x: 431, endPoint y: 155, distance: 112.3
click at [431, 155] on p "Les loyers impayés concernant la location de votre véhicule n'est toujours pas …" at bounding box center [351, 158] width 295 height 8
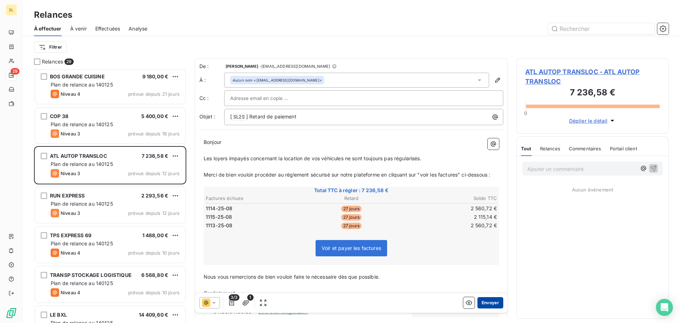
click at [482, 303] on button "Envoyer" at bounding box center [490, 302] width 26 height 11
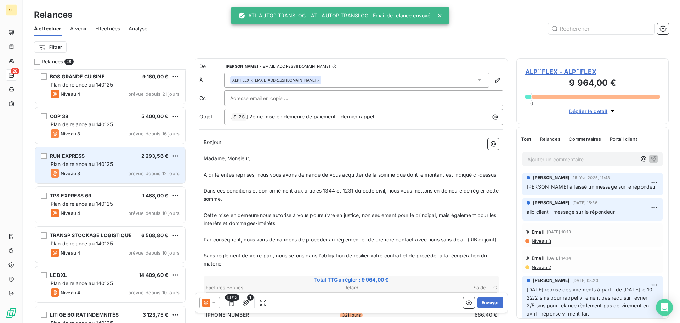
click at [132, 169] on div "Niveau 3 prévue depuis 12 jours" at bounding box center [115, 173] width 129 height 9
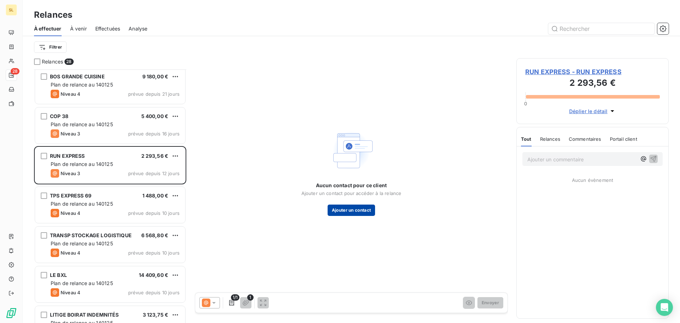
click at [351, 210] on button "Ajouter un contact" at bounding box center [352, 209] width 48 height 11
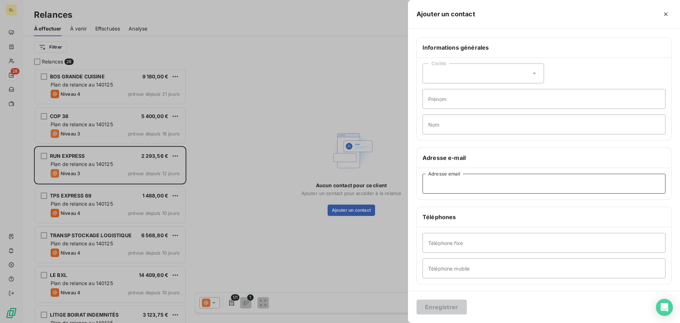
paste input "run01.express@gmail.com"
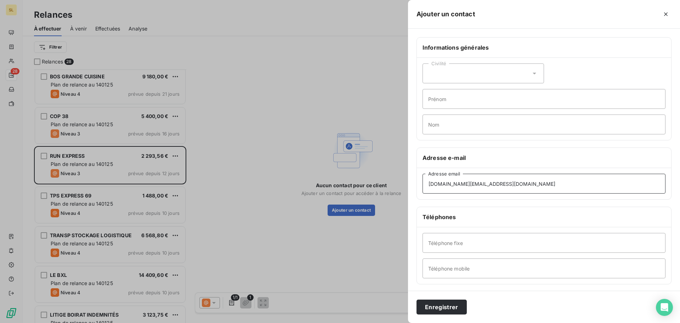
type input "run01.express@gmail.com"
click at [445, 316] on div "Enregistrer" at bounding box center [544, 306] width 272 height 32
click at [446, 310] on button "Enregistrer" at bounding box center [442, 306] width 50 height 15
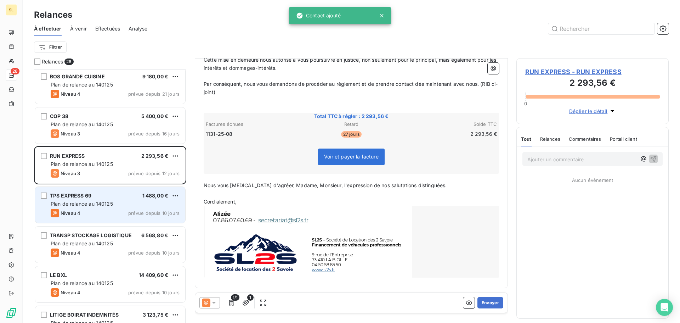
scroll to position [673, 0]
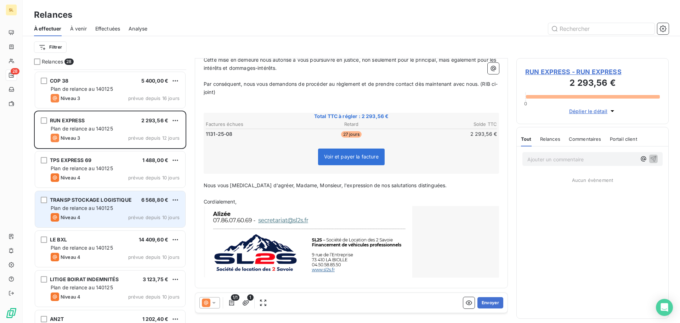
click at [132, 198] on div "TRANSP STOCKAGE LOGISTIQUE 6 568,80 €" at bounding box center [115, 200] width 129 height 6
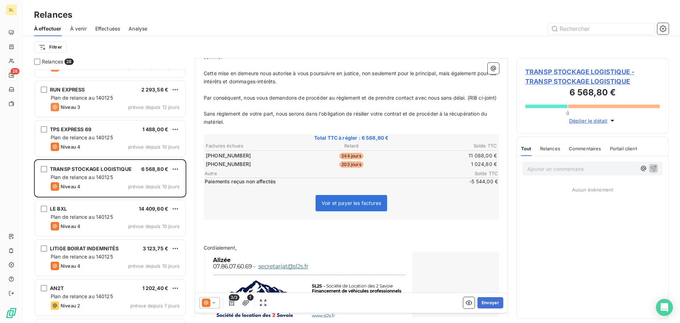
scroll to position [744, 0]
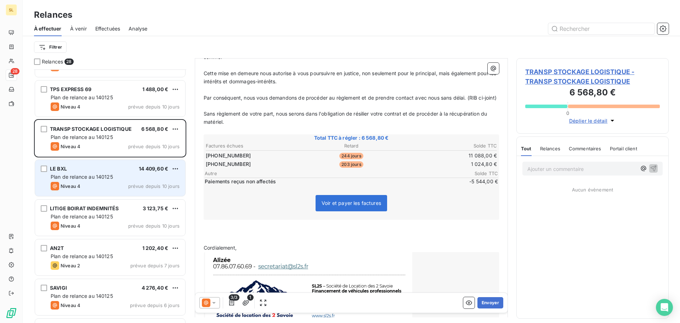
click at [117, 187] on div "Niveau 4 prévue depuis 10 jours" at bounding box center [115, 186] width 129 height 9
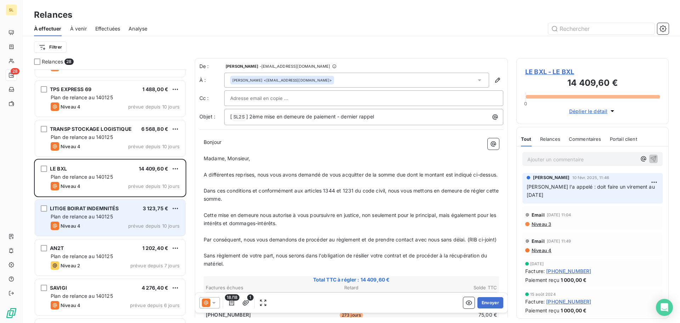
click at [118, 212] on div "LITIGE BOIRAT INDEMNITÉS 3 123,75 € Plan de relance au 140125 Niveau 4 prévue d…" at bounding box center [110, 217] width 150 height 36
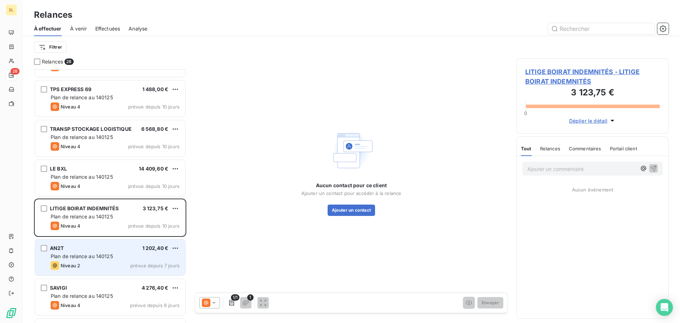
click at [96, 262] on div "Niveau 2 prévue depuis 7 jours" at bounding box center [115, 265] width 129 height 9
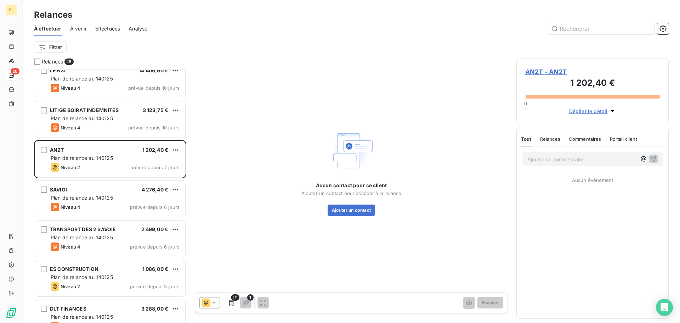
scroll to position [850, 0]
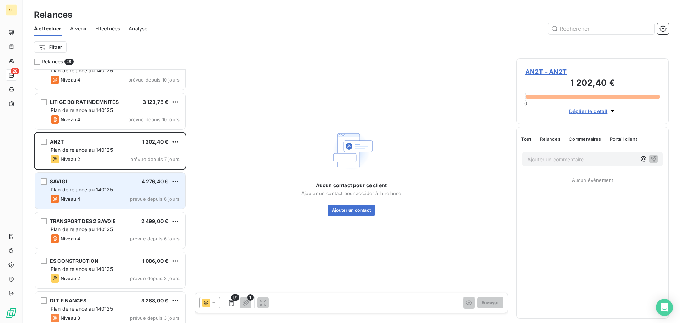
click at [156, 186] on div "Plan de relance au 140125" at bounding box center [115, 189] width 129 height 7
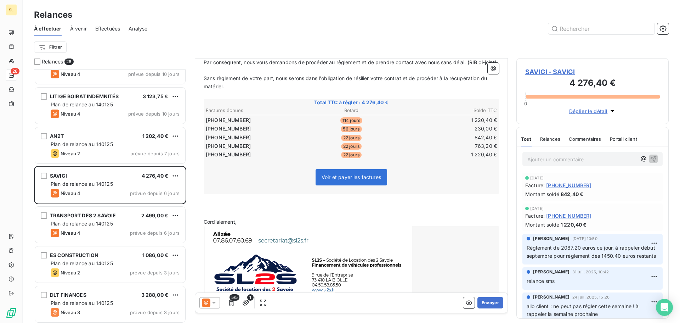
scroll to position [858, 0]
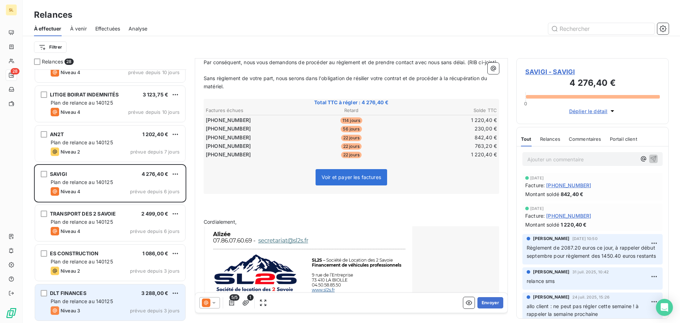
click at [107, 300] on span "Plan de relance au 140125" at bounding box center [82, 301] width 62 height 6
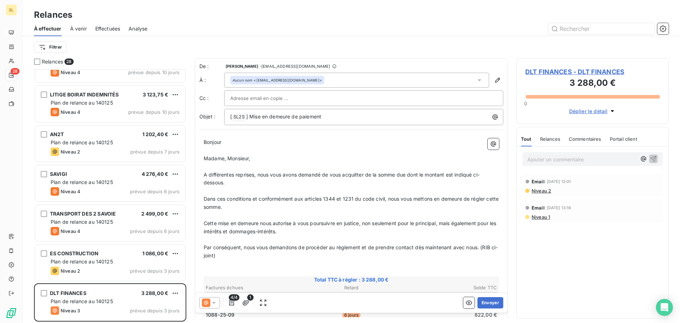
click at [210, 300] on icon at bounding box center [206, 302] width 9 height 9
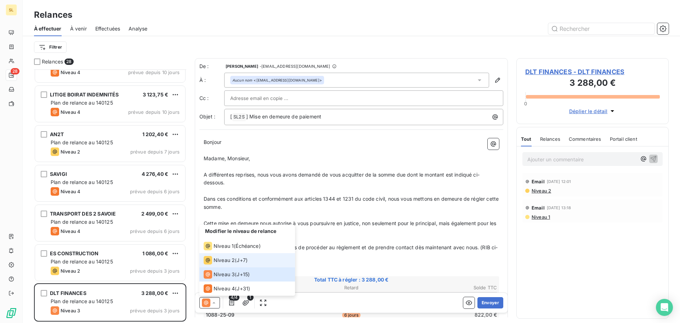
click at [236, 257] on div "Niveau 2 ( J+7 )" at bounding box center [226, 260] width 44 height 9
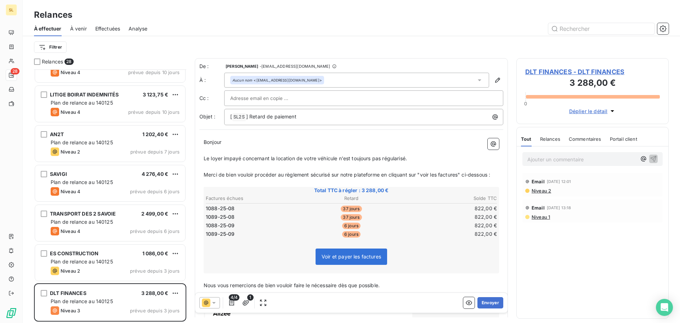
click at [208, 160] on span "Le loyer impayé concernant la location de votre véhicule n'est toujours pas rég…" at bounding box center [305, 158] width 203 height 6
click at [209, 157] on span "Le loyer impayé concernant la location de votre véhicule n'est toujours pas rég…" at bounding box center [305, 158] width 203 height 6
click at [225, 156] on span "Les loyer impayé concernant la location de votre véhicule n'est toujours pas ré…" at bounding box center [307, 158] width 206 height 6
click at [245, 158] on span "Les loyers impayé concernant la location de votre véhicule n'est toujours pas r…" at bounding box center [308, 158] width 208 height 6
drag, startPoint x: 319, startPoint y: 158, endPoint x: 420, endPoint y: 158, distance: 101.7
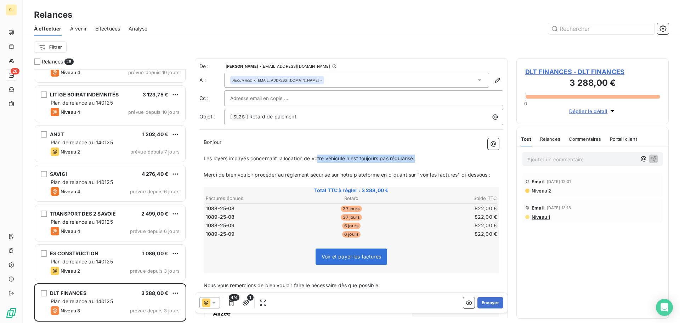
click at [420, 158] on p "Les loyers impayés concernant la location de votre véhicule n'est toujours pas …" at bounding box center [351, 158] width 295 height 8
click at [251, 159] on span "Les loyers impayés concernant la location de vos véhicules ne sont toujours pas…" at bounding box center [313, 158] width 218 height 6
click at [449, 157] on p "Les loyers impayés d'août concernant la location de vos véhicules ne sont toujo…" at bounding box center [351, 158] width 295 height 8
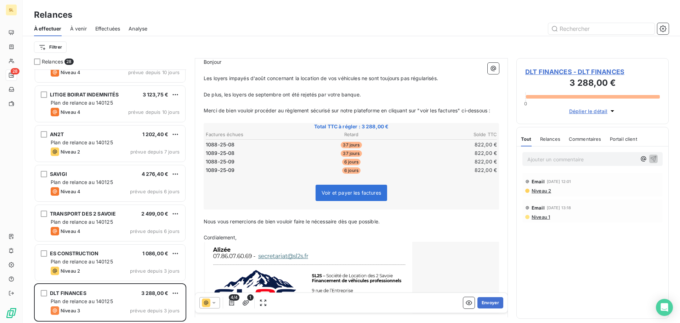
scroll to position [124, 0]
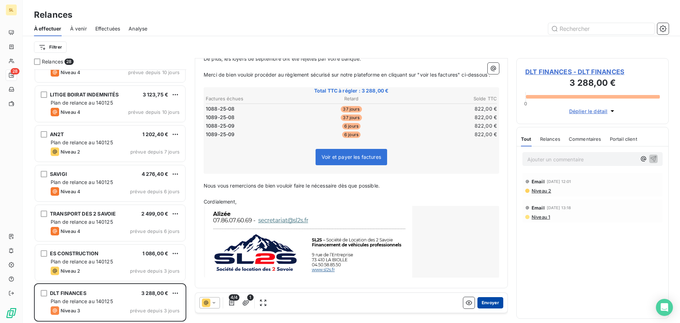
click at [477, 305] on button "Envoyer" at bounding box center [490, 302] width 26 height 11
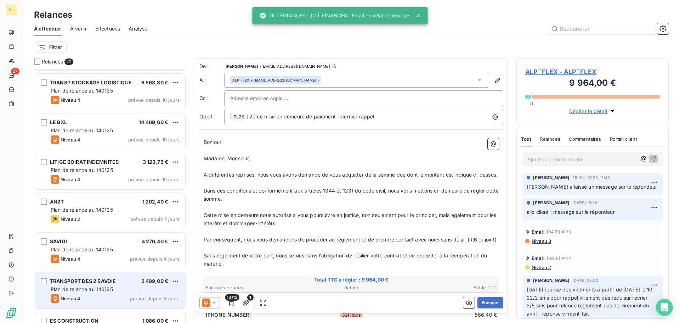
scroll to position [783, 0]
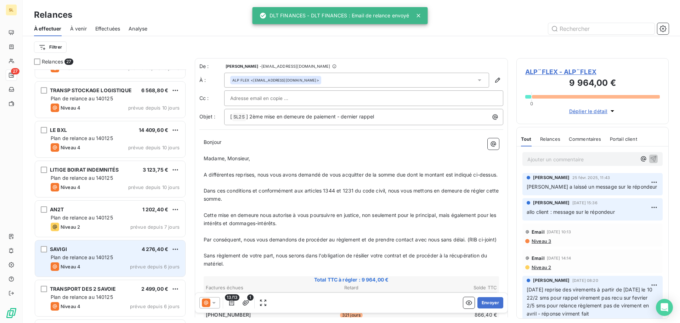
click at [96, 256] on span "Plan de relance au 140125" at bounding box center [82, 257] width 62 height 6
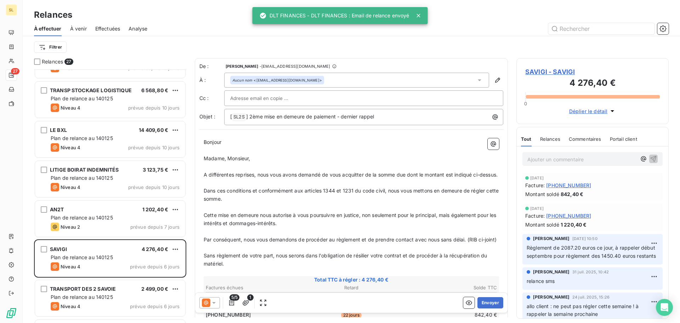
click at [574, 162] on p "Ajouter un commentaire ﻿" at bounding box center [581, 159] width 109 height 9
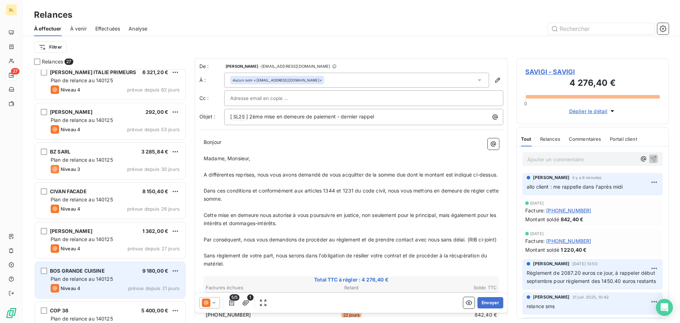
scroll to position [358, 0]
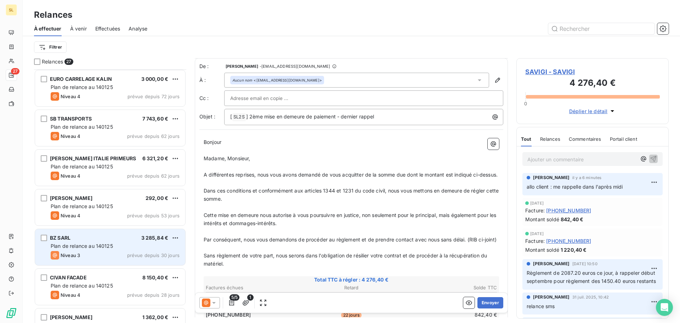
click at [113, 244] on span "Plan de relance au 140125" at bounding box center [82, 246] width 62 height 6
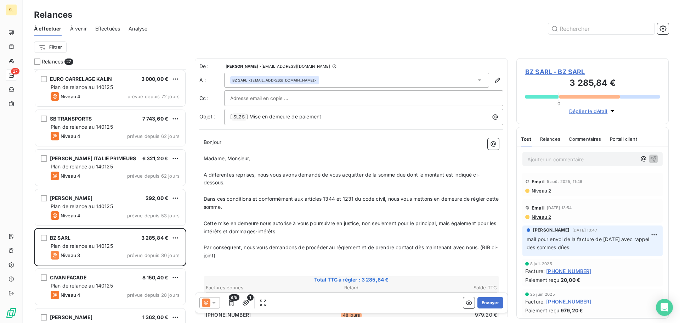
click at [587, 157] on p "Ajouter un commentaire ﻿" at bounding box center [581, 159] width 109 height 9
